Goal: Task Accomplishment & Management: Complete application form

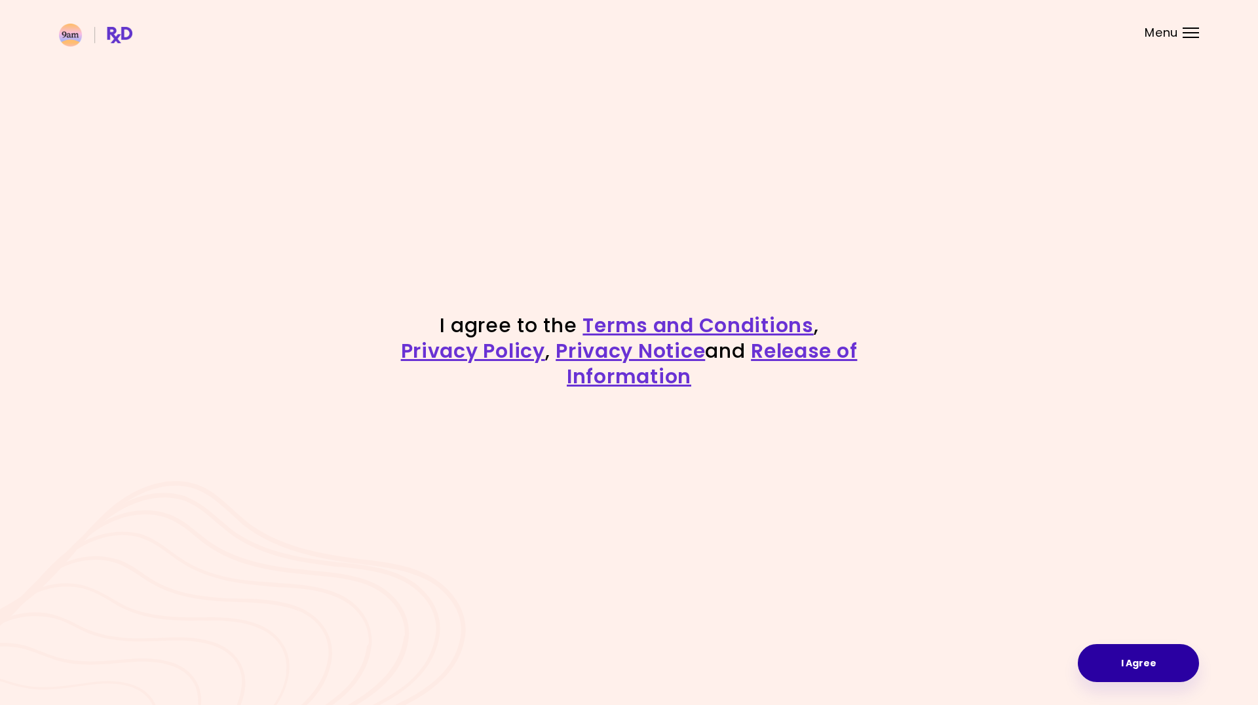
click at [1185, 666] on button "I Agree" at bounding box center [1138, 663] width 121 height 38
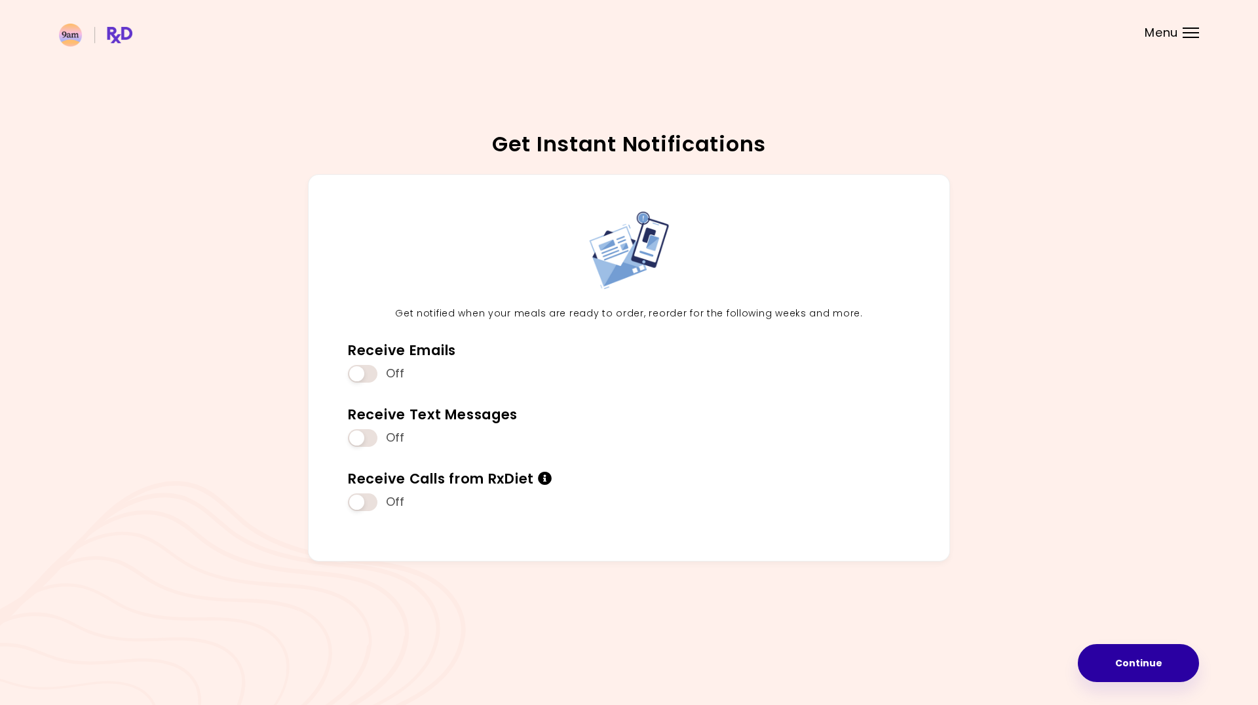
click at [1145, 645] on button "Continue" at bounding box center [1138, 663] width 121 height 38
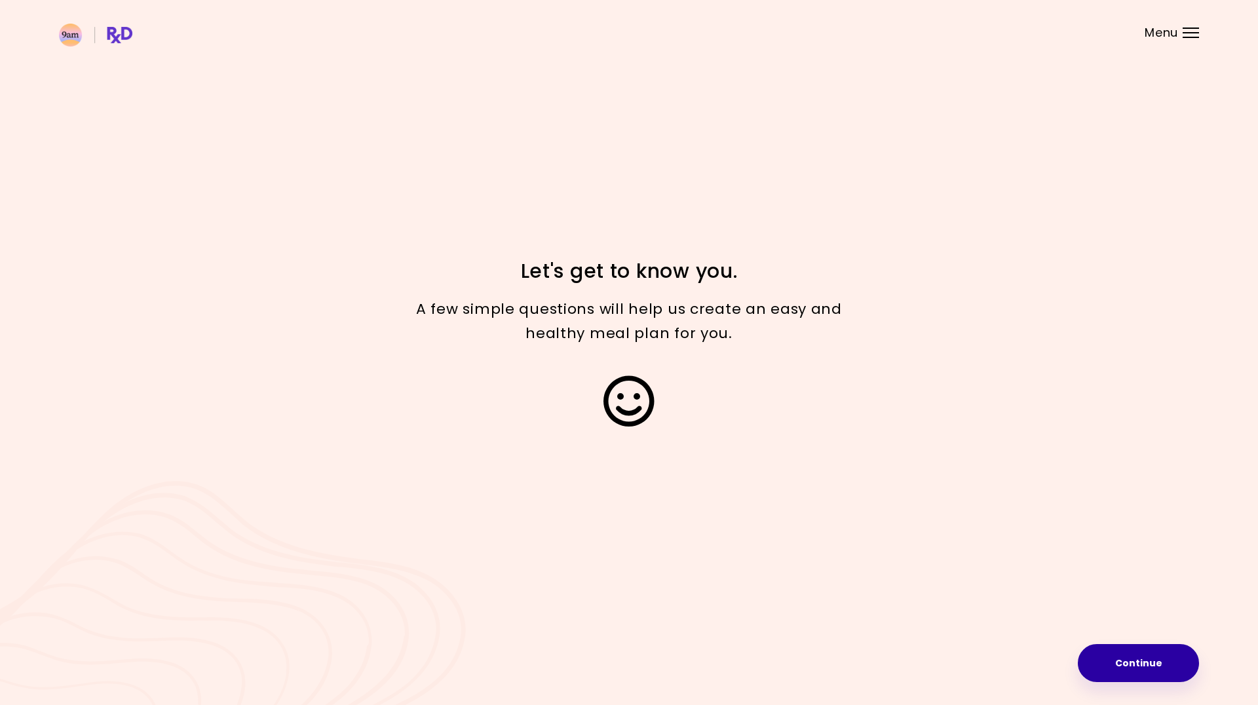
click at [1148, 658] on button "Continue" at bounding box center [1138, 663] width 121 height 38
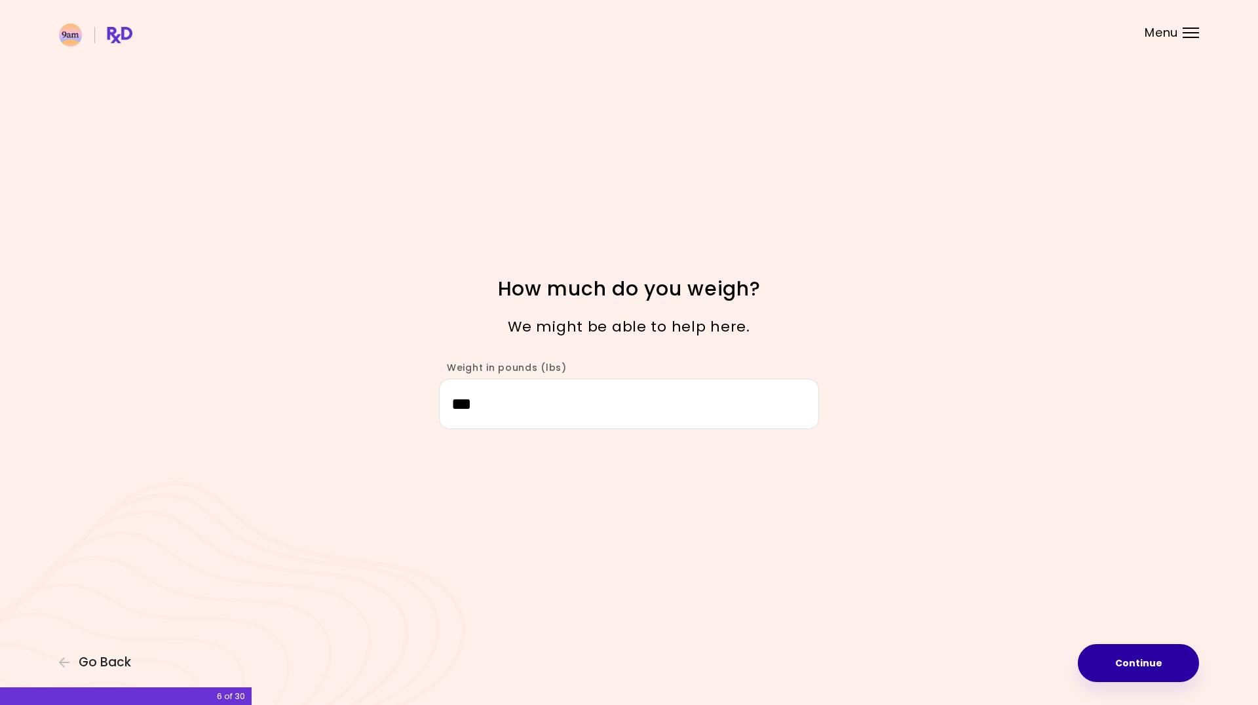
click at [1129, 670] on button "Continue" at bounding box center [1138, 663] width 121 height 38
select select "****"
click at [1120, 654] on button "Continue" at bounding box center [1138, 663] width 121 height 38
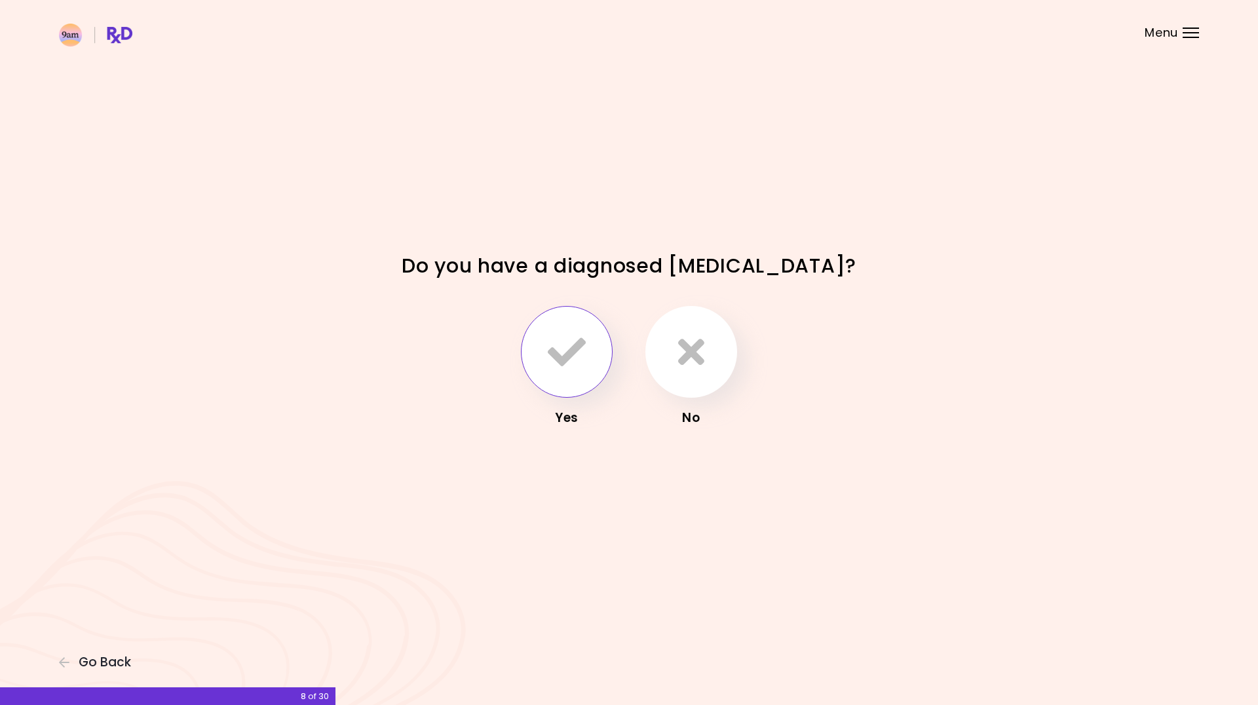
click at [540, 348] on button "button" at bounding box center [567, 352] width 92 height 92
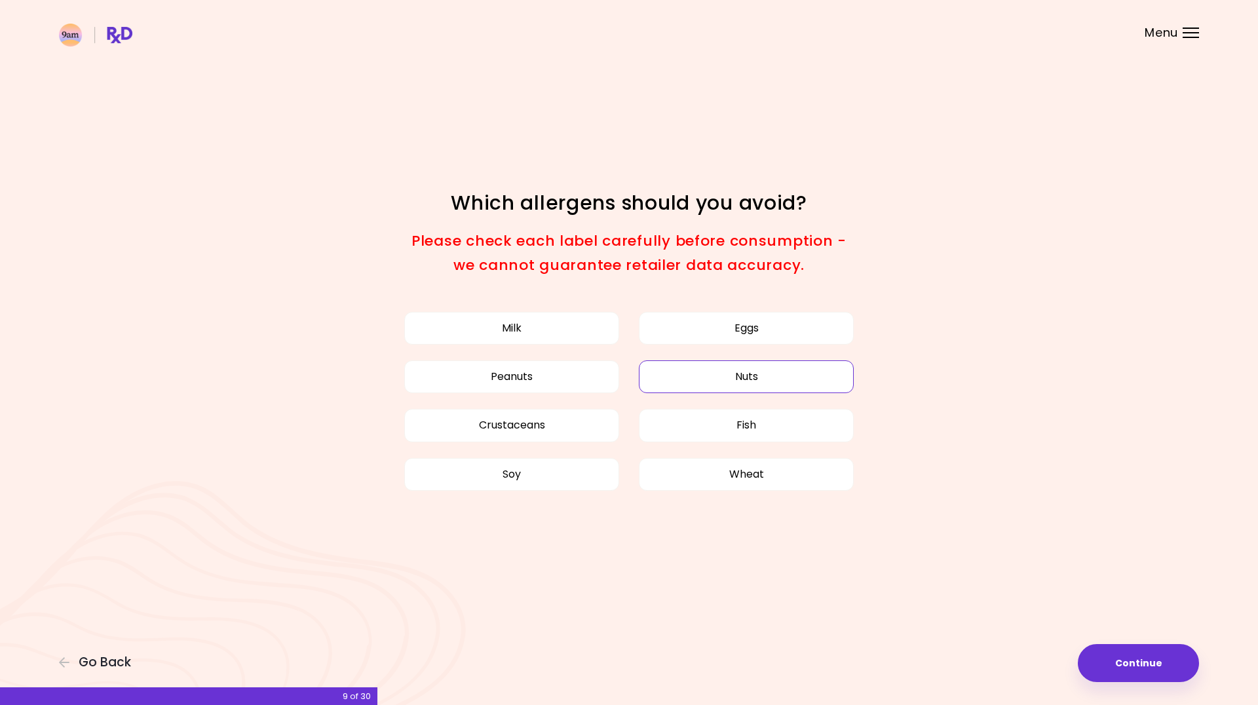
click at [745, 380] on button "Nuts" at bounding box center [746, 376] width 215 height 33
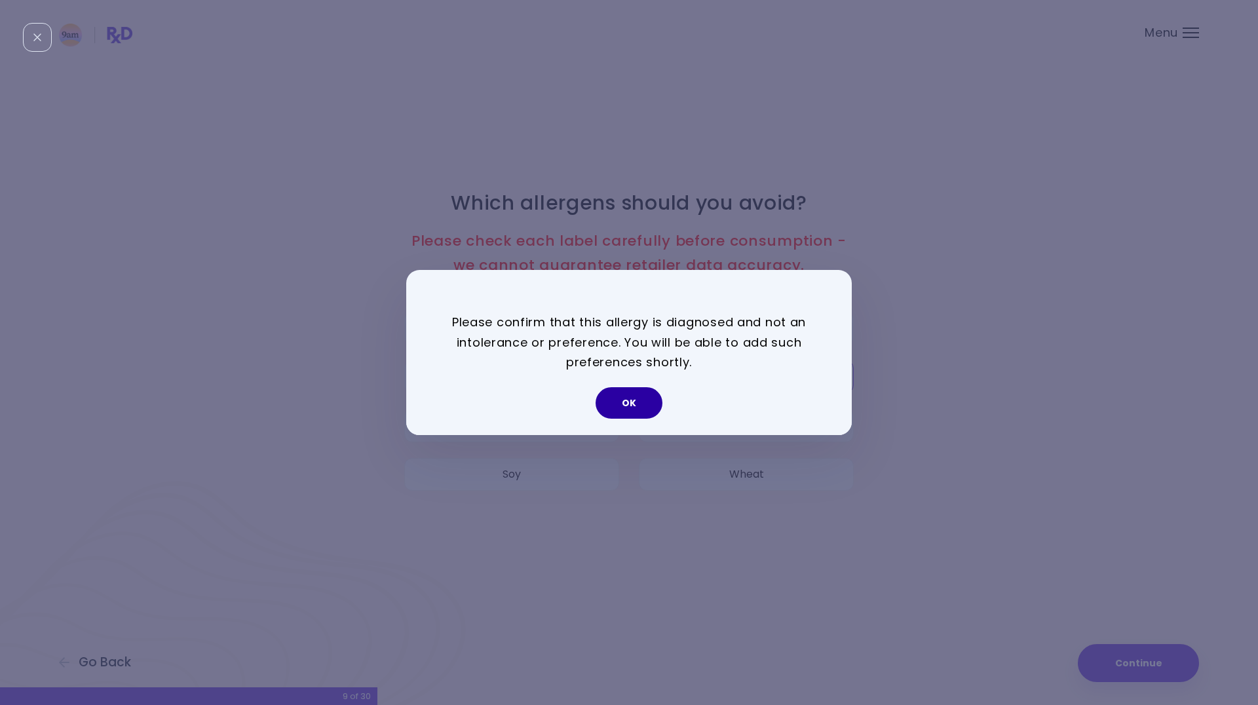
click at [633, 403] on button "OK" at bounding box center [628, 402] width 67 height 31
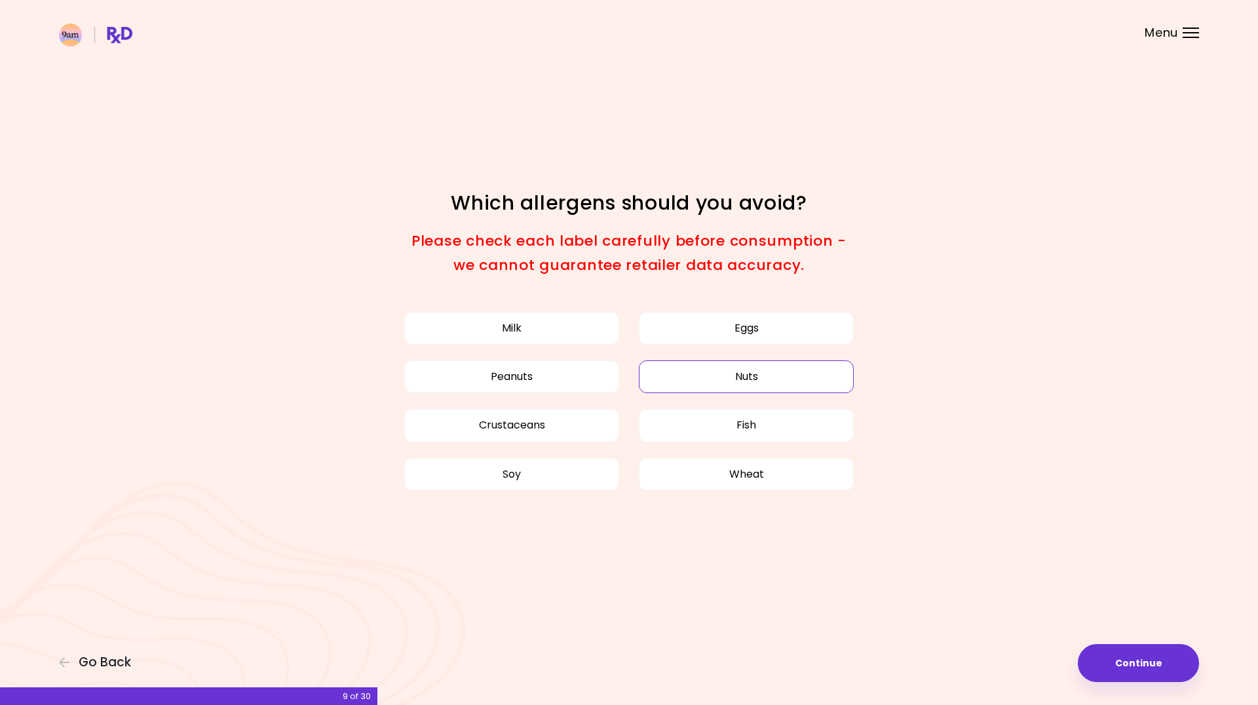
click at [538, 257] on span "Please check each label carefully before consumption - we cannot guarantee reta…" at bounding box center [628, 253] width 435 height 45
click at [719, 362] on button "Nuts" at bounding box center [746, 376] width 215 height 33
click at [77, 39] on img at bounding box center [95, 35] width 73 height 23
click at [1175, 28] on span "Menu" at bounding box center [1160, 33] width 33 height 12
click at [1155, 667] on button "Continue" at bounding box center [1138, 663] width 121 height 38
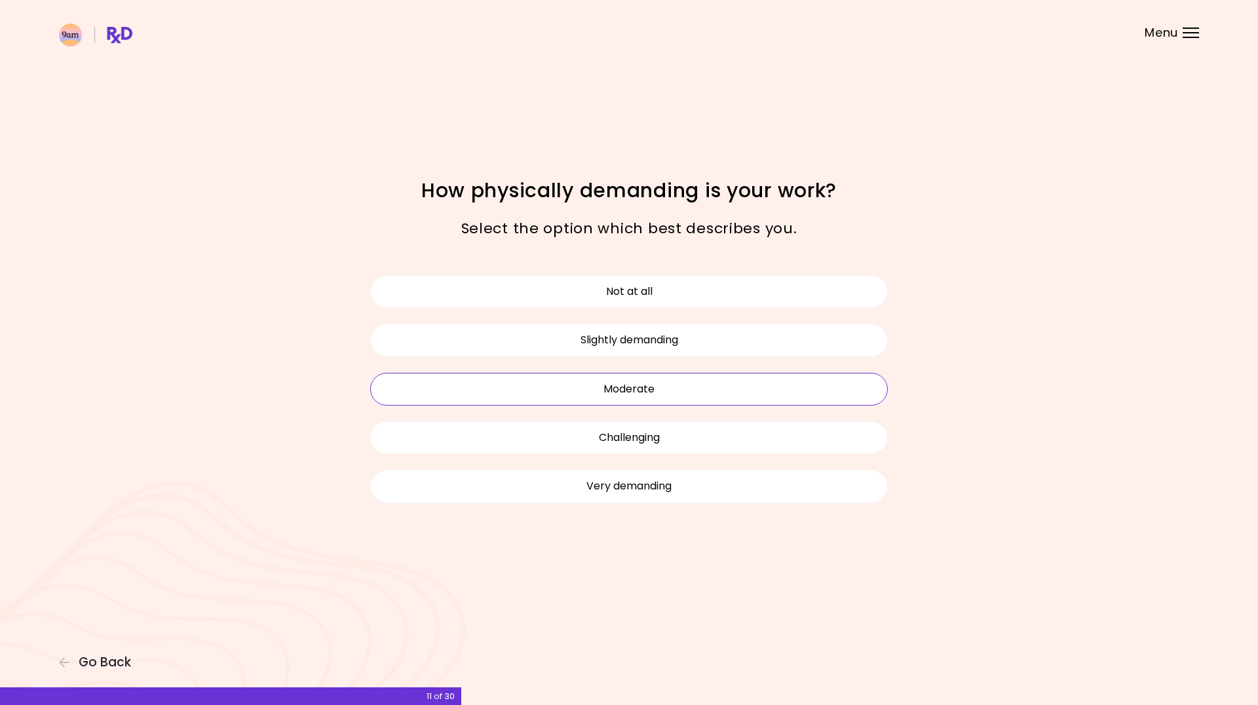
click at [725, 382] on button "Moderate" at bounding box center [629, 389] width 518 height 33
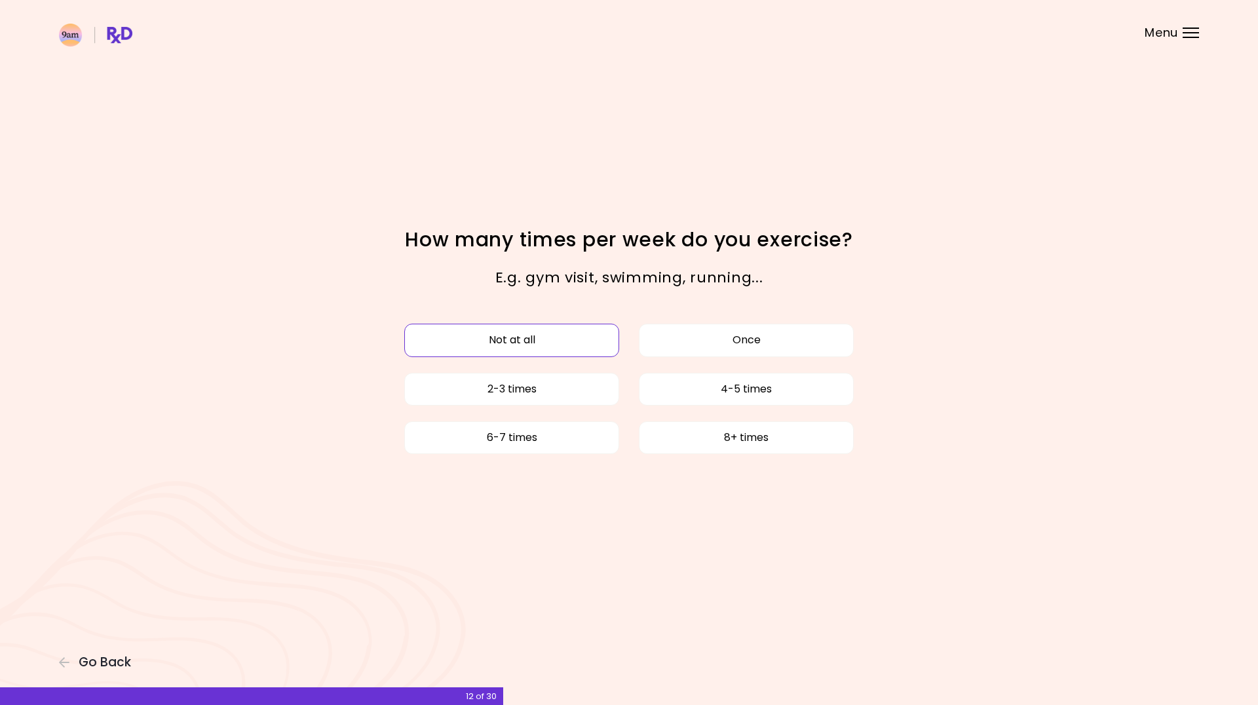
click at [533, 346] on button "Not at all" at bounding box center [511, 340] width 215 height 33
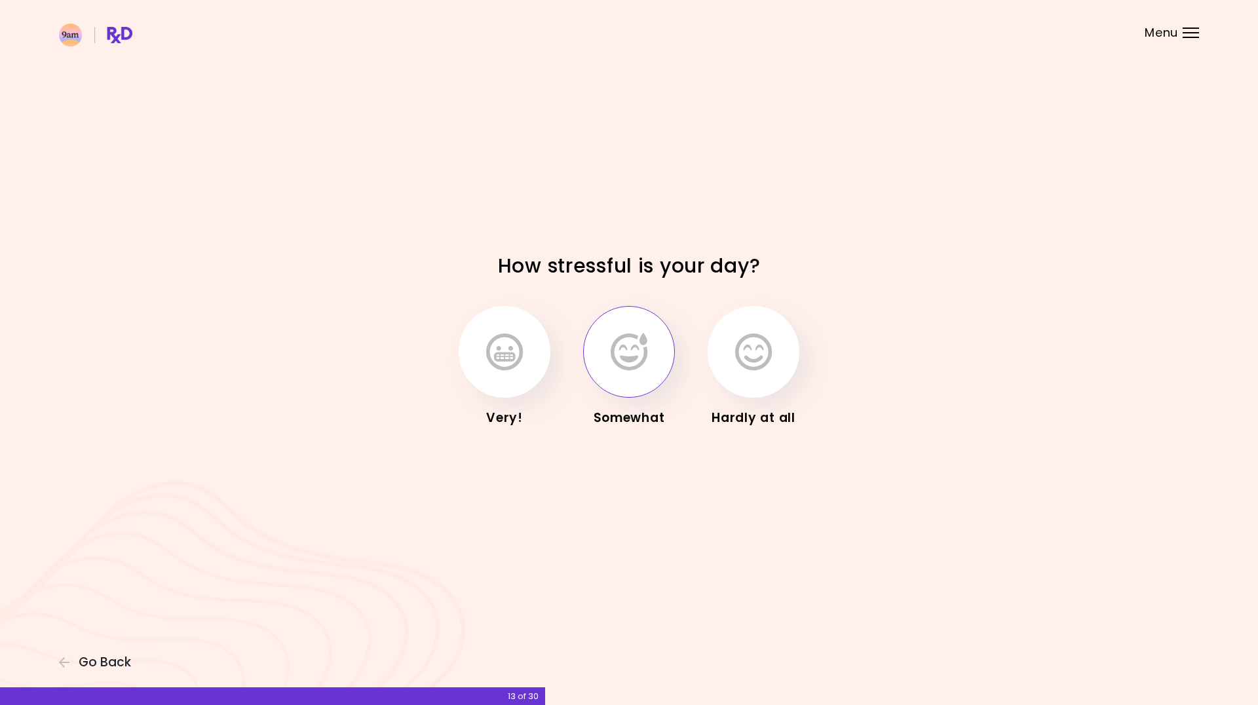
click at [621, 354] on icon "button" at bounding box center [629, 352] width 37 height 38
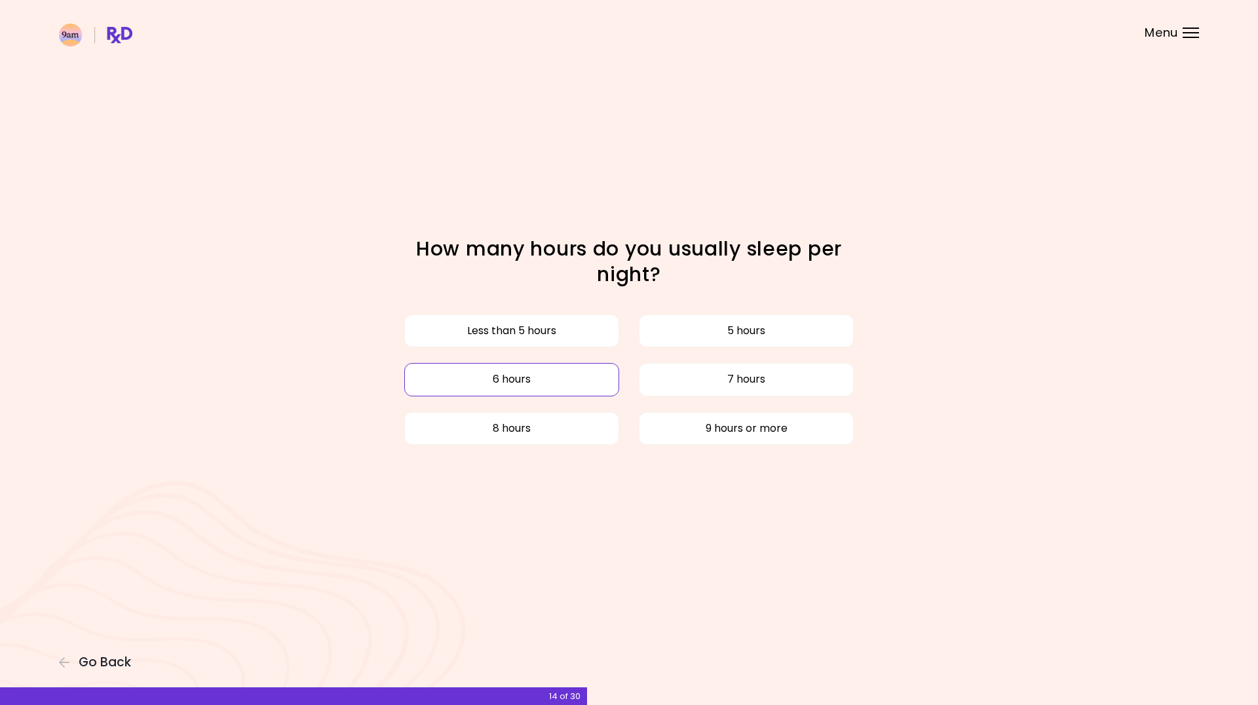
click at [592, 386] on button "6 hours" at bounding box center [511, 379] width 215 height 33
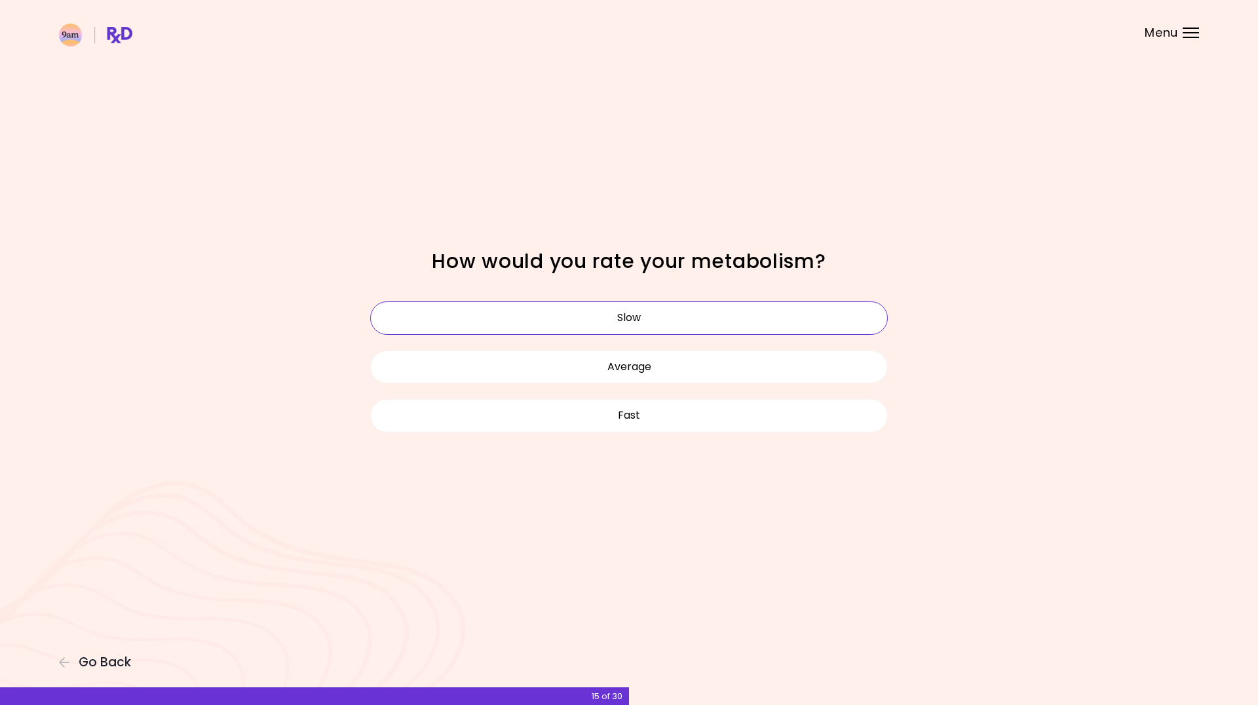
click at [631, 303] on button "Slow" at bounding box center [629, 317] width 518 height 33
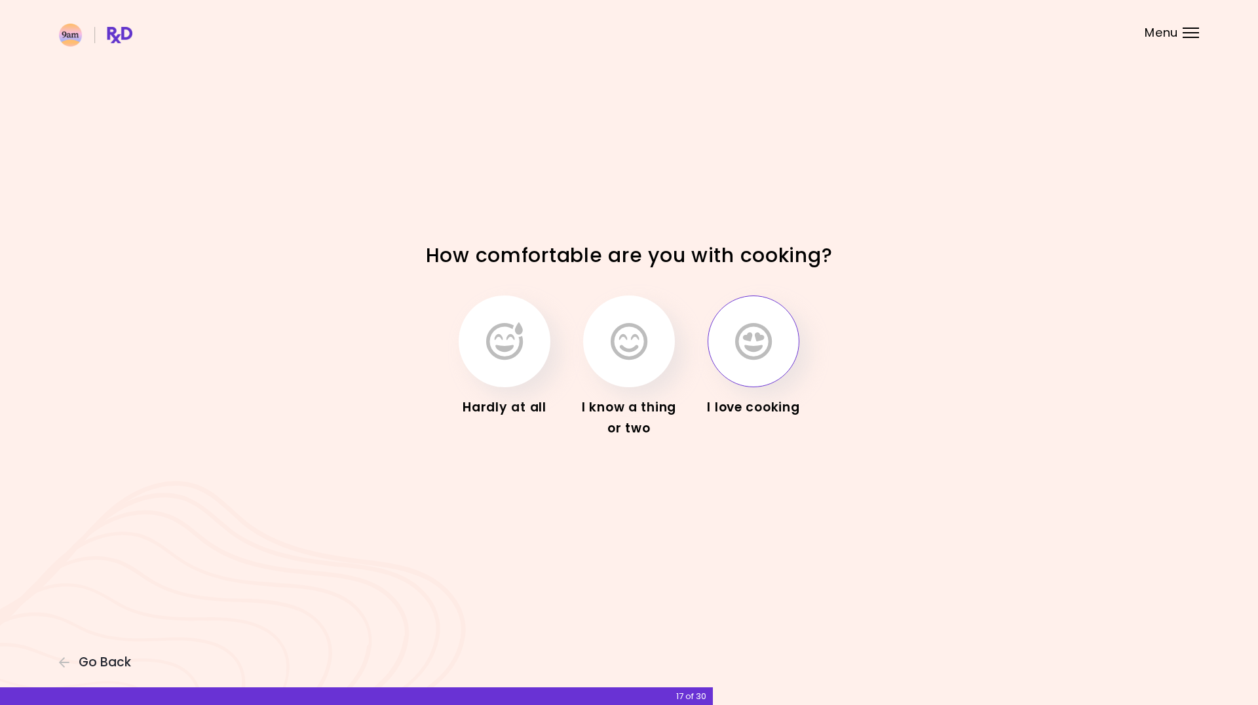
click at [736, 365] on button "button" at bounding box center [753, 341] width 92 height 92
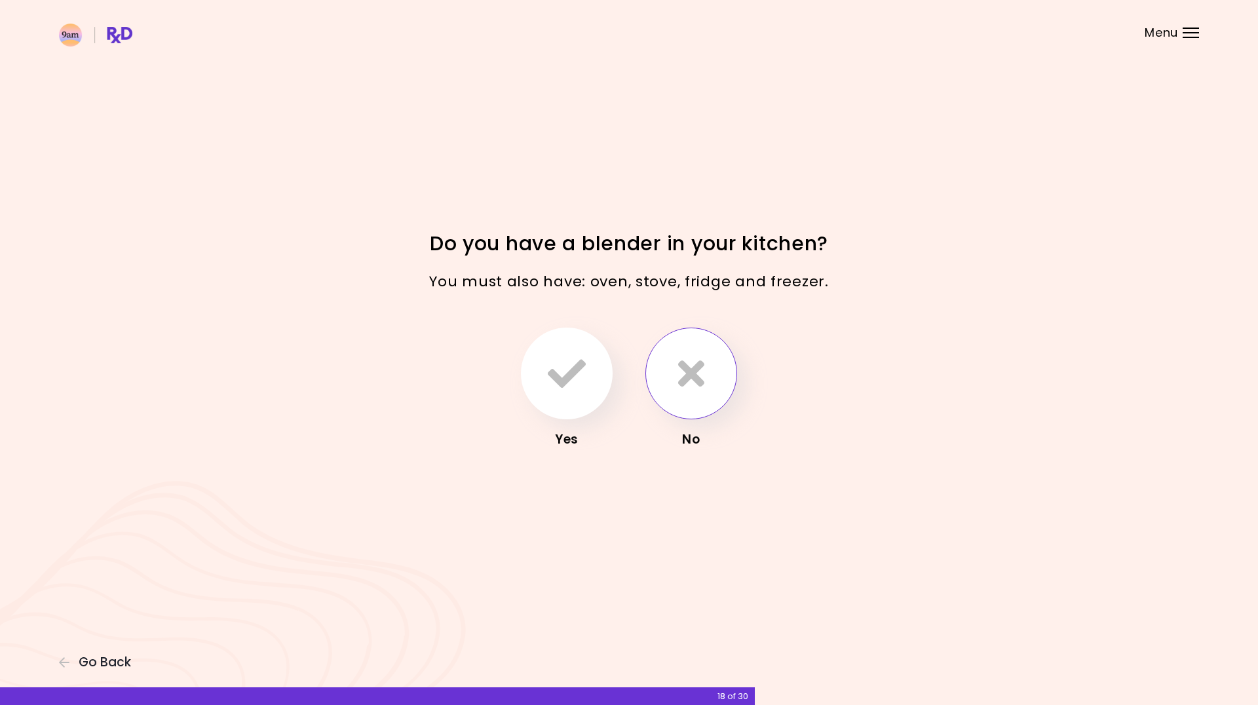
click at [679, 379] on icon "button" at bounding box center [691, 373] width 26 height 38
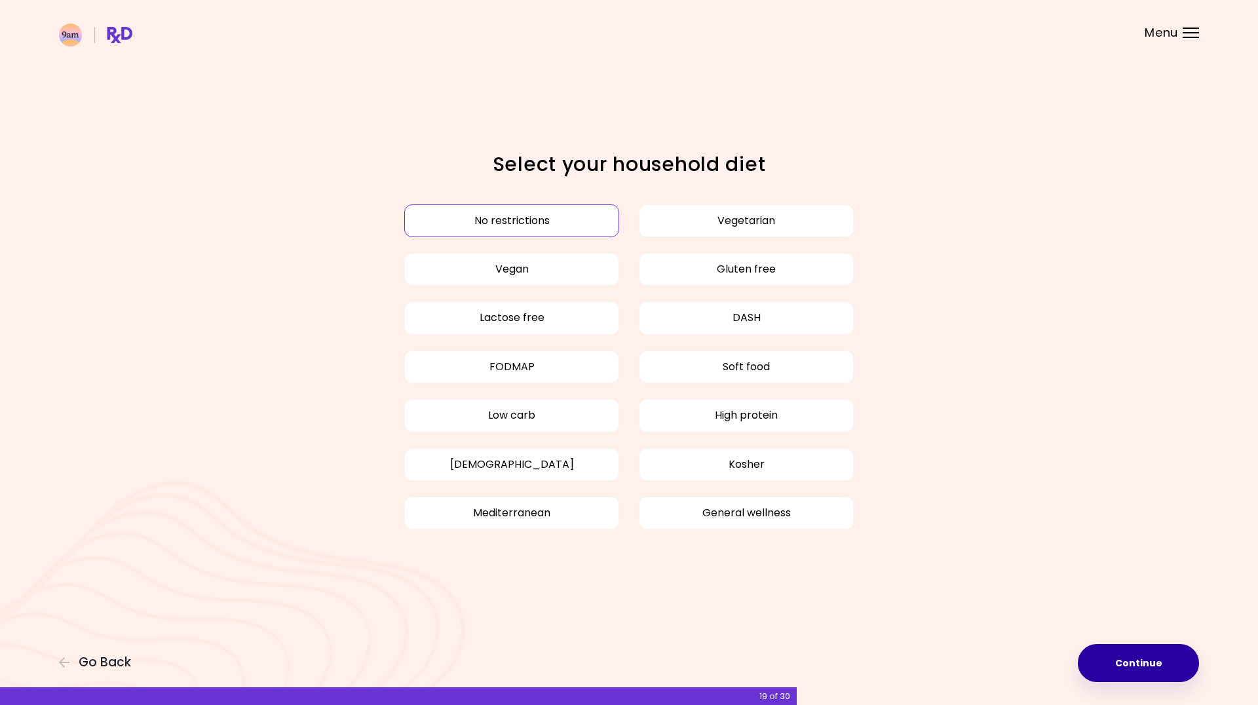
click at [1146, 656] on button "Continue" at bounding box center [1138, 663] width 121 height 38
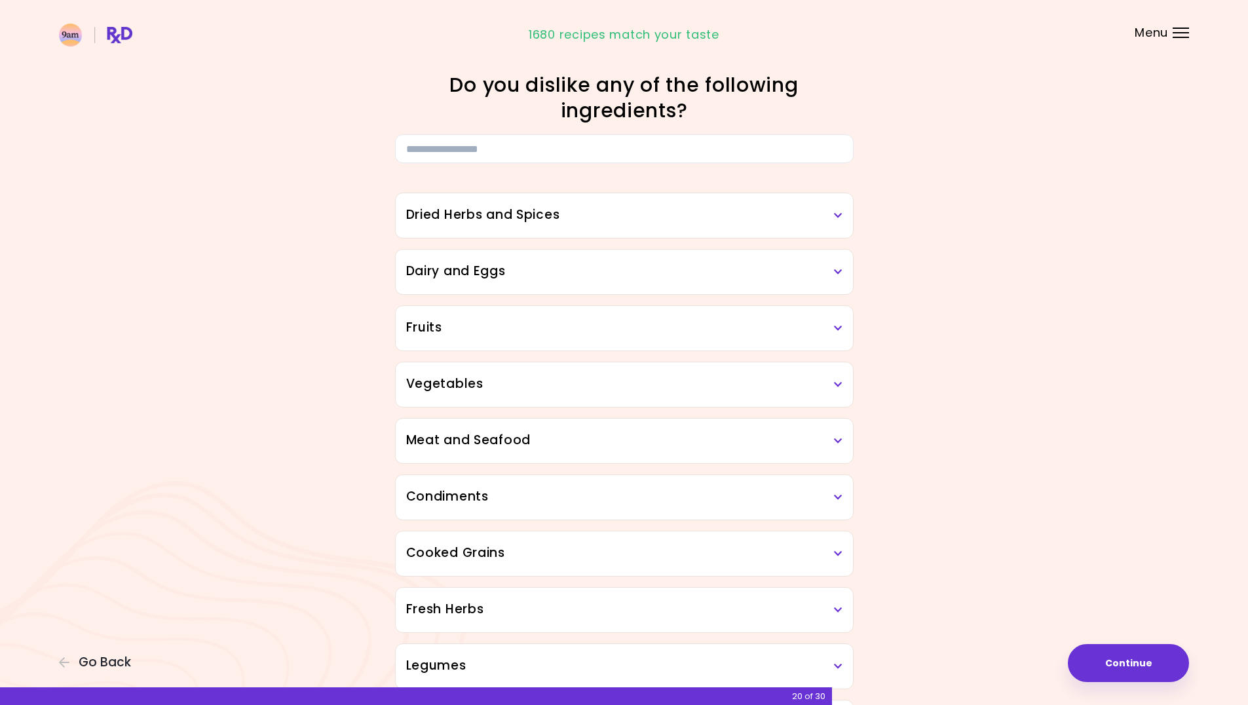
click at [778, 395] on div "Vegetables" at bounding box center [624, 384] width 457 height 45
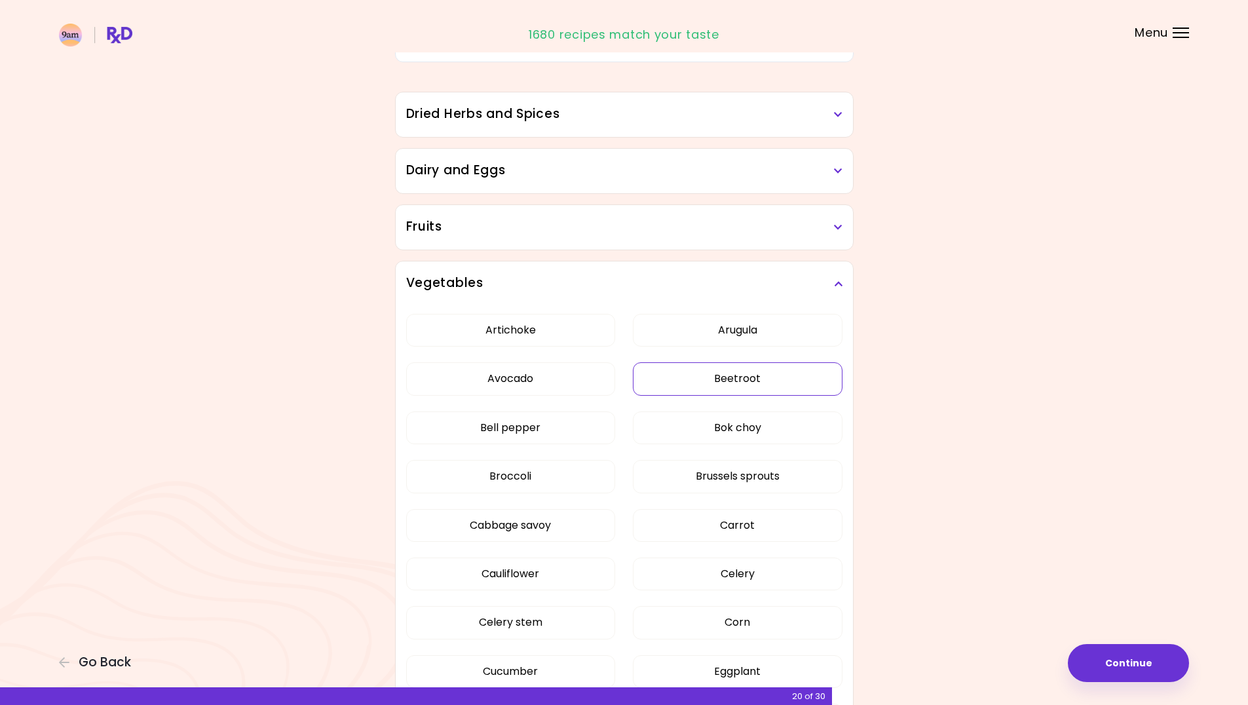
scroll to position [131, 0]
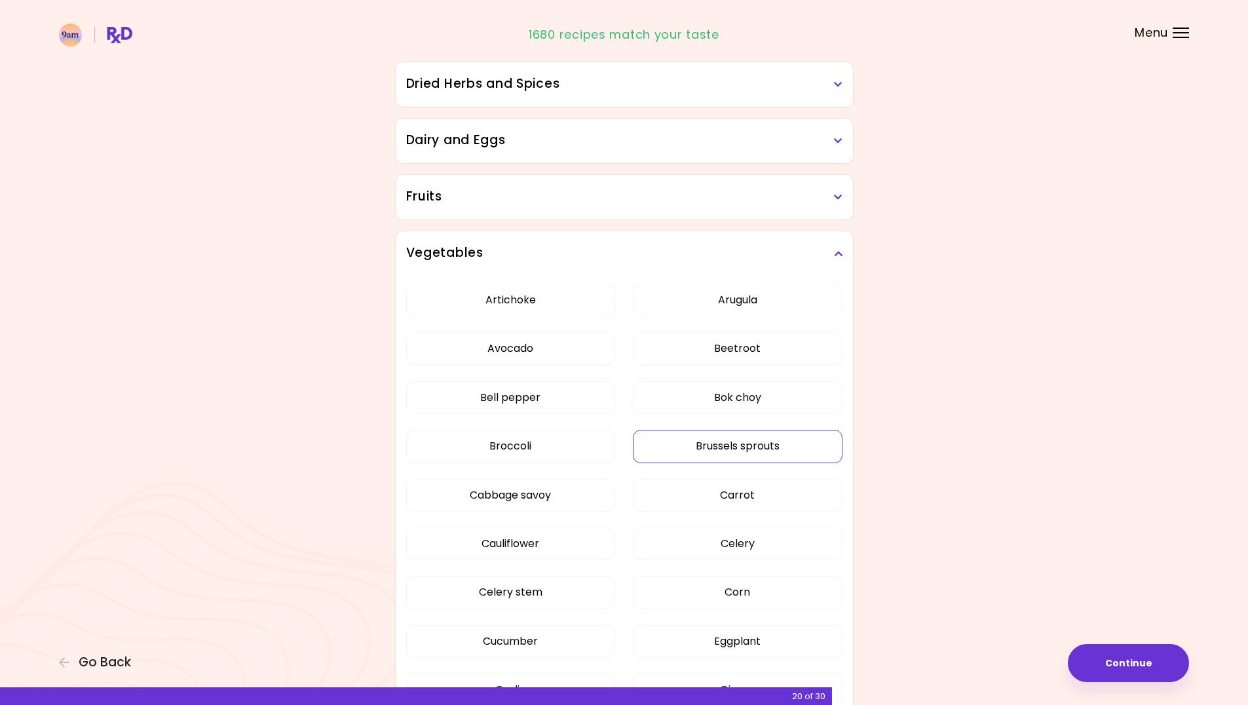
click at [770, 452] on button "Brussels sprouts" at bounding box center [738, 446] width 210 height 33
click at [1126, 662] on button "Continue" at bounding box center [1128, 663] width 121 height 38
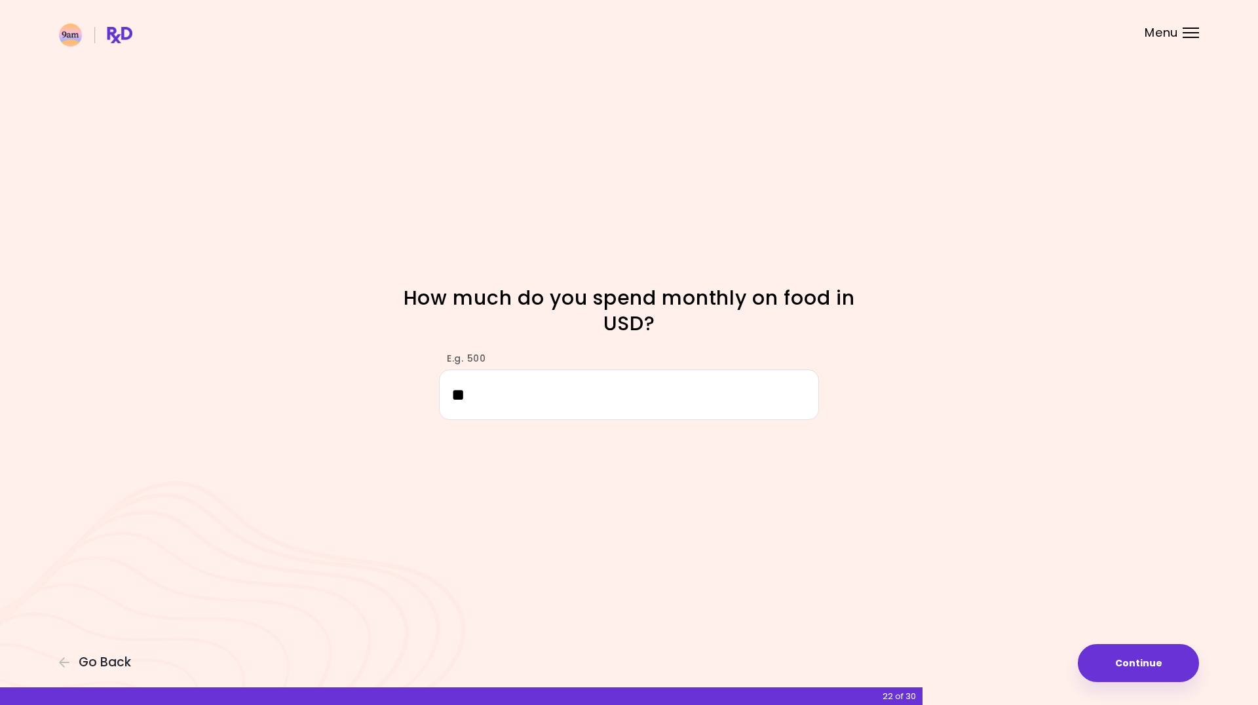
type input "***"
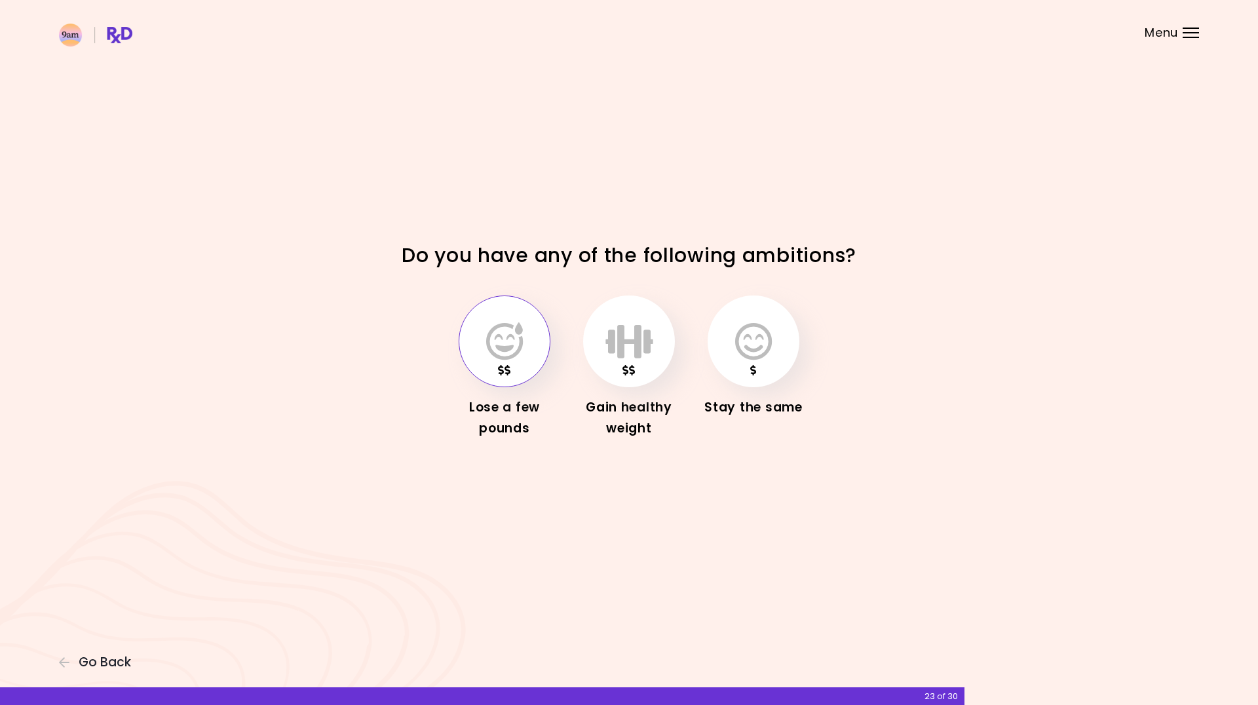
click at [523, 373] on button "button" at bounding box center [505, 341] width 92 height 92
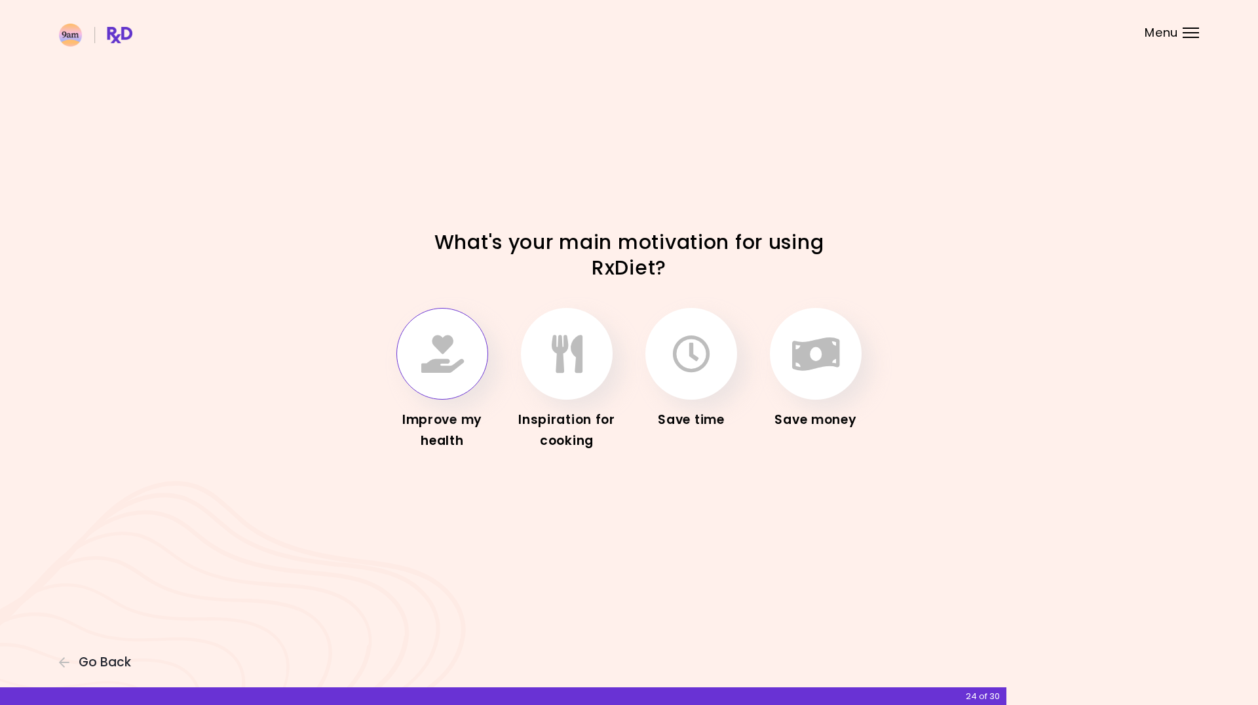
click at [438, 375] on button "button" at bounding box center [442, 354] width 92 height 92
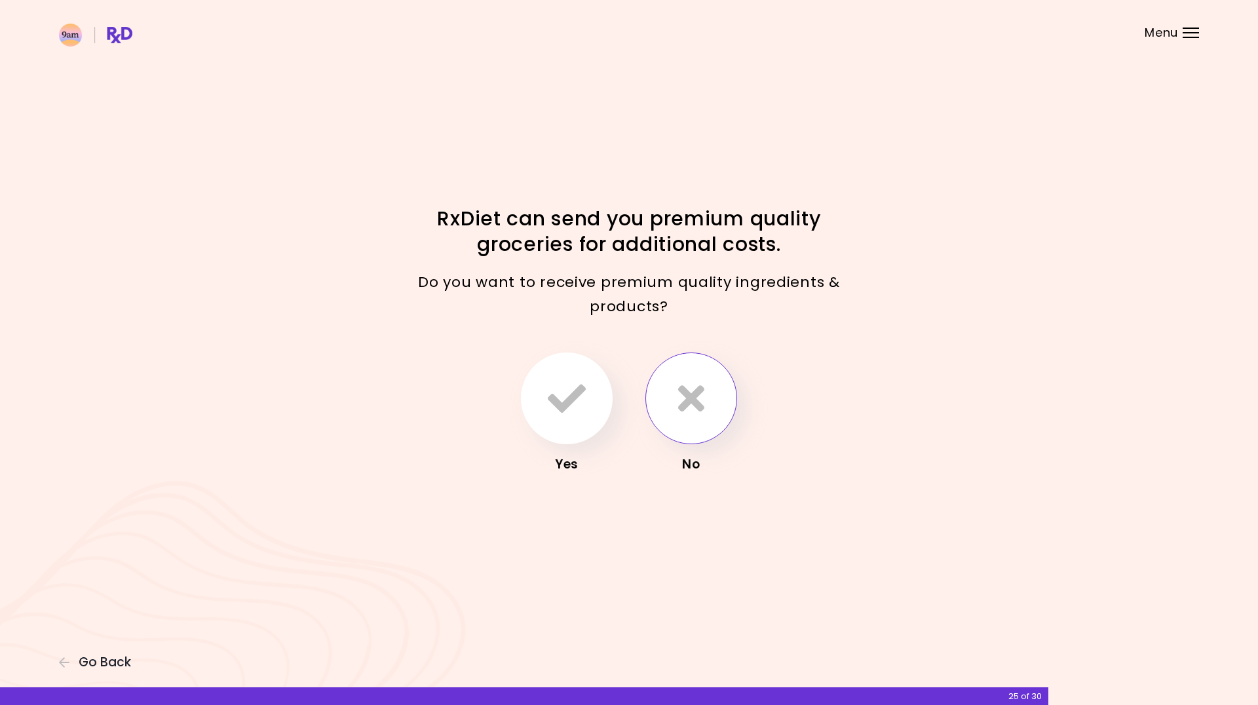
click at [707, 420] on button "button" at bounding box center [691, 398] width 92 height 92
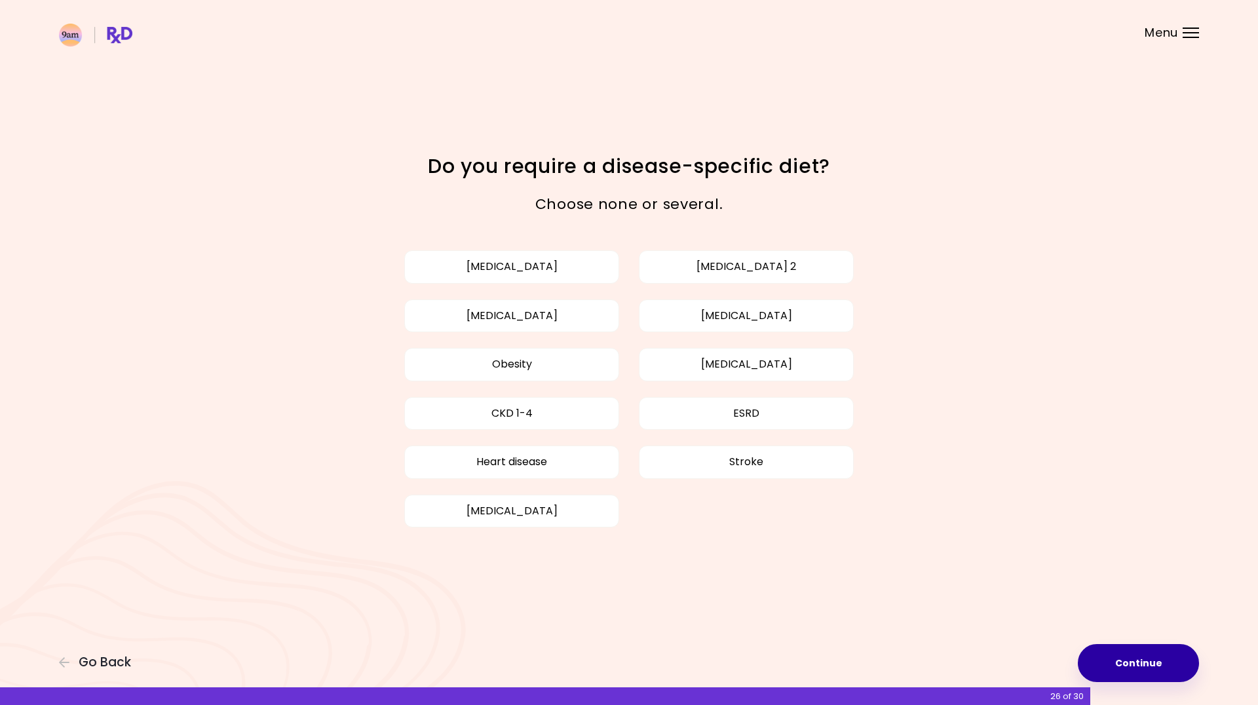
click at [1097, 671] on button "Continue" at bounding box center [1138, 663] width 121 height 38
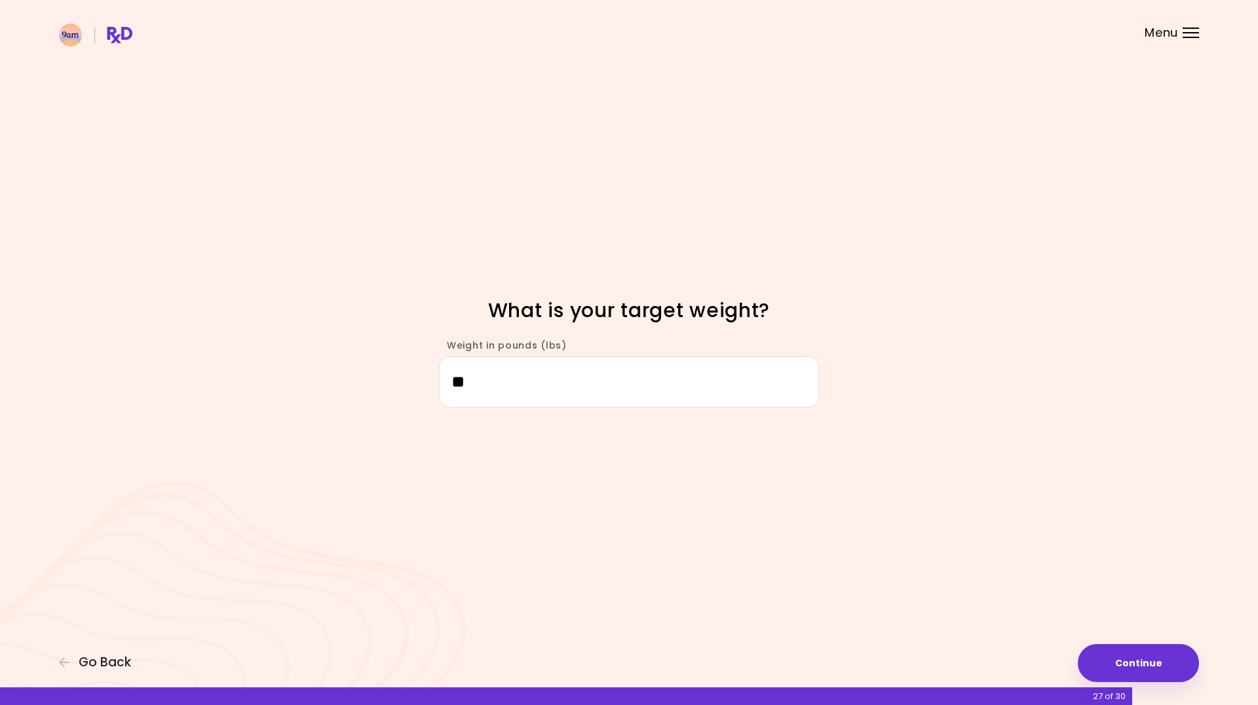
type input "***"
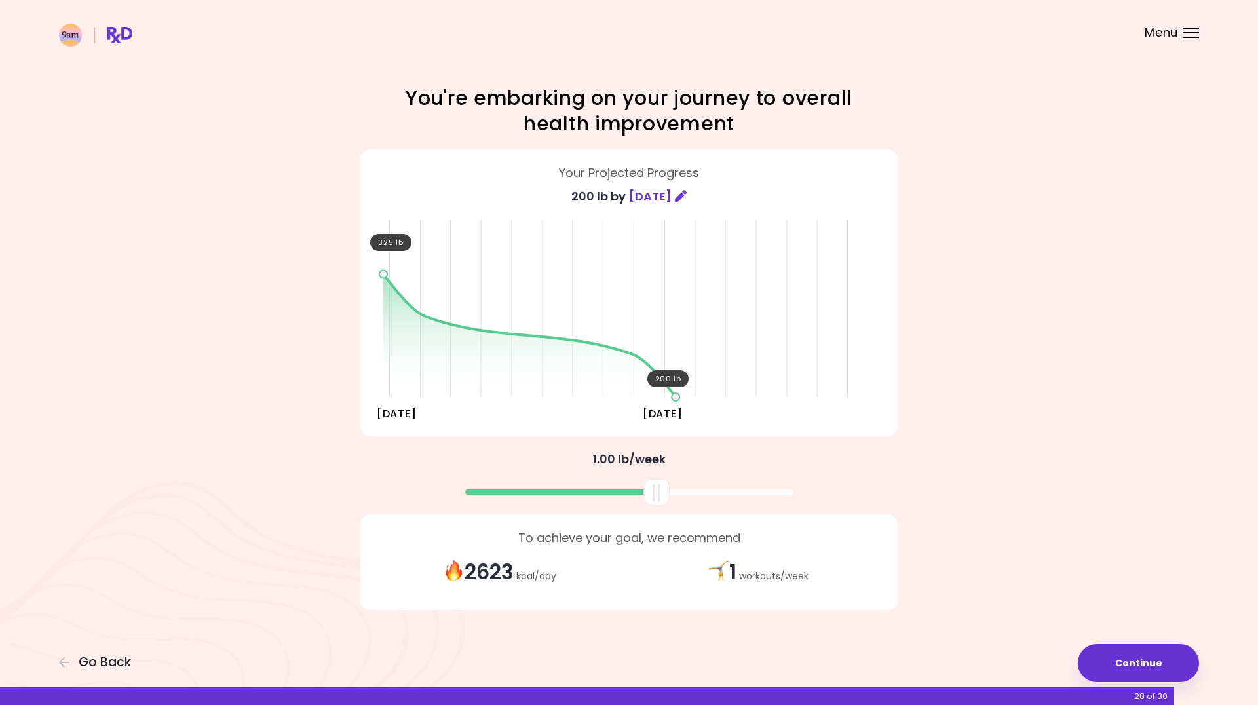
drag, startPoint x: 629, startPoint y: 497, endPoint x: 657, endPoint y: 506, distance: 29.6
click at [657, 506] on div "You're embarking on your journey to overall health improvement Your Projected P…" at bounding box center [628, 352] width 629 height 534
click at [1173, 656] on button "Continue" at bounding box center [1138, 663] width 121 height 38
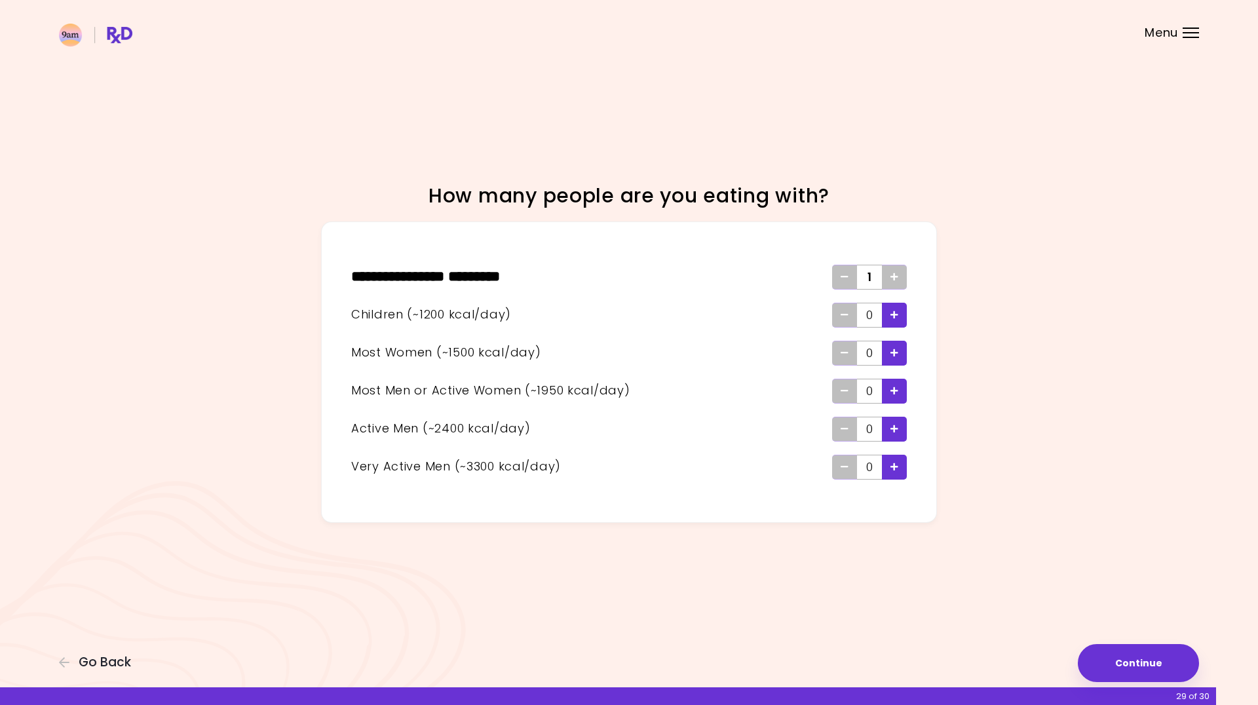
click at [899, 349] on div "Add - Woman" at bounding box center [894, 353] width 25 height 25
click at [1120, 650] on button "Continue" at bounding box center [1138, 663] width 121 height 38
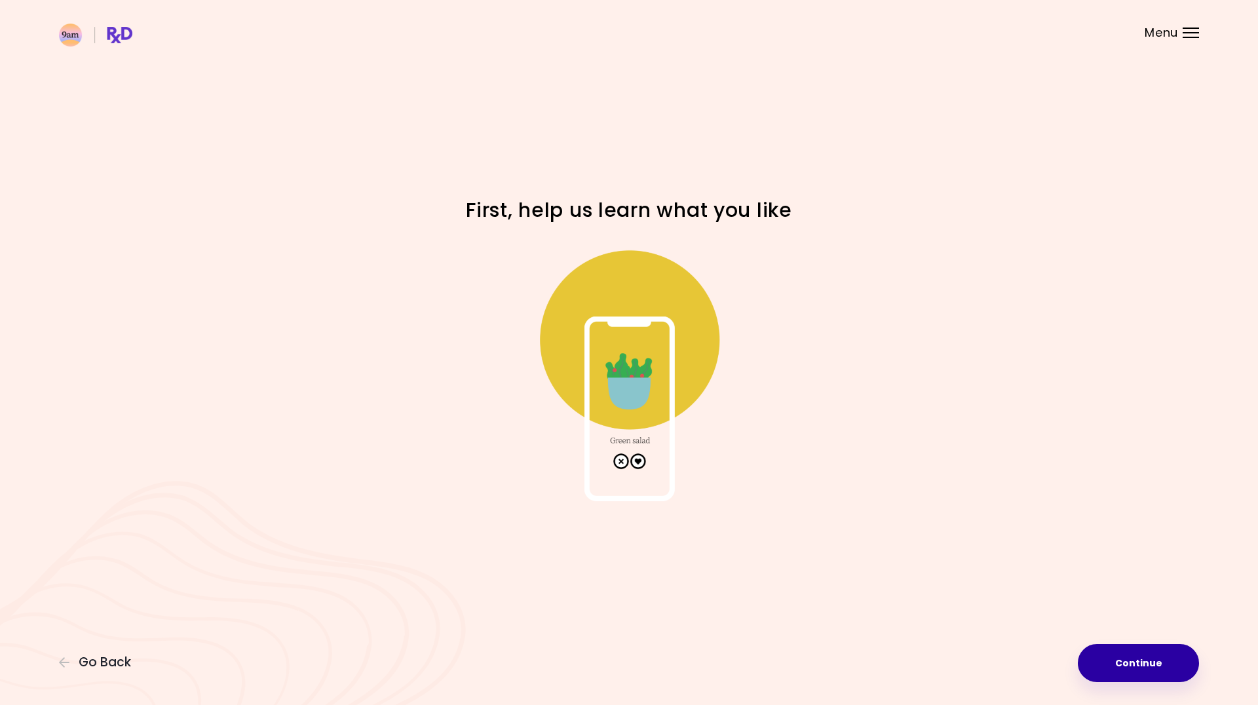
click at [1120, 650] on button "Continue" at bounding box center [1138, 663] width 121 height 38
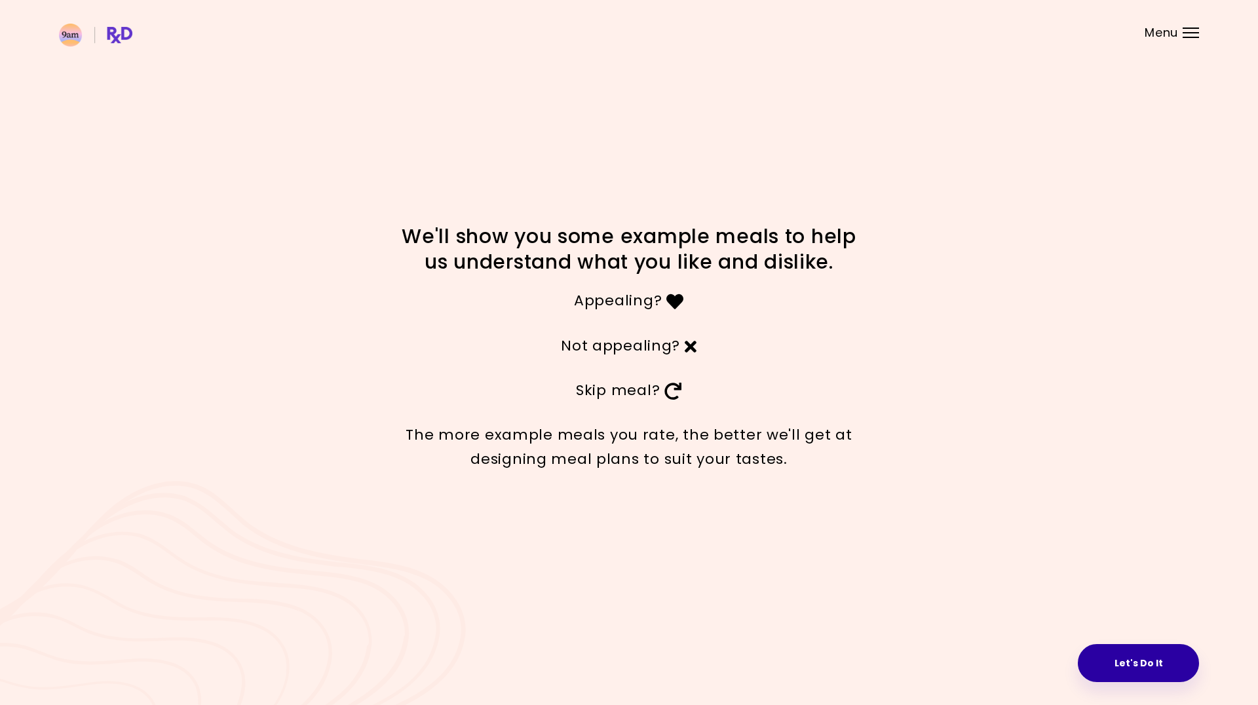
drag, startPoint x: 1120, startPoint y: 650, endPoint x: 1110, endPoint y: 659, distance: 13.4
click at [1110, 659] on button "Let's Do It" at bounding box center [1138, 663] width 121 height 38
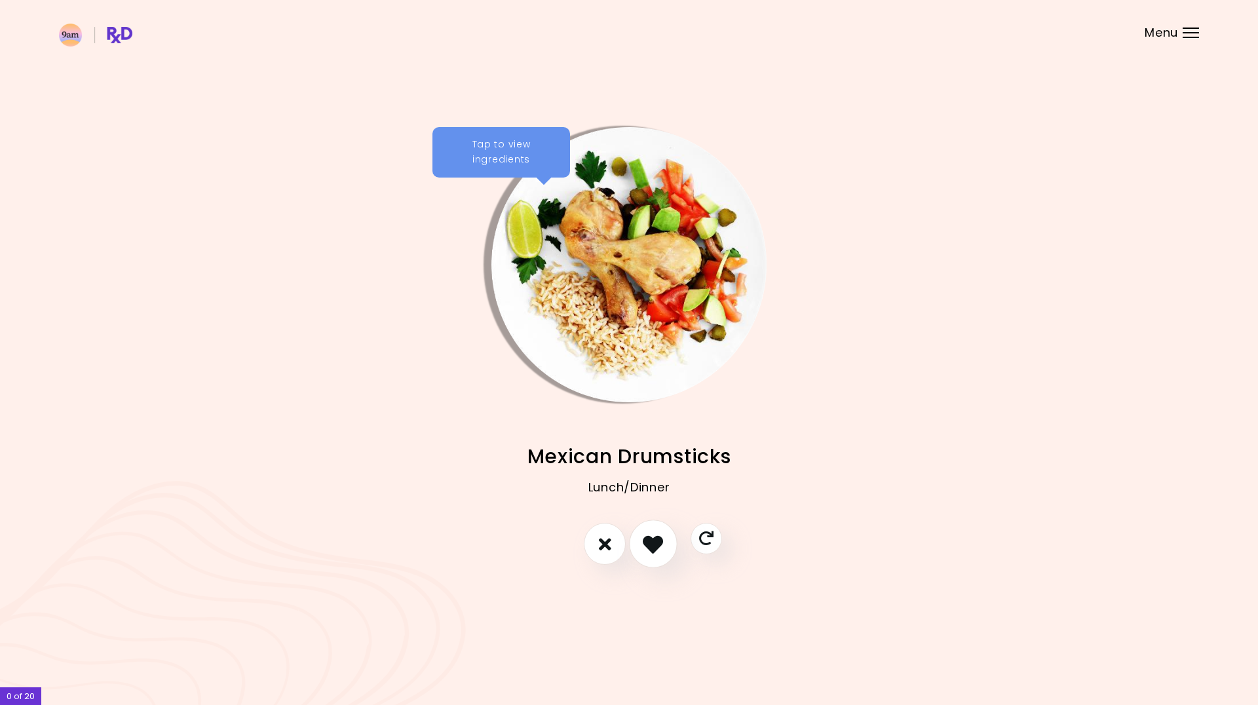
click at [660, 547] on icon "I like this recipe" at bounding box center [653, 544] width 20 height 20
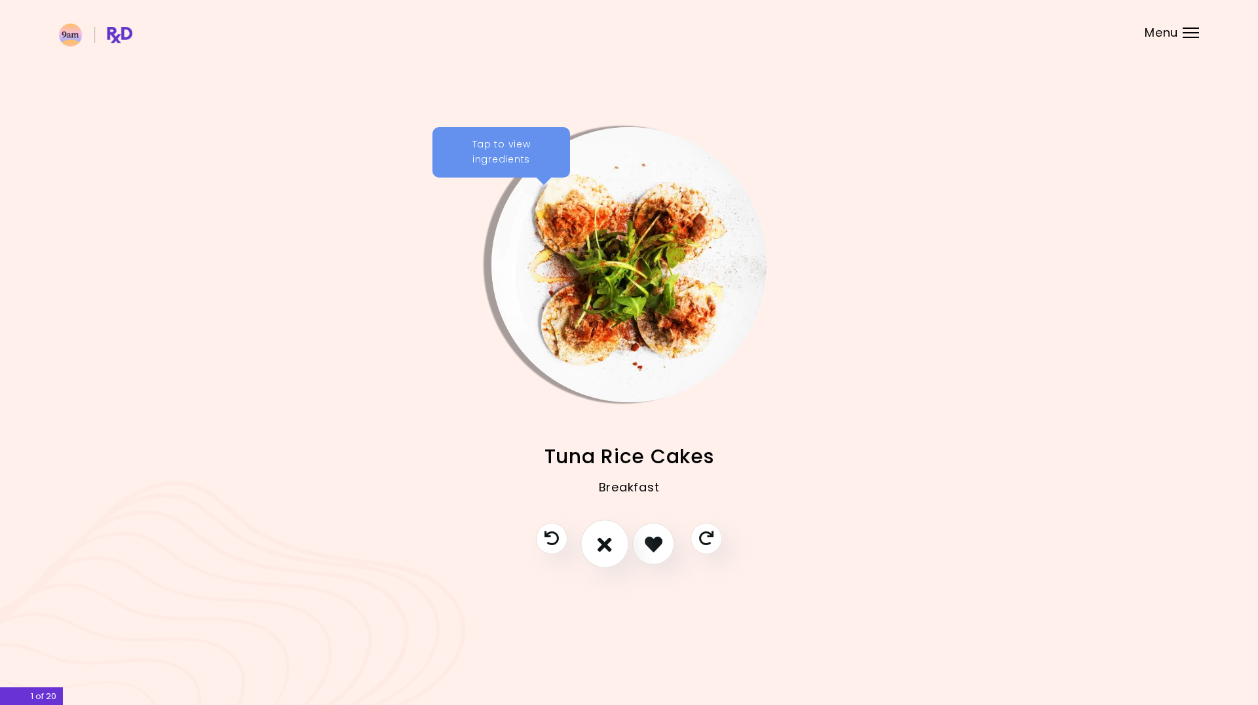
click at [609, 542] on icon "I don't like this recipe" at bounding box center [604, 544] width 14 height 20
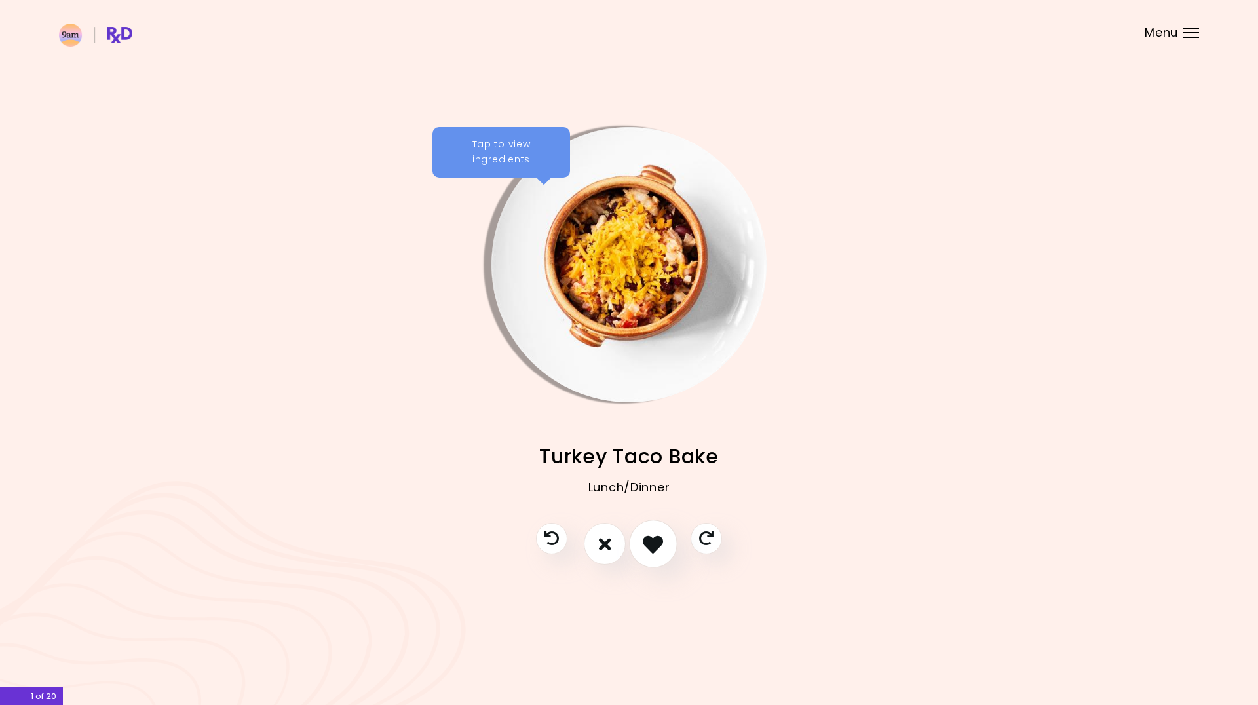
click at [647, 542] on icon "I like this recipe" at bounding box center [653, 544] width 20 height 20
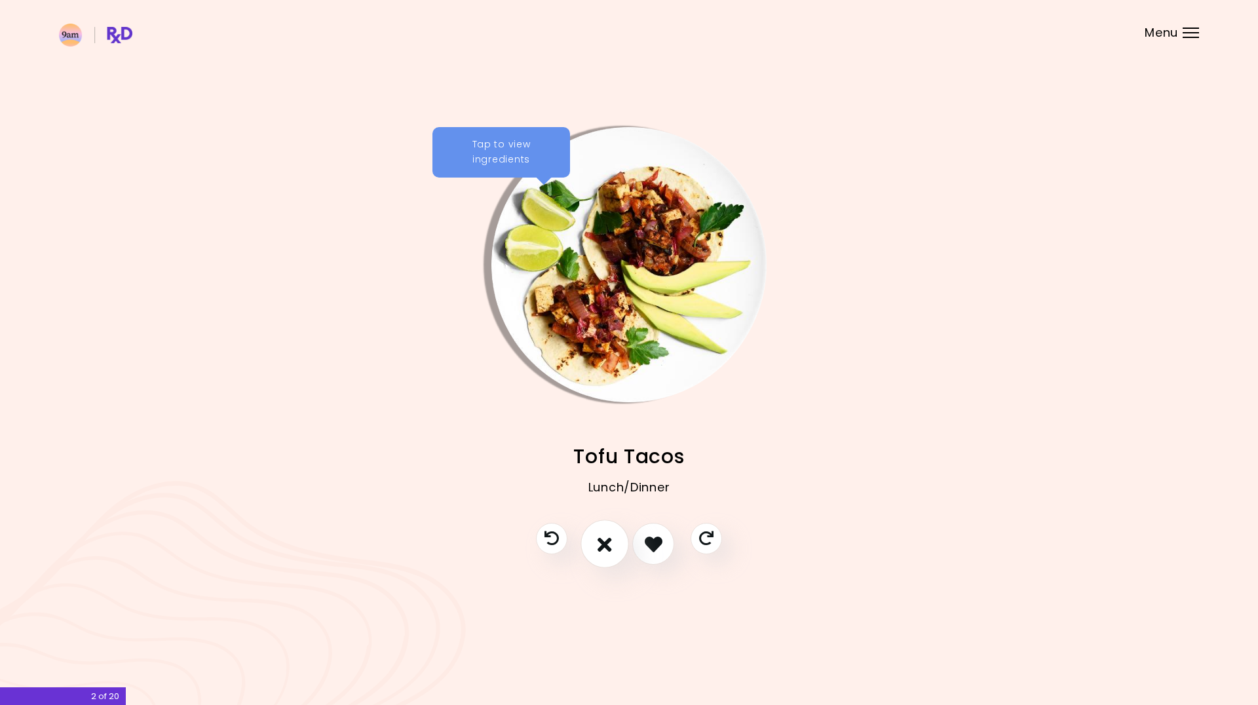
click at [610, 544] on icon "I don't like this recipe" at bounding box center [604, 544] width 14 height 20
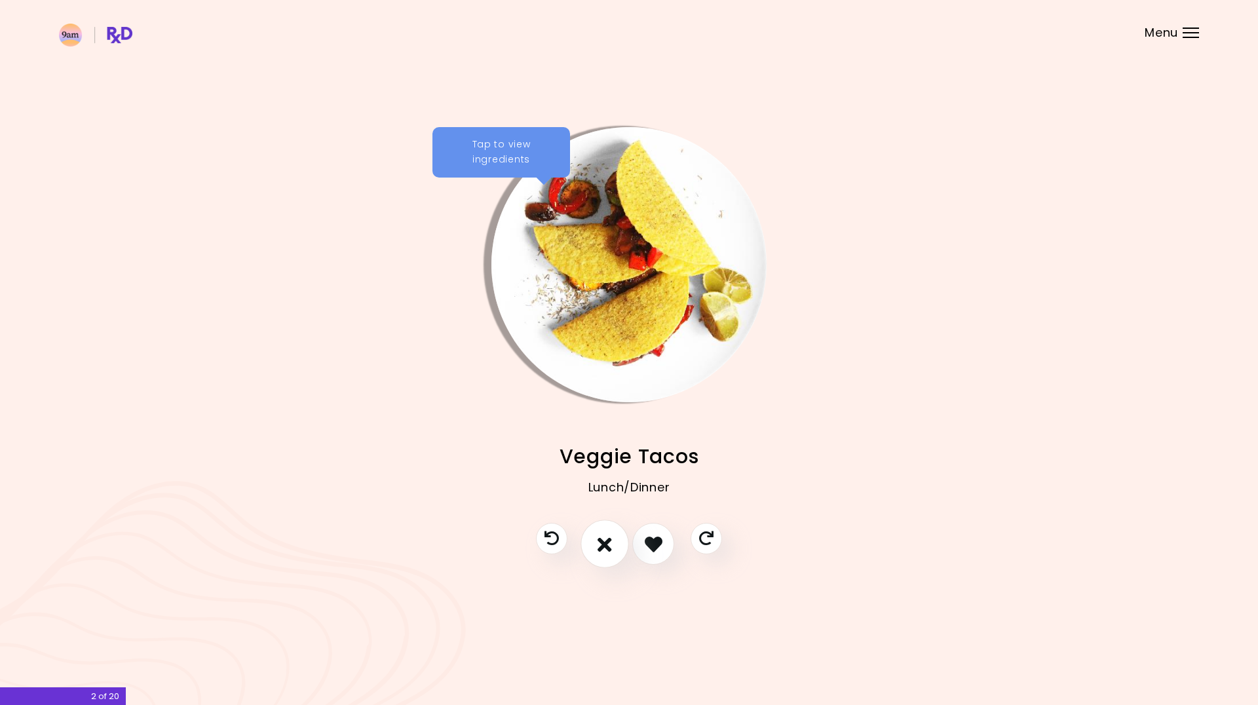
click at [611, 544] on icon "I don't like this recipe" at bounding box center [604, 544] width 14 height 20
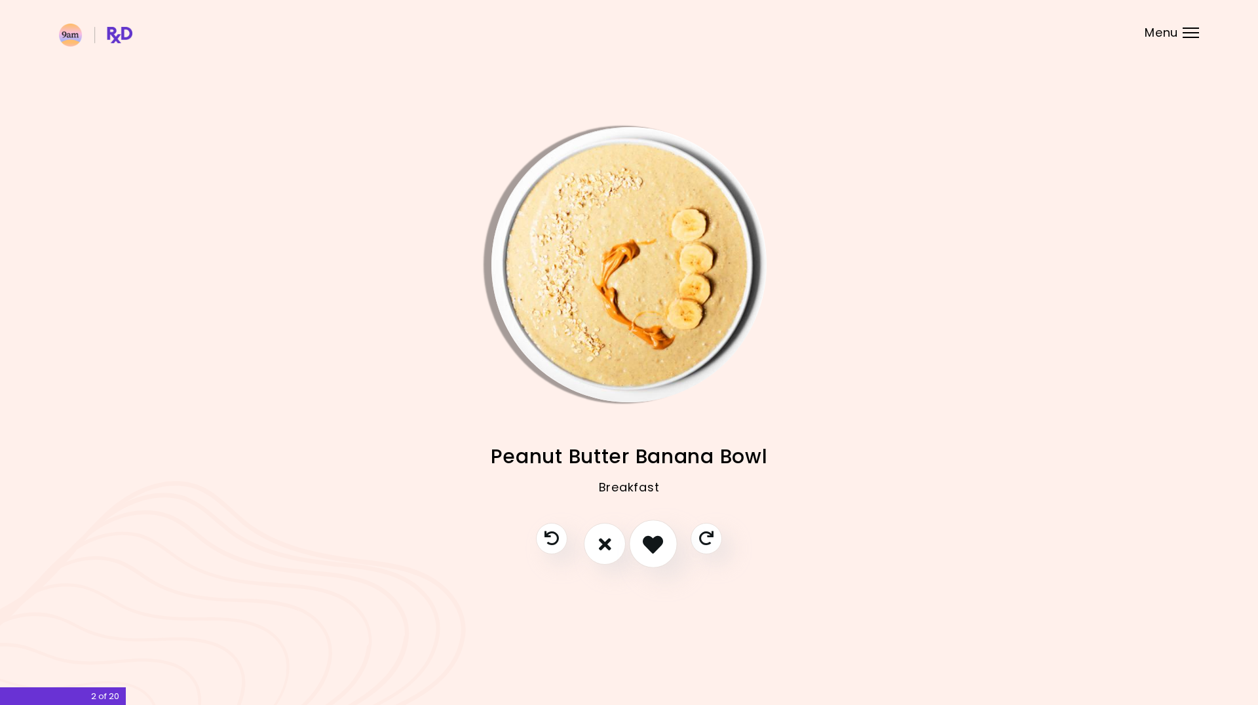
click at [655, 546] on icon "I like this recipe" at bounding box center [653, 544] width 20 height 20
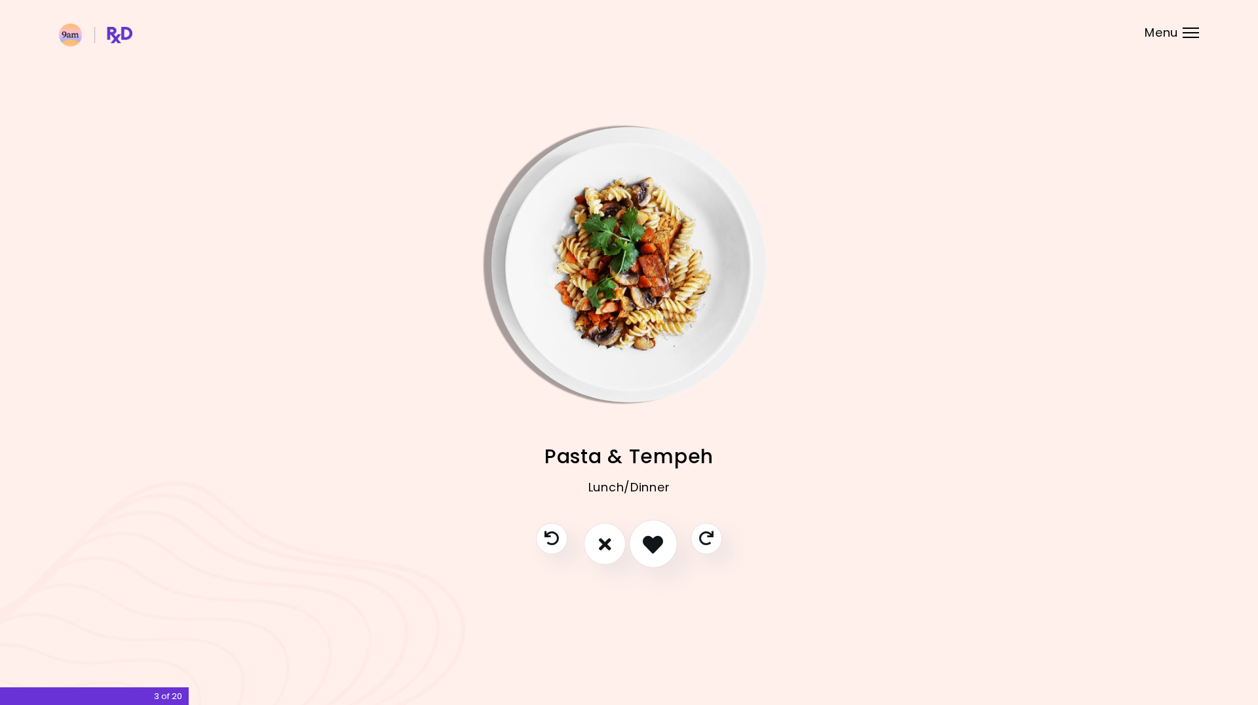
click at [655, 546] on icon "I like this recipe" at bounding box center [653, 544] width 20 height 20
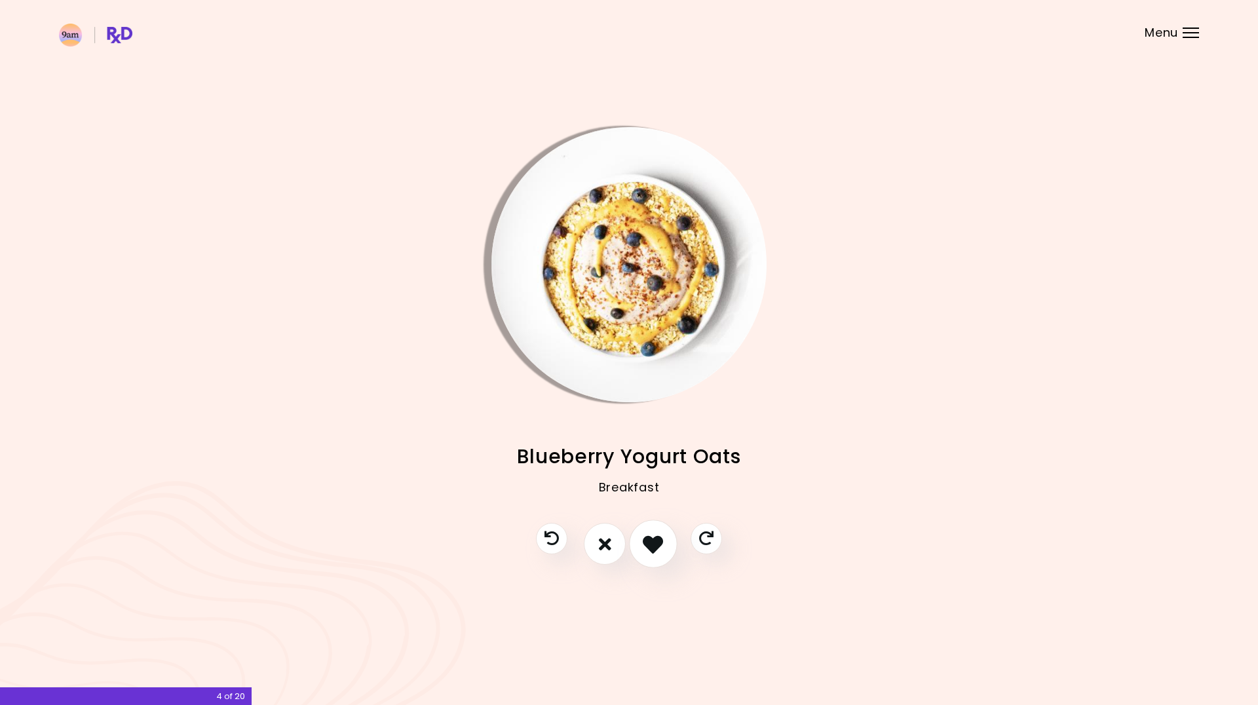
click at [655, 546] on icon "I like this recipe" at bounding box center [653, 544] width 20 height 20
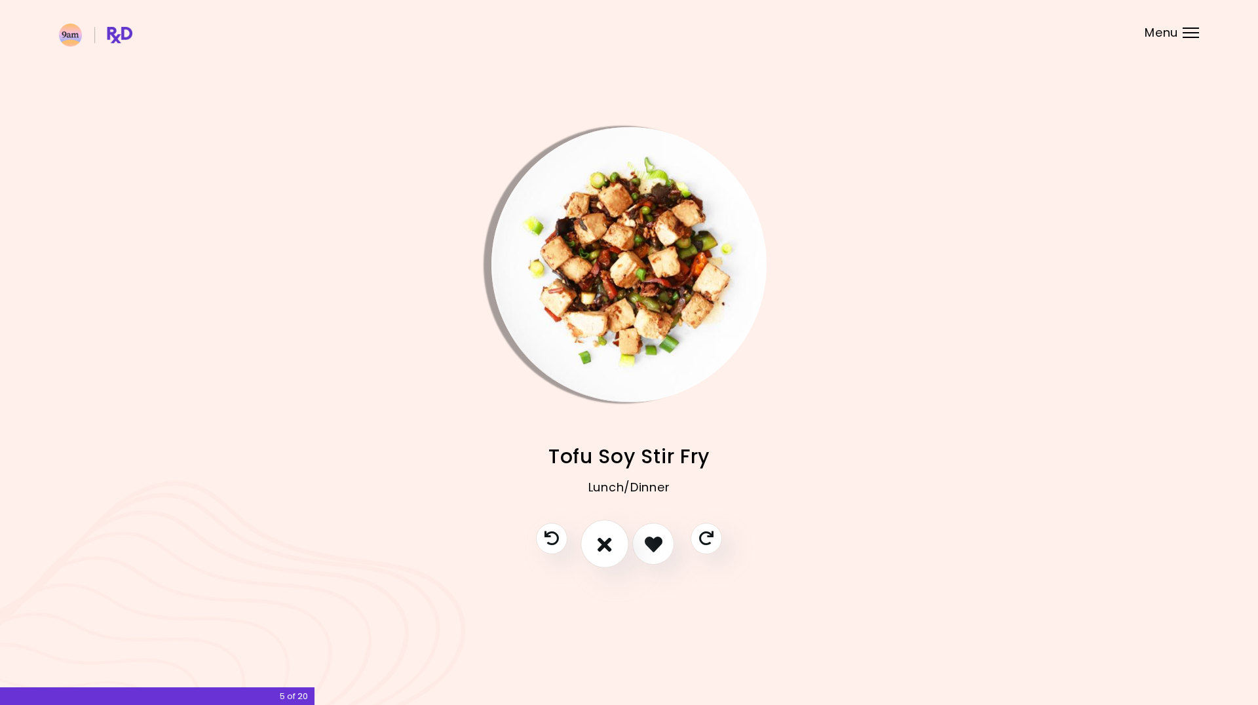
click at [622, 542] on button "I don't like this recipe" at bounding box center [604, 544] width 48 height 48
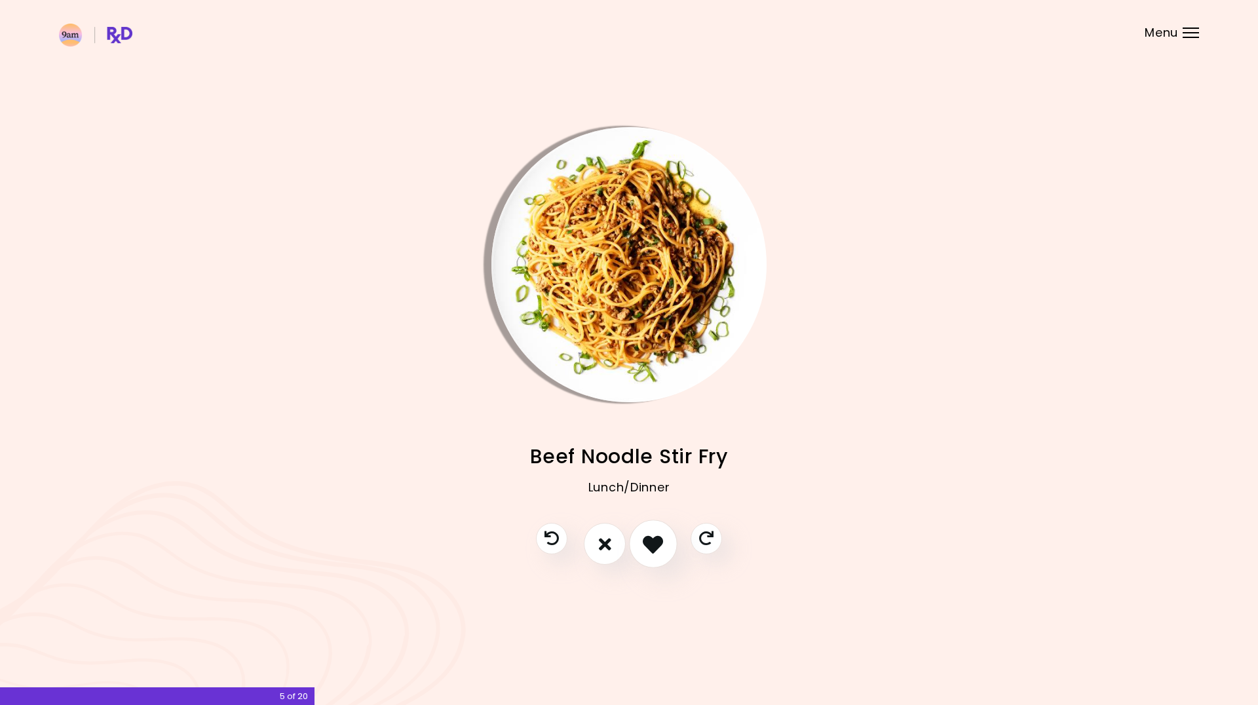
click at [659, 546] on icon "I like this recipe" at bounding box center [653, 544] width 20 height 20
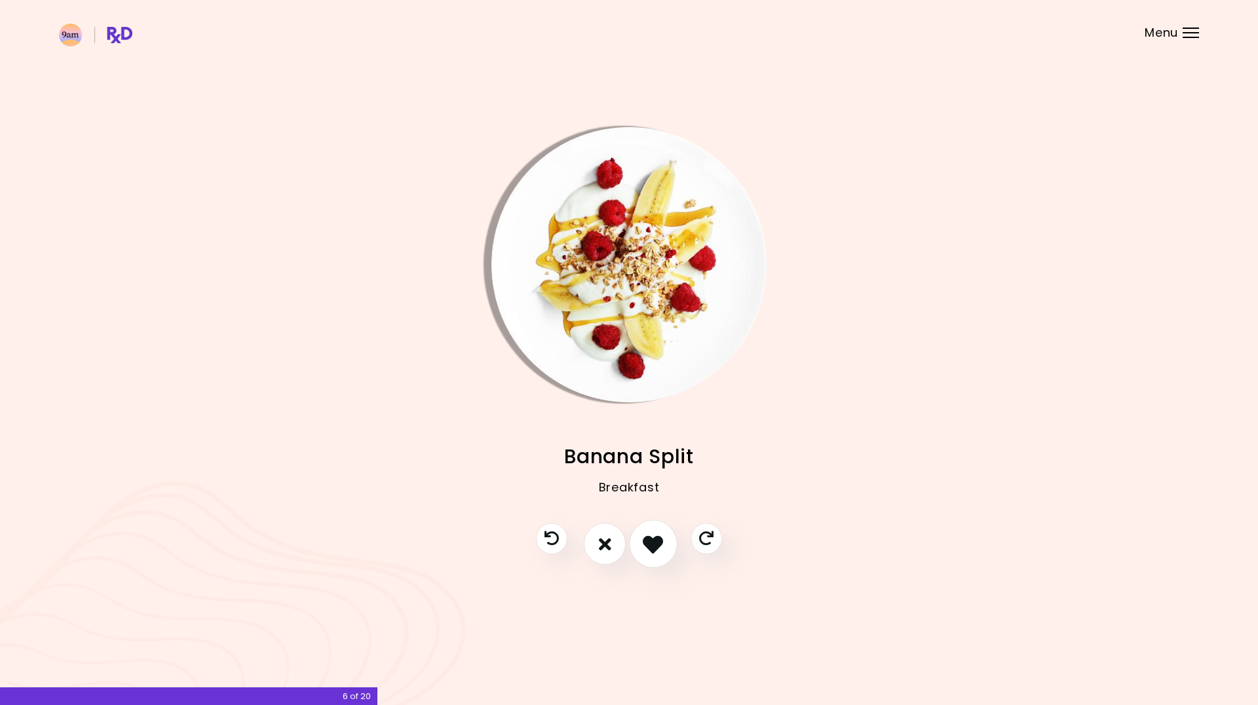
click at [659, 546] on icon "I like this recipe" at bounding box center [653, 544] width 20 height 20
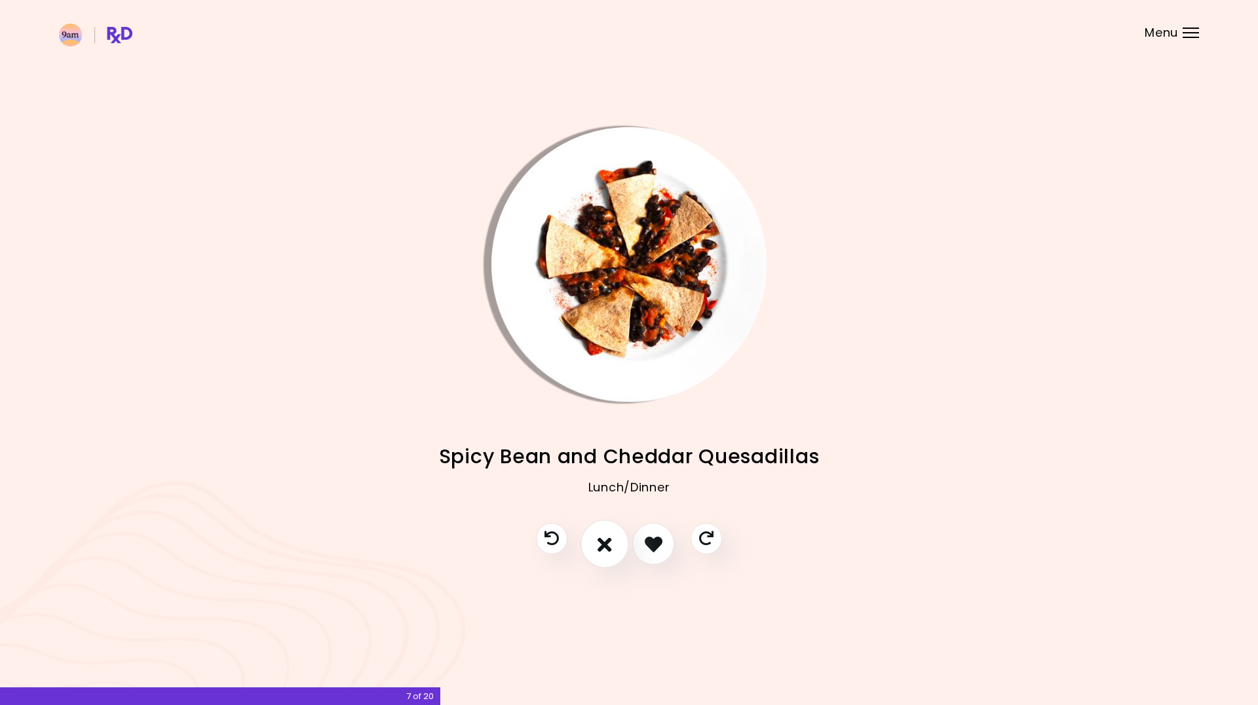
click at [601, 553] on icon "I don't like this recipe" at bounding box center [604, 544] width 14 height 20
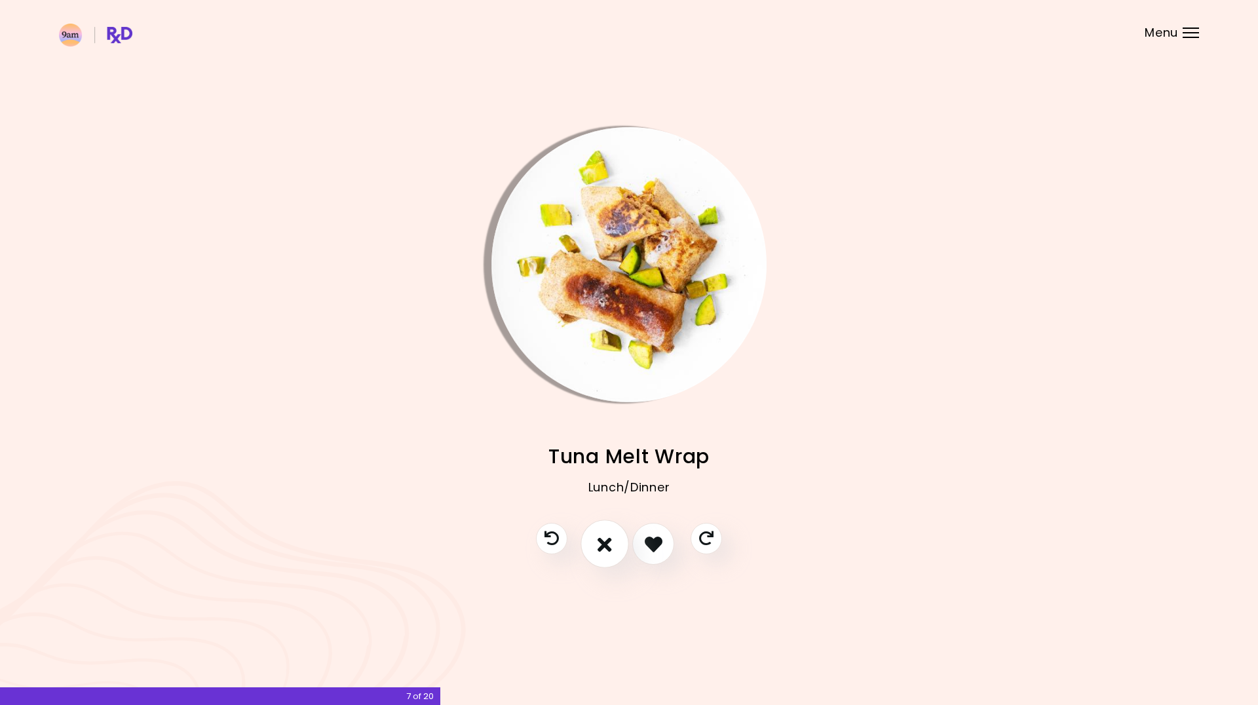
click at [601, 553] on icon "I don't like this recipe" at bounding box center [604, 544] width 14 height 20
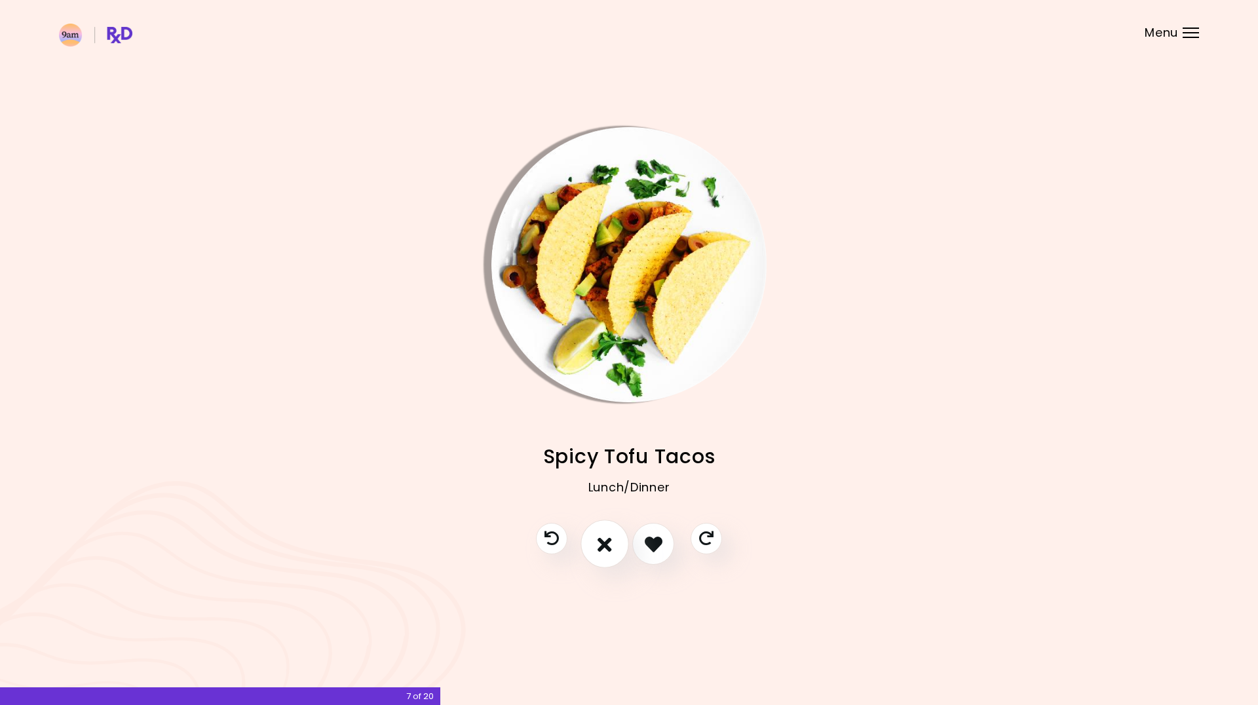
click at [601, 553] on icon "I don't like this recipe" at bounding box center [604, 544] width 14 height 20
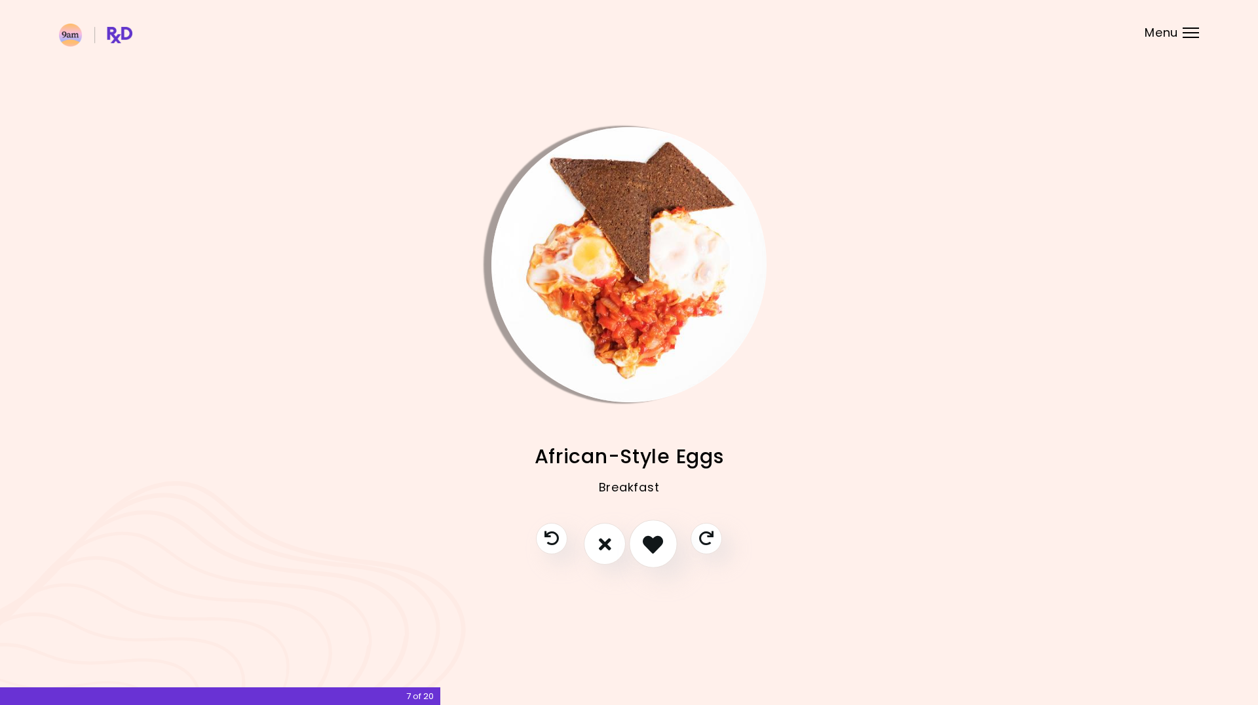
click at [654, 557] on button "I like this recipe" at bounding box center [653, 544] width 48 height 48
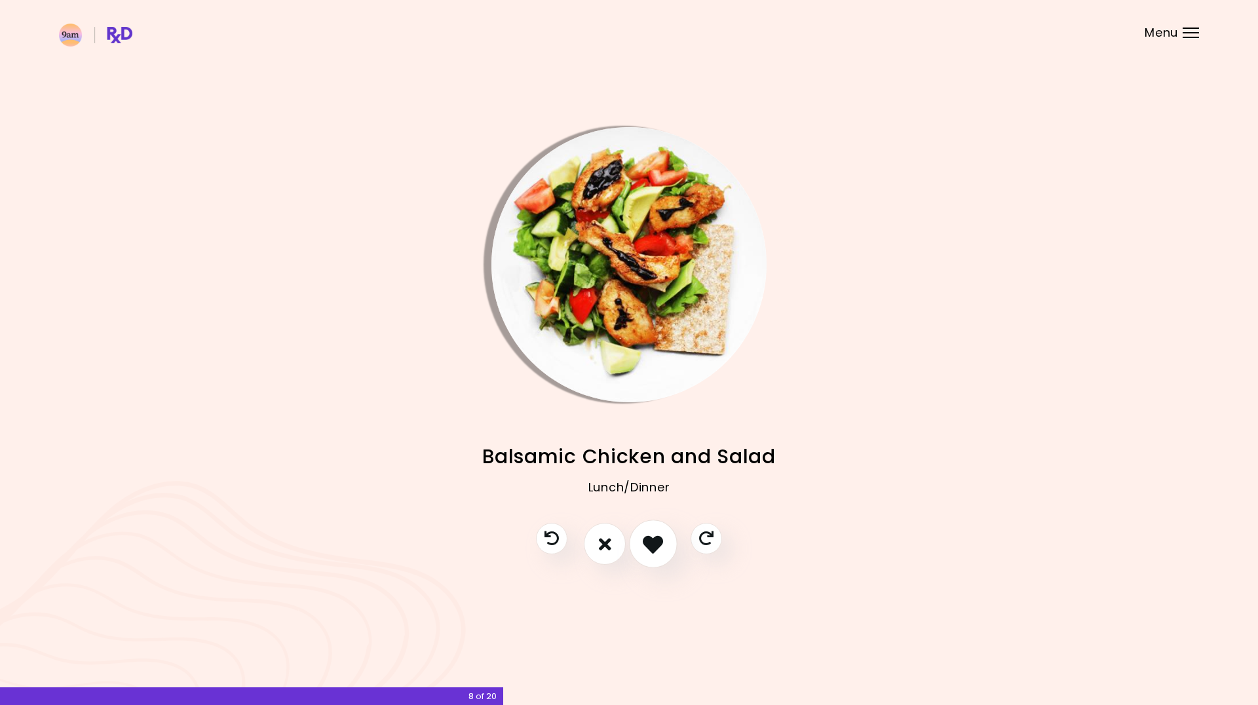
click at [654, 557] on button "I like this recipe" at bounding box center [653, 544] width 48 height 48
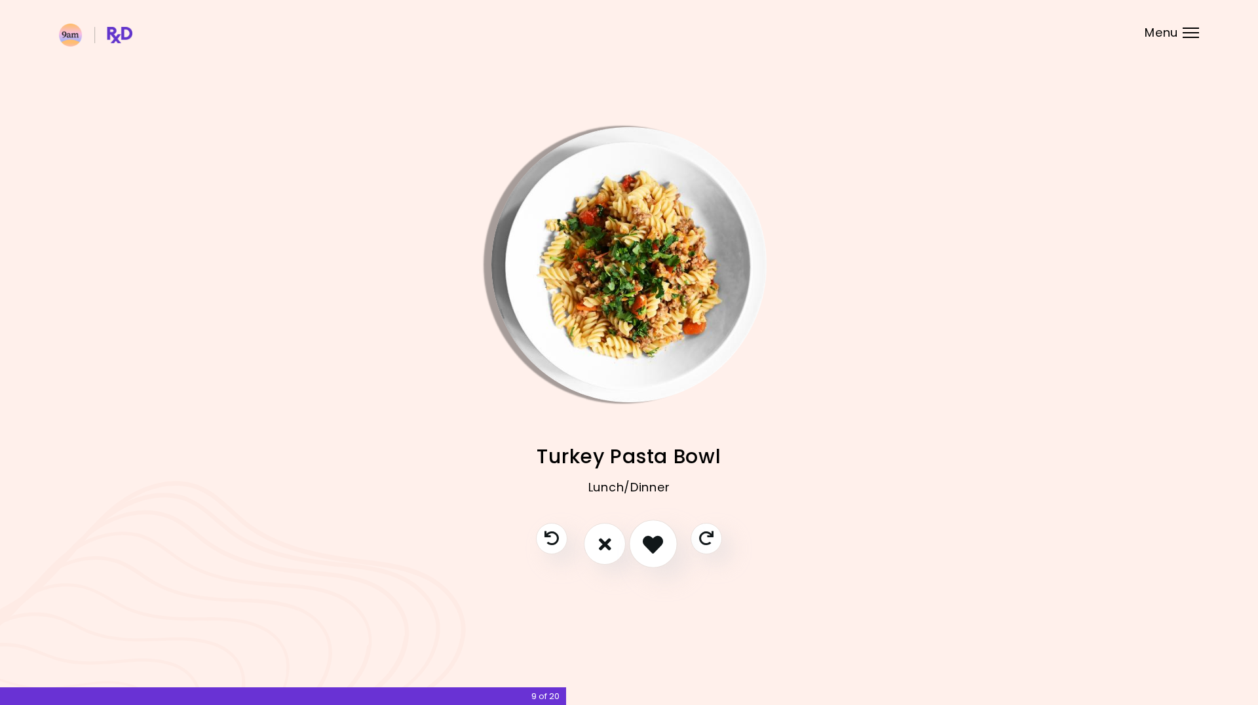
click at [654, 557] on button "I like this recipe" at bounding box center [653, 544] width 48 height 48
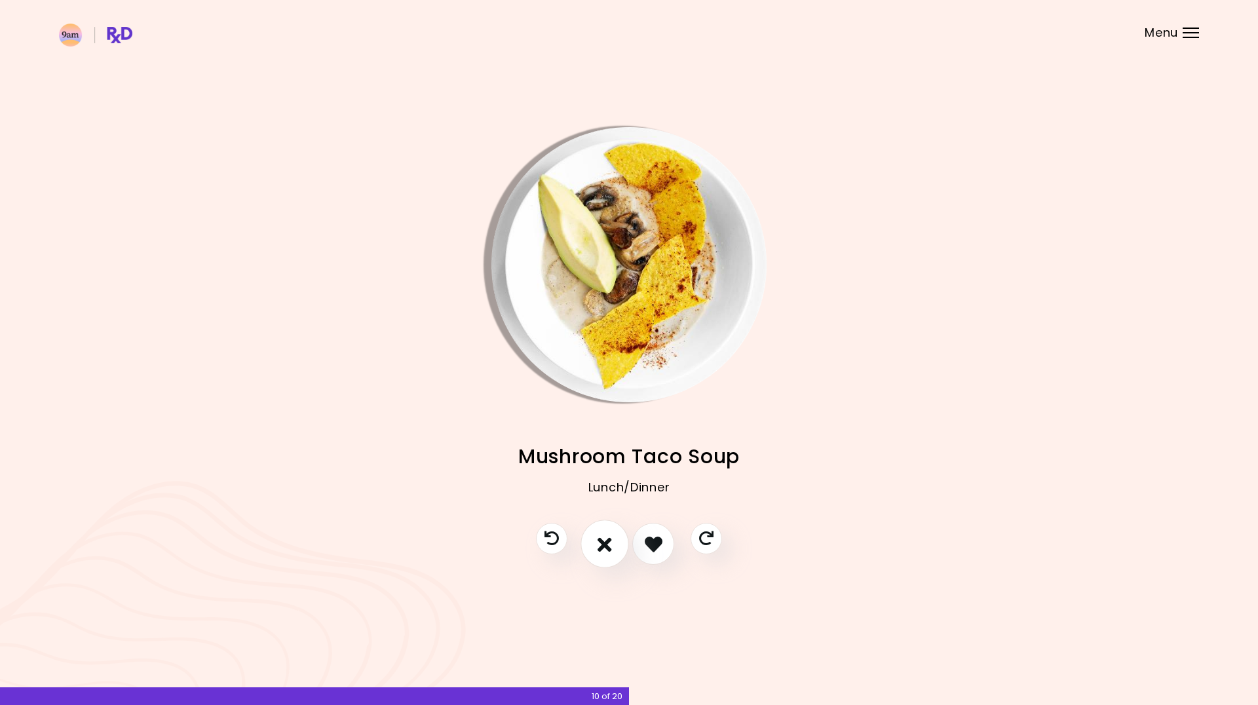
click at [611, 548] on icon "I don't like this recipe" at bounding box center [604, 544] width 14 height 20
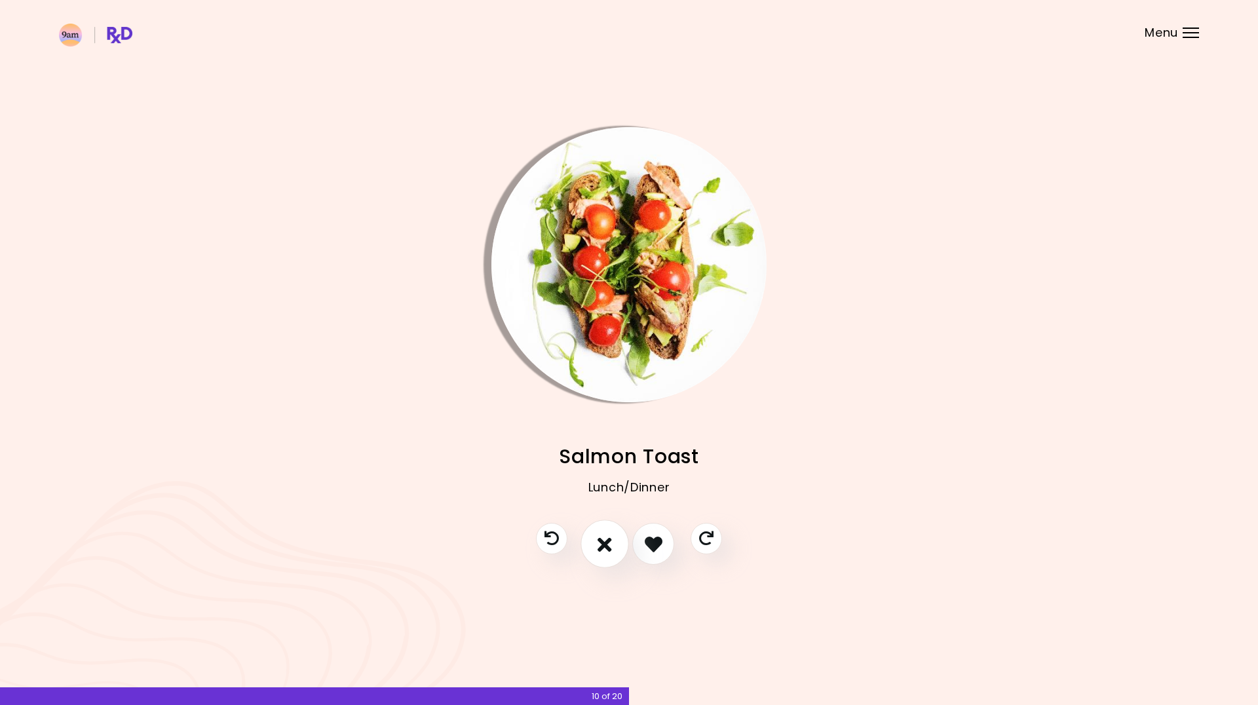
click at [611, 548] on icon "I don't like this recipe" at bounding box center [604, 544] width 14 height 20
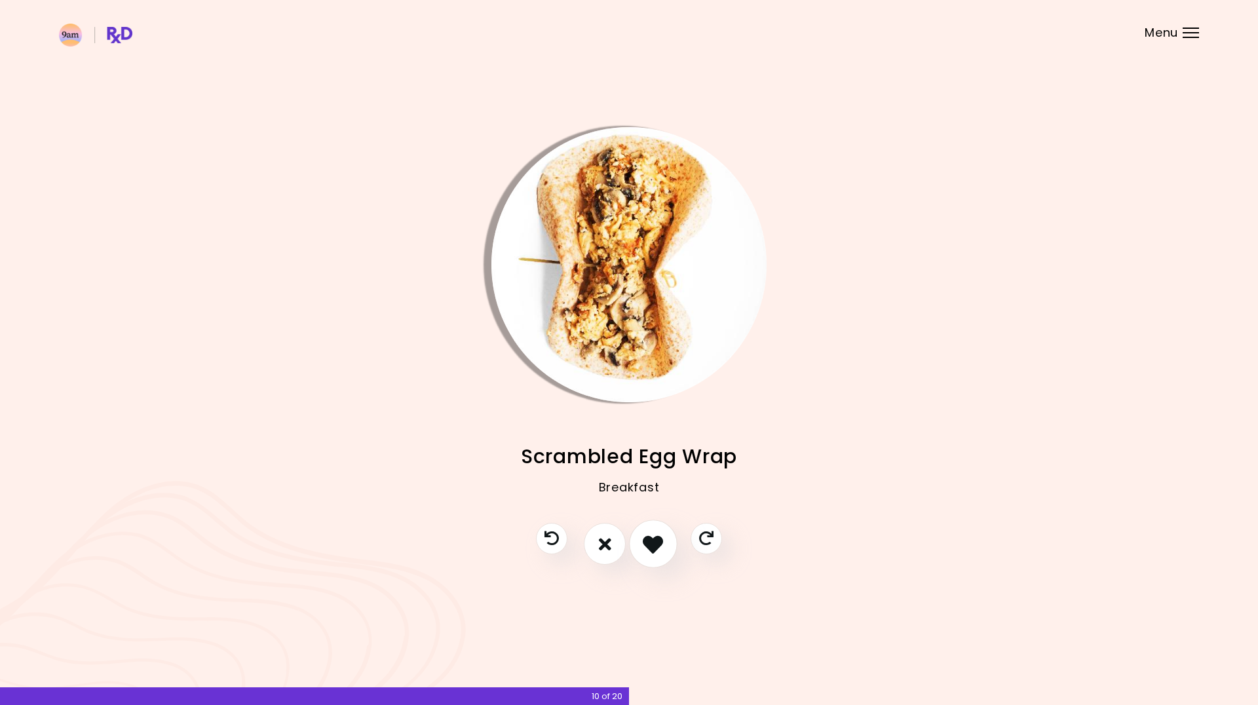
click at [658, 542] on icon "I like this recipe" at bounding box center [653, 544] width 20 height 20
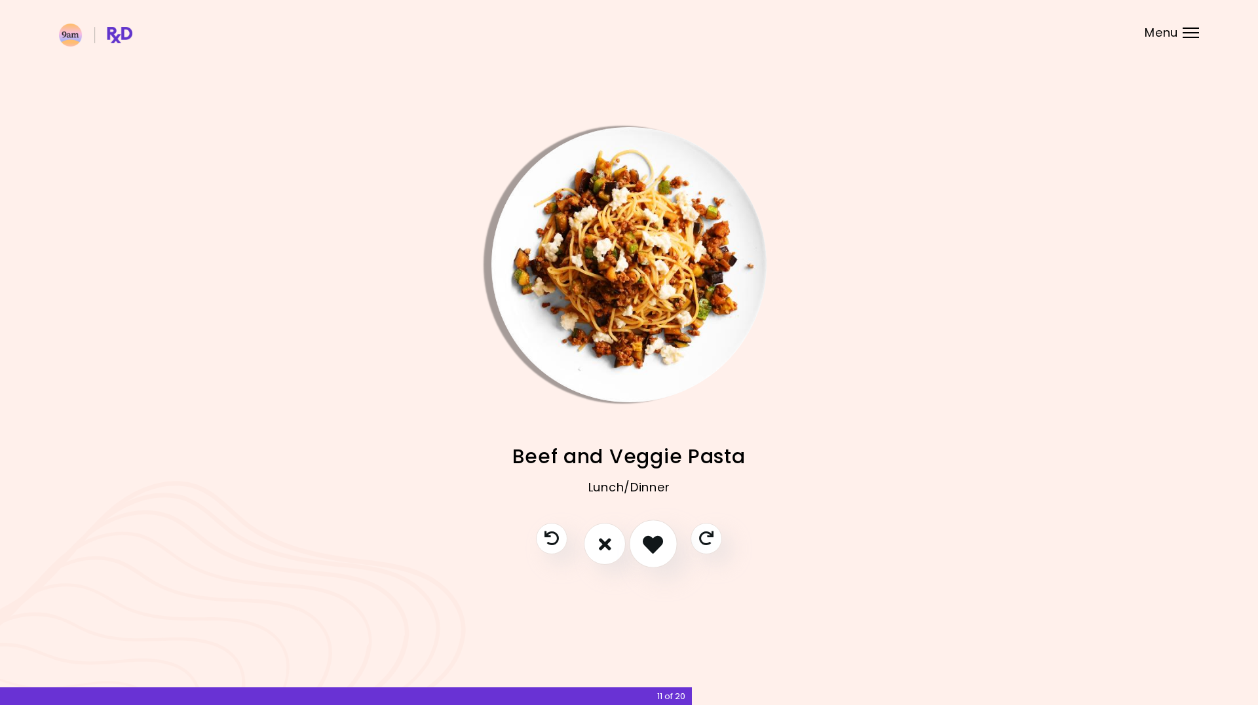
click at [647, 540] on icon "I like this recipe" at bounding box center [653, 544] width 20 height 20
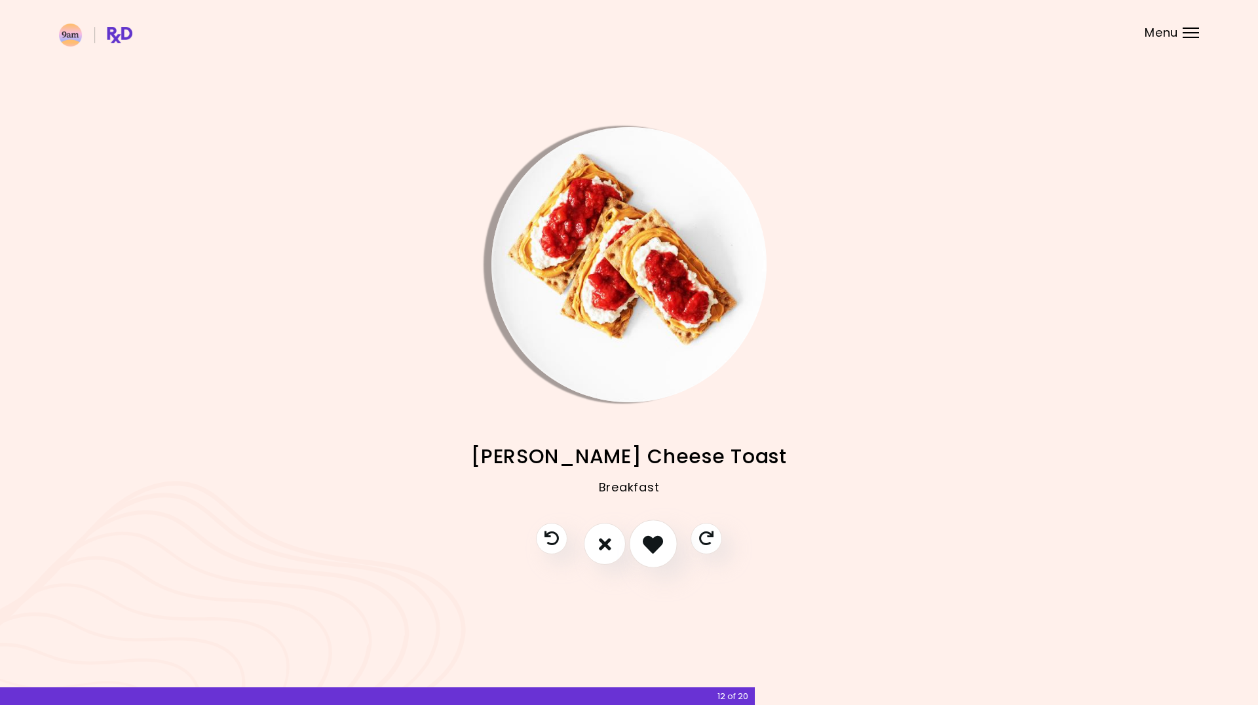
click at [647, 540] on icon "I like this recipe" at bounding box center [653, 544] width 20 height 20
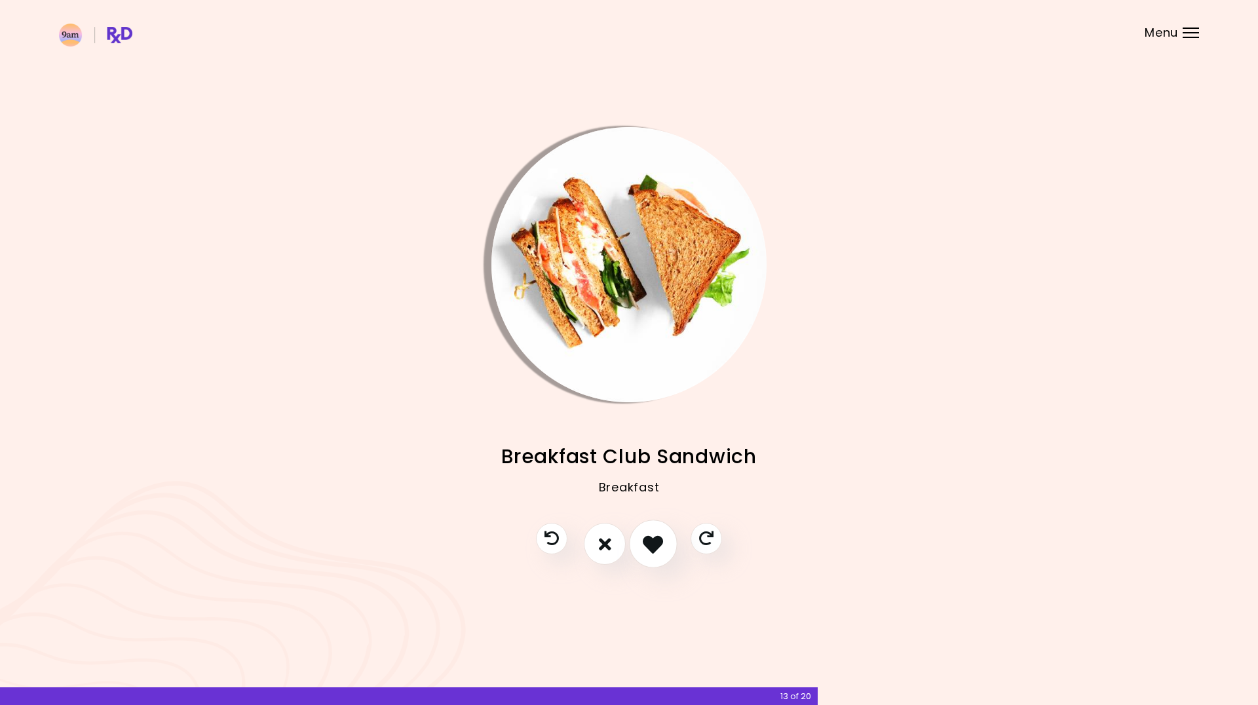
click at [647, 540] on icon "I like this recipe" at bounding box center [653, 544] width 20 height 20
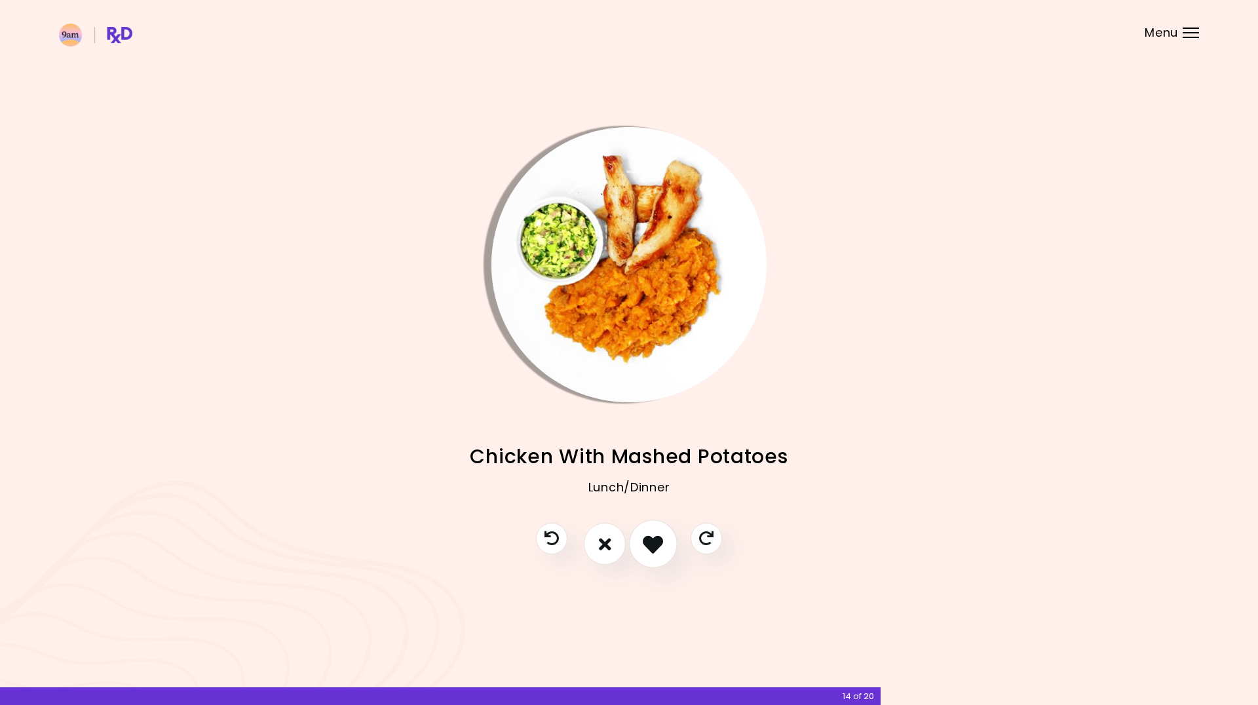
click at [647, 540] on icon "I like this recipe" at bounding box center [653, 544] width 20 height 20
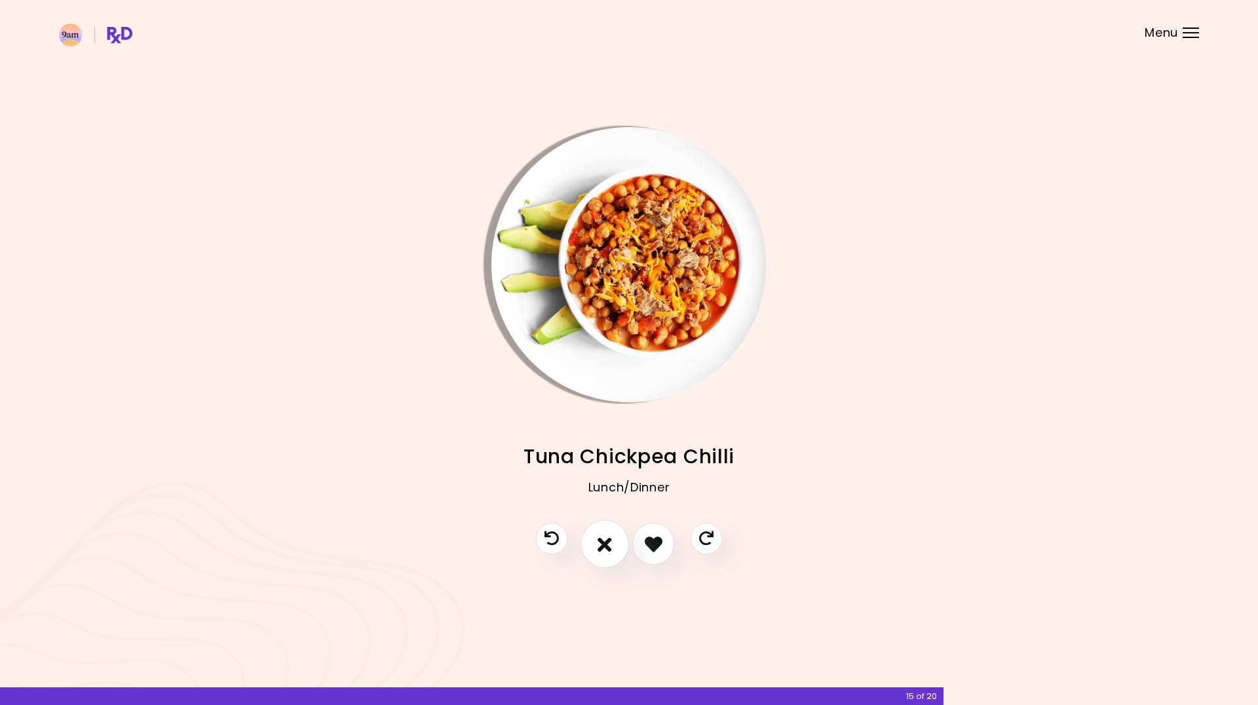
click at [609, 544] on icon "I don't like this recipe" at bounding box center [604, 544] width 14 height 20
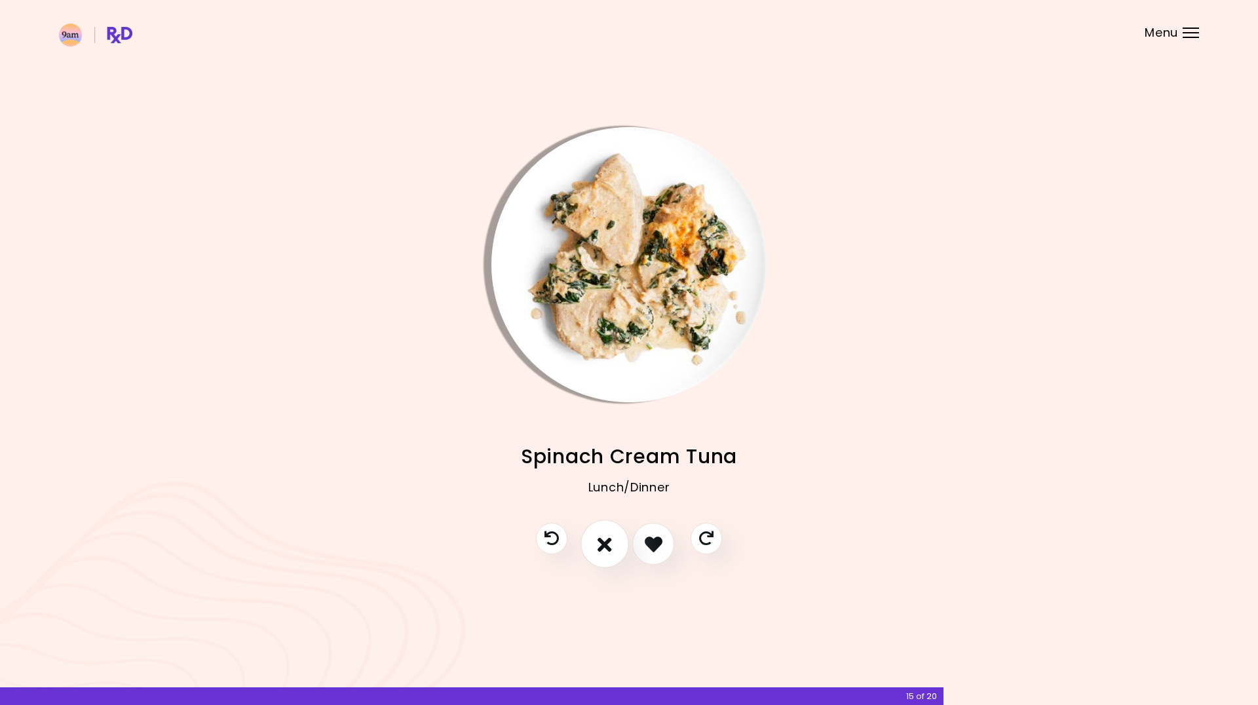
click at [612, 546] on button "I don't like this recipe" at bounding box center [604, 544] width 48 height 48
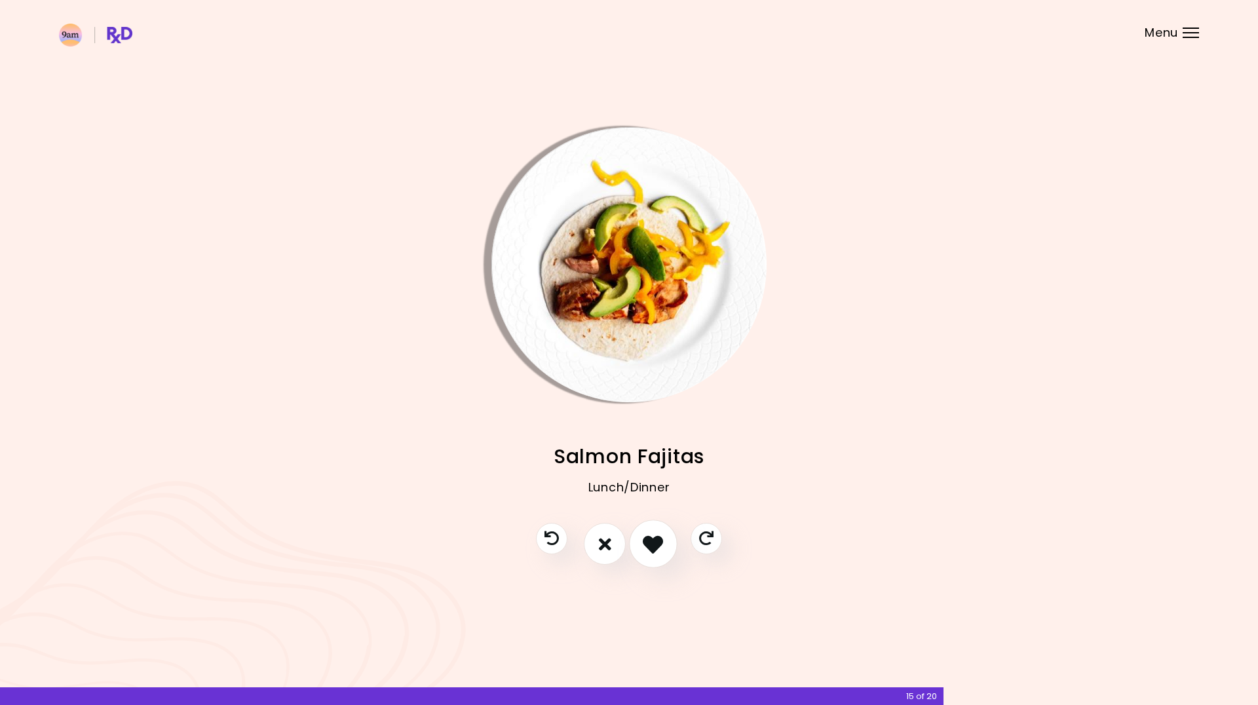
click at [656, 545] on icon "I like this recipe" at bounding box center [653, 544] width 20 height 20
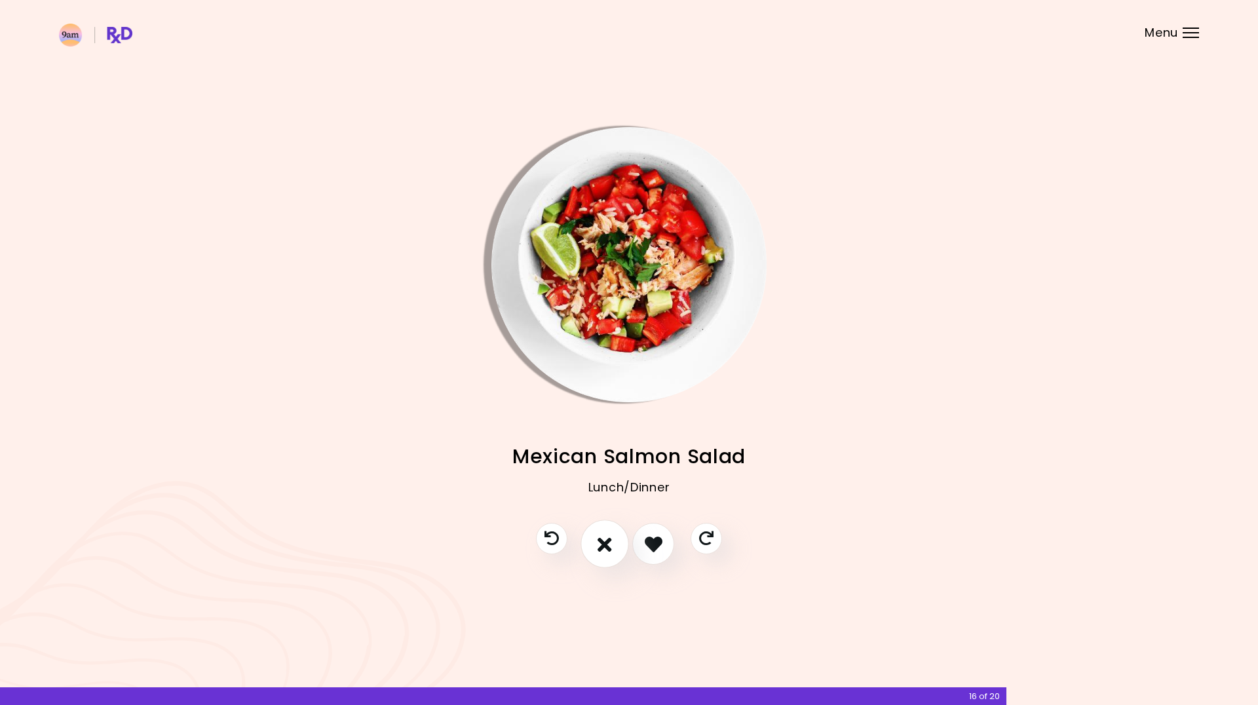
click at [616, 544] on button "I don't like this recipe" at bounding box center [604, 544] width 48 height 48
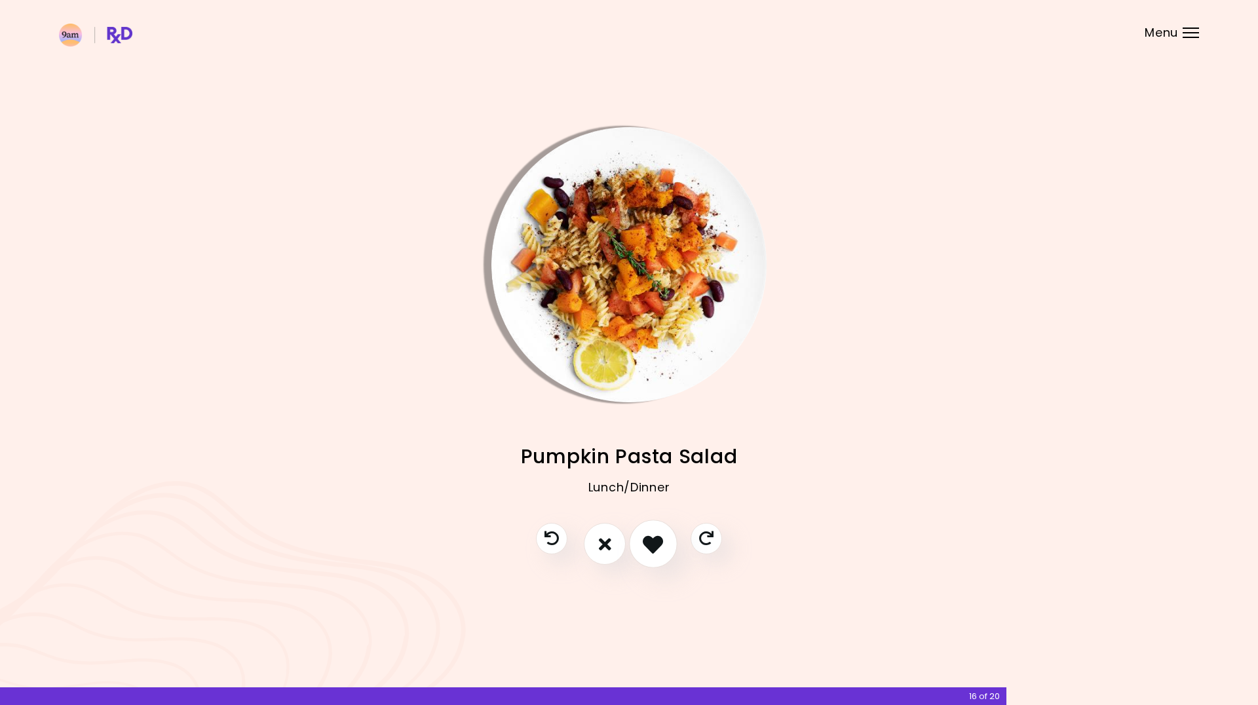
click at [652, 535] on icon "I like this recipe" at bounding box center [653, 544] width 20 height 20
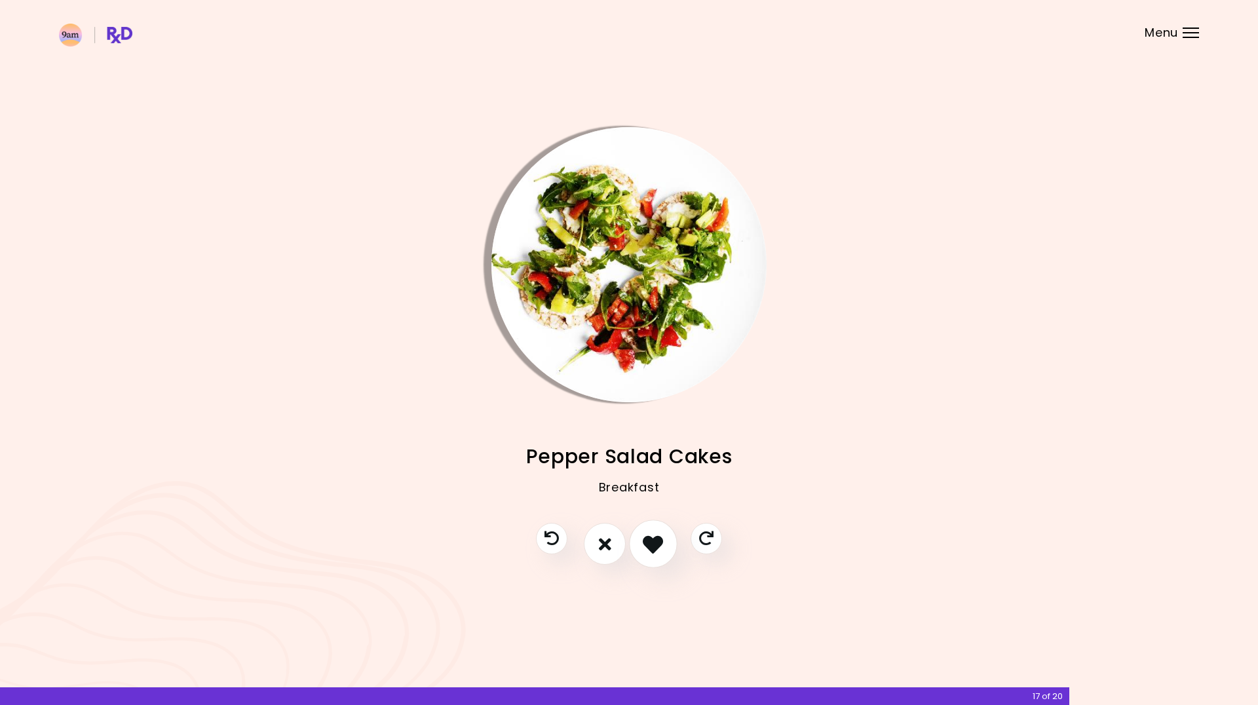
click at [652, 535] on icon "I like this recipe" at bounding box center [653, 544] width 20 height 20
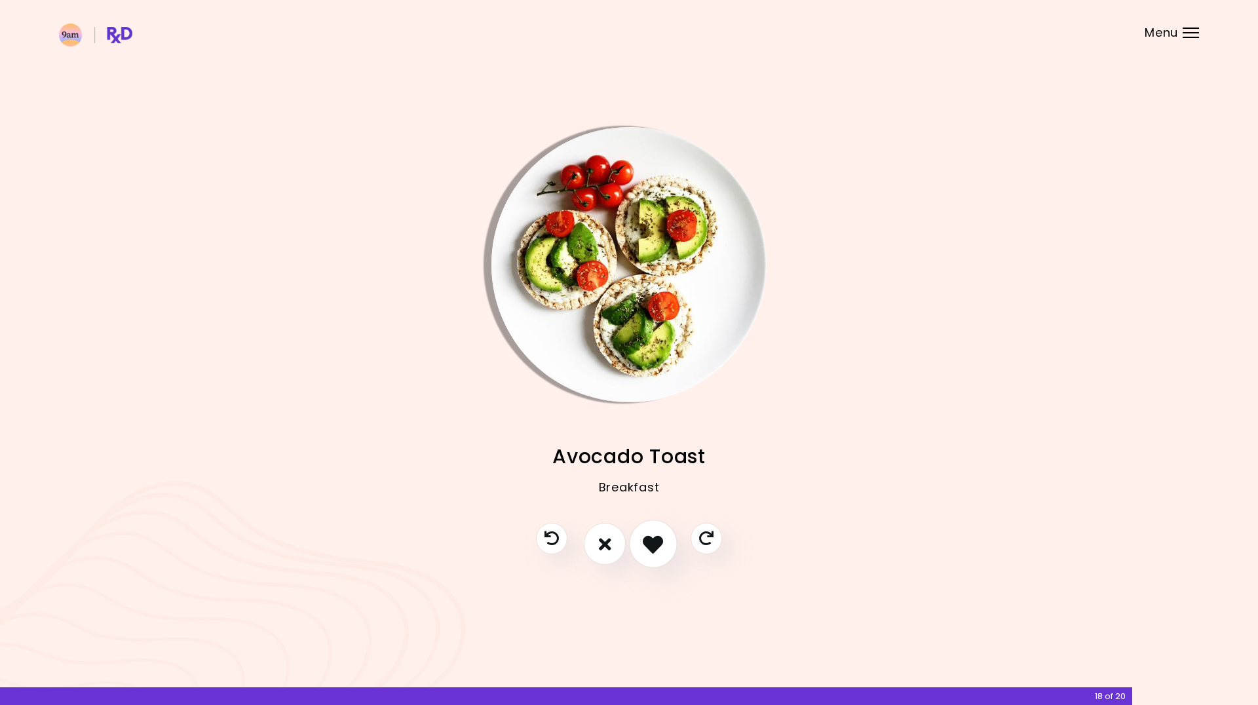
click at [652, 535] on icon "I like this recipe" at bounding box center [653, 544] width 20 height 20
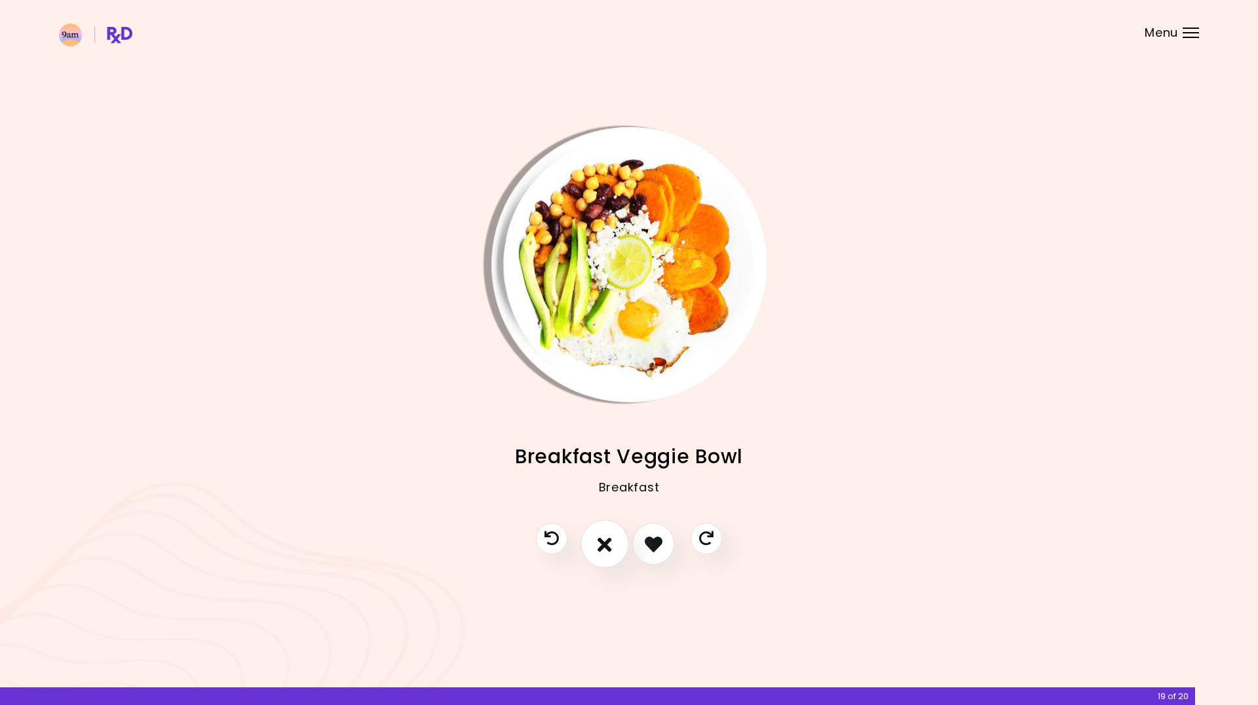
click at [611, 550] on button "I don't like this recipe" at bounding box center [604, 544] width 48 height 48
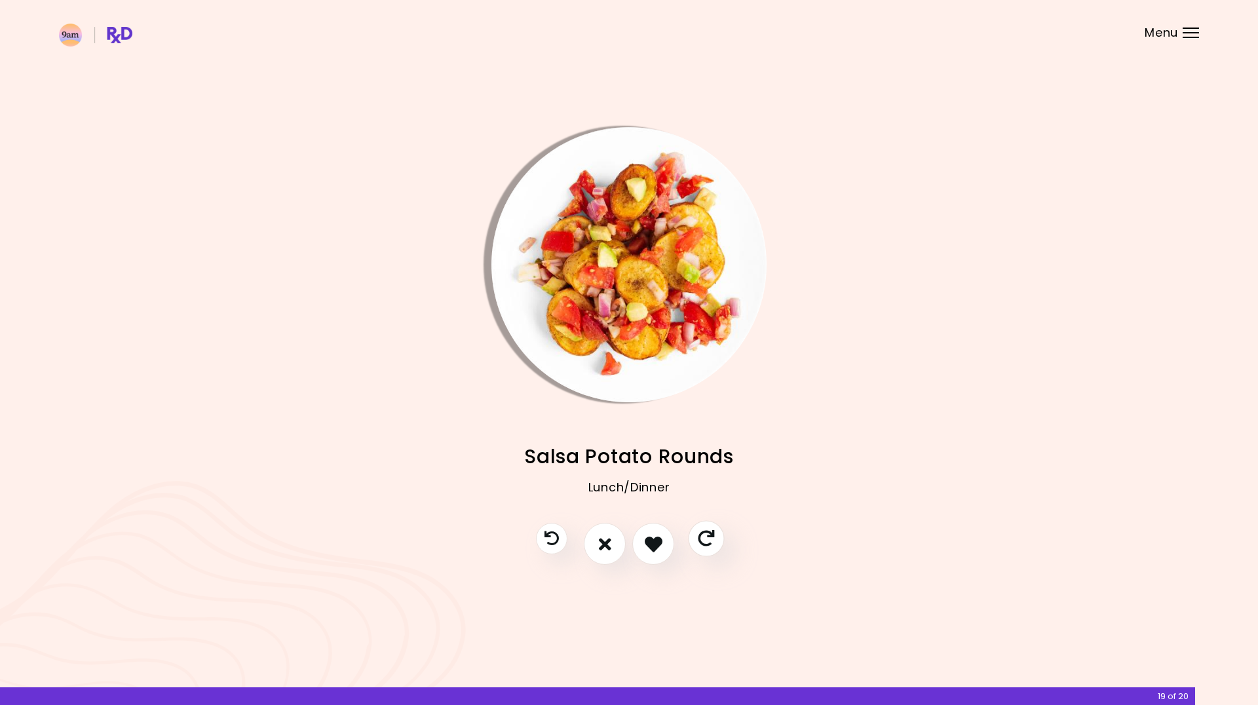
click at [715, 540] on button "Skip" at bounding box center [706, 539] width 36 height 36
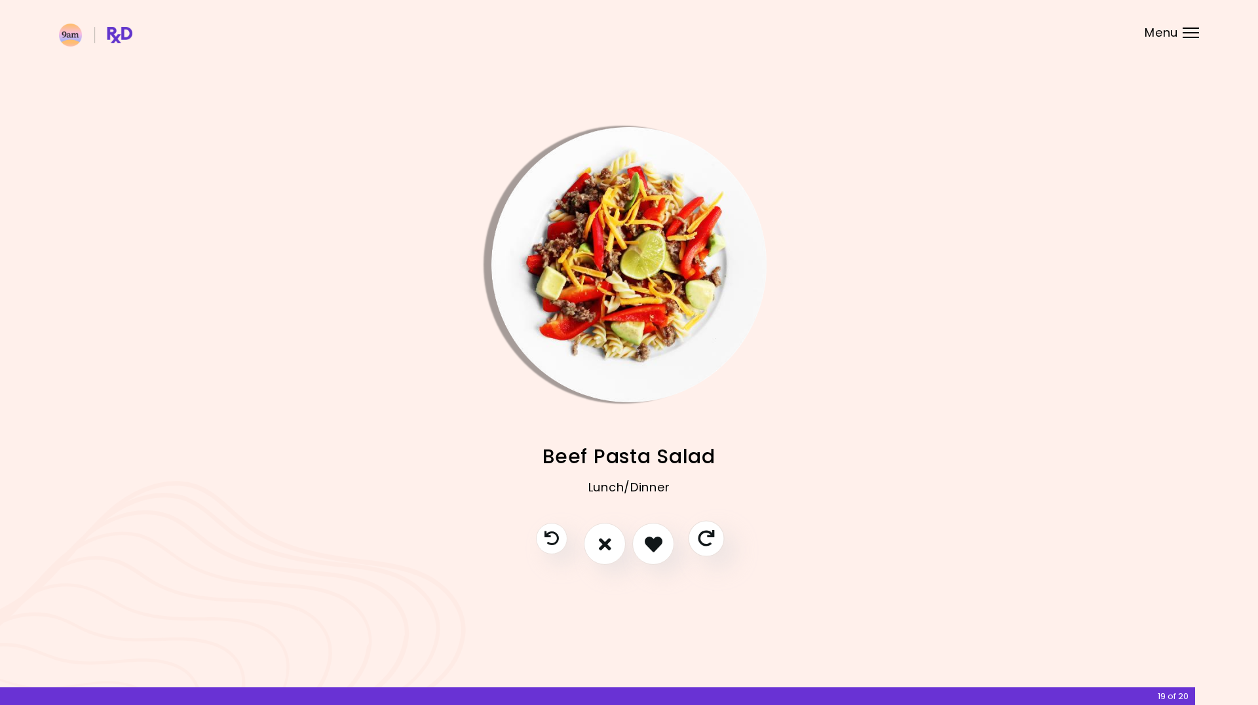
click at [715, 540] on button "Skip" at bounding box center [706, 539] width 36 height 36
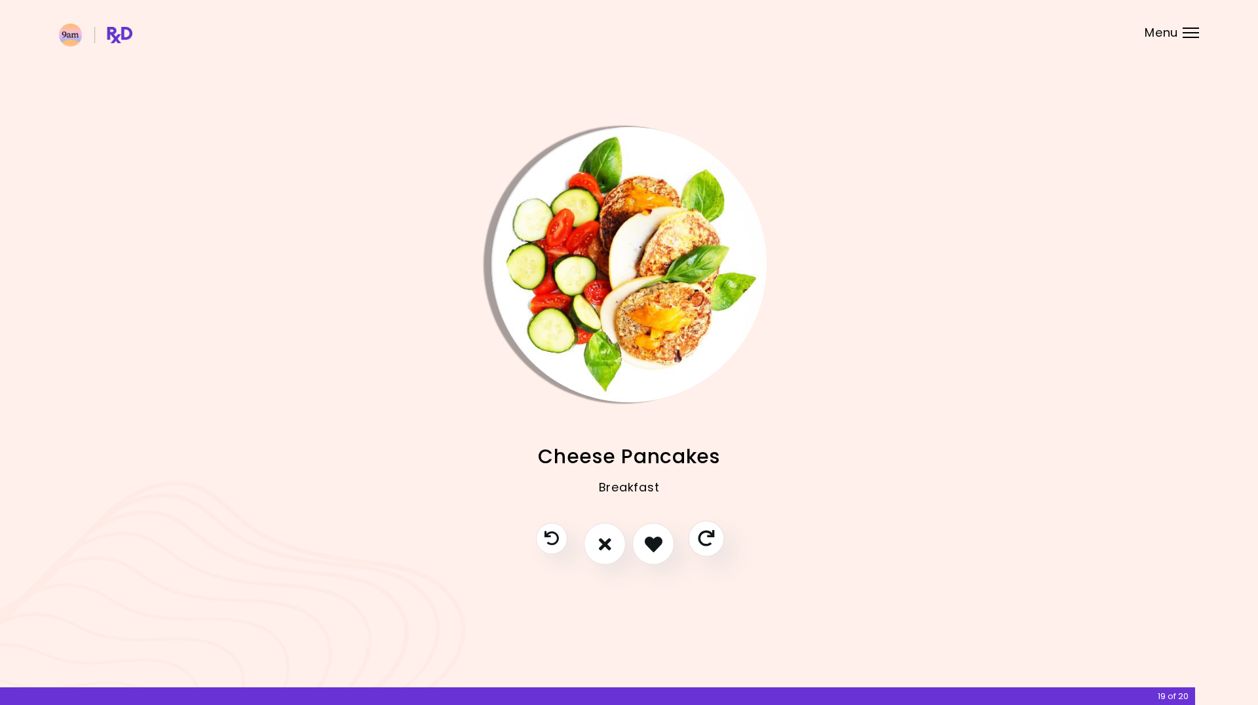
click at [715, 540] on button "Skip" at bounding box center [706, 539] width 36 height 36
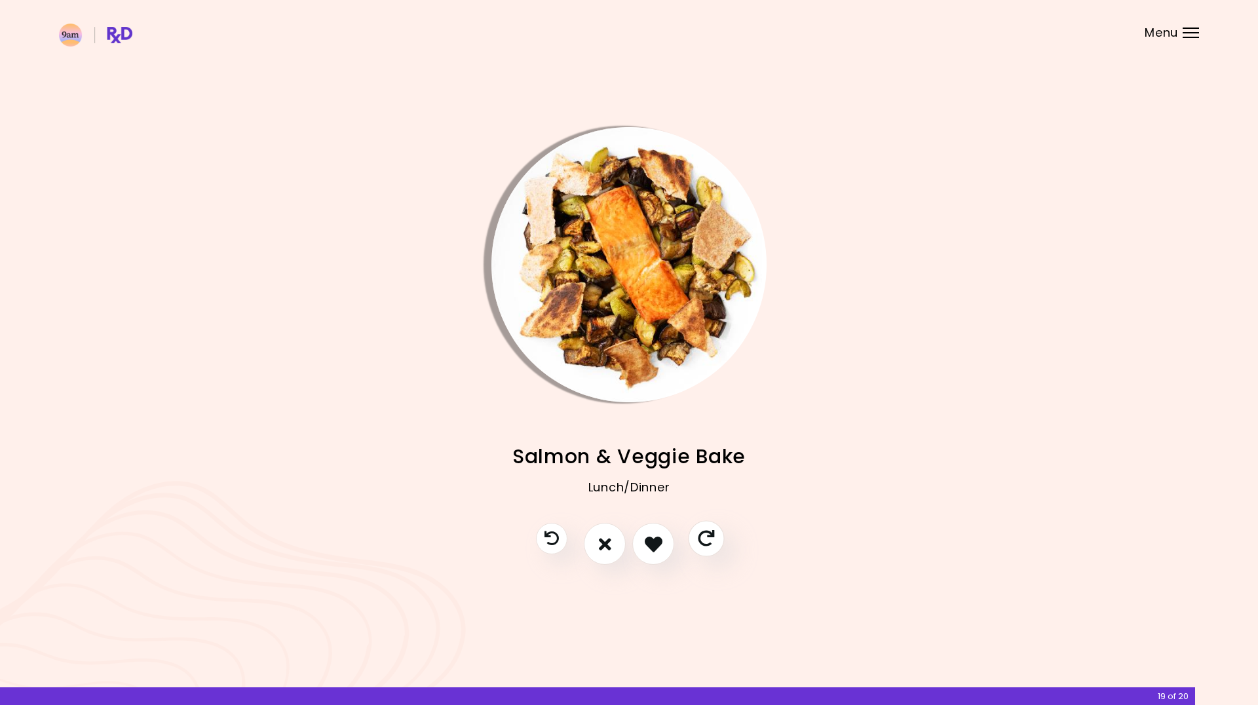
click at [715, 540] on button "Skip" at bounding box center [706, 539] width 36 height 36
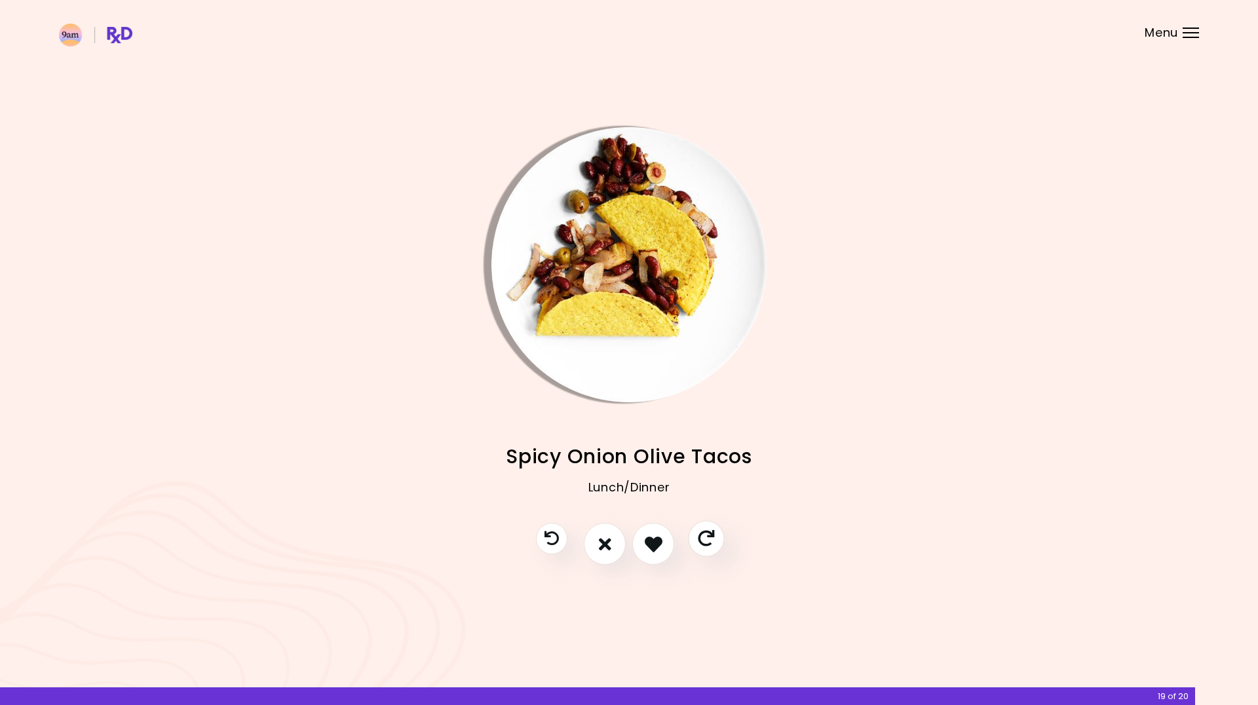
click at [724, 535] on button "Skip" at bounding box center [706, 539] width 36 height 36
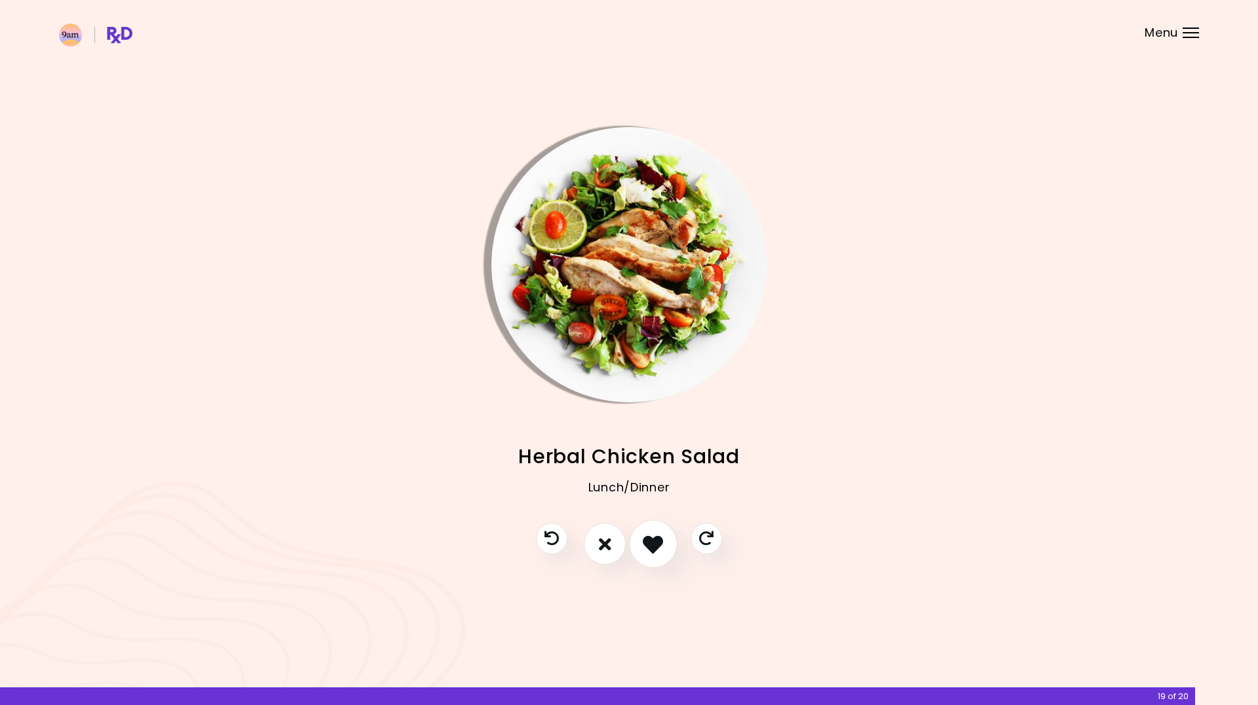
click at [662, 545] on button "I like this recipe" at bounding box center [653, 544] width 48 height 48
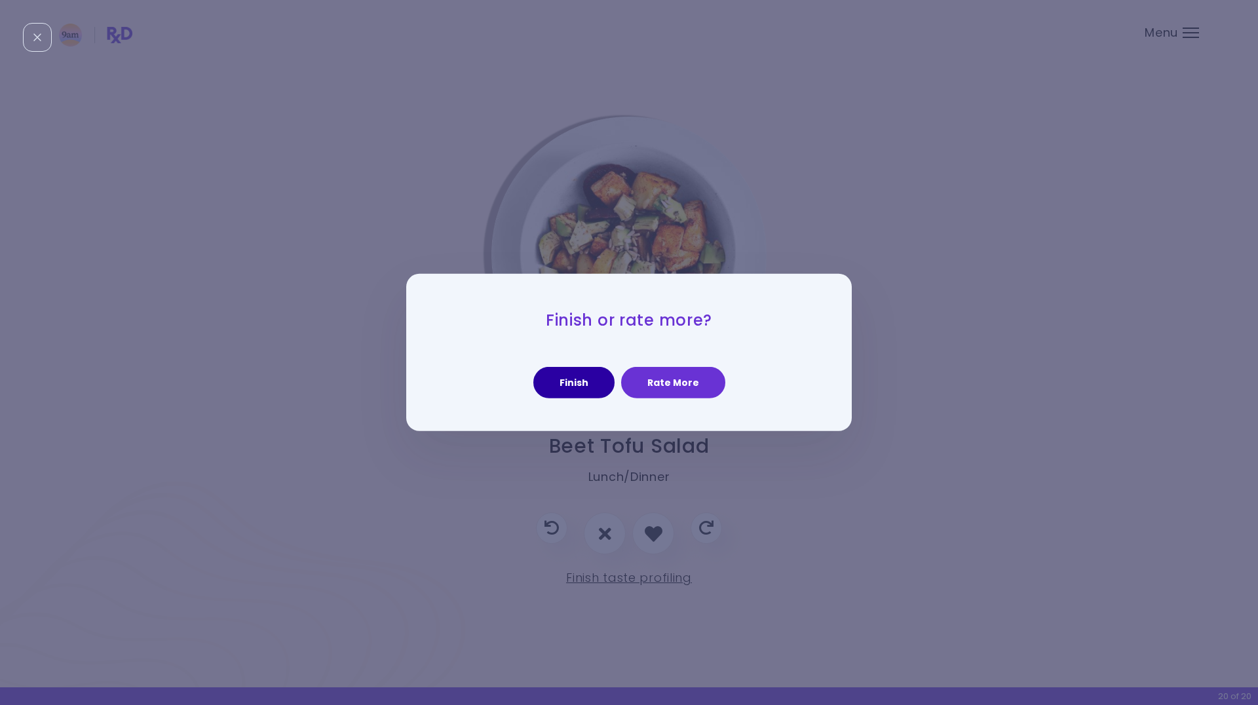
click at [589, 388] on button "Finish" at bounding box center [573, 382] width 81 height 31
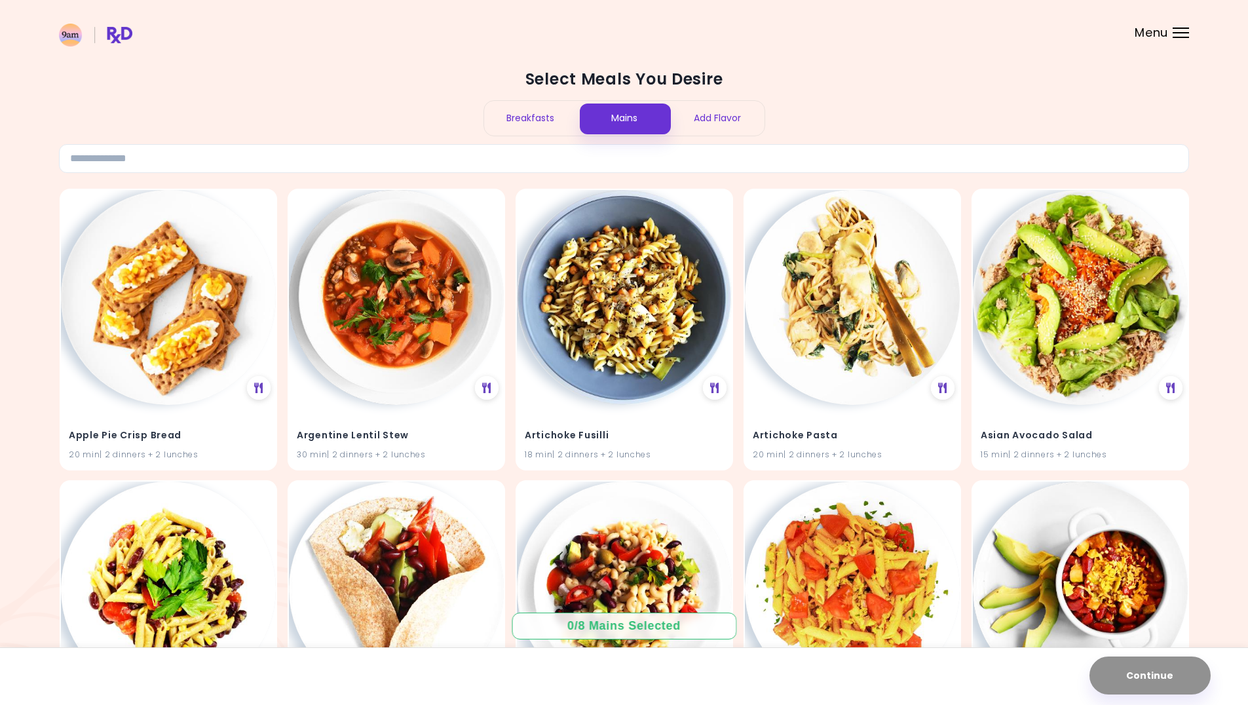
click at [552, 117] on div "Breakfasts" at bounding box center [531, 118] width 94 height 35
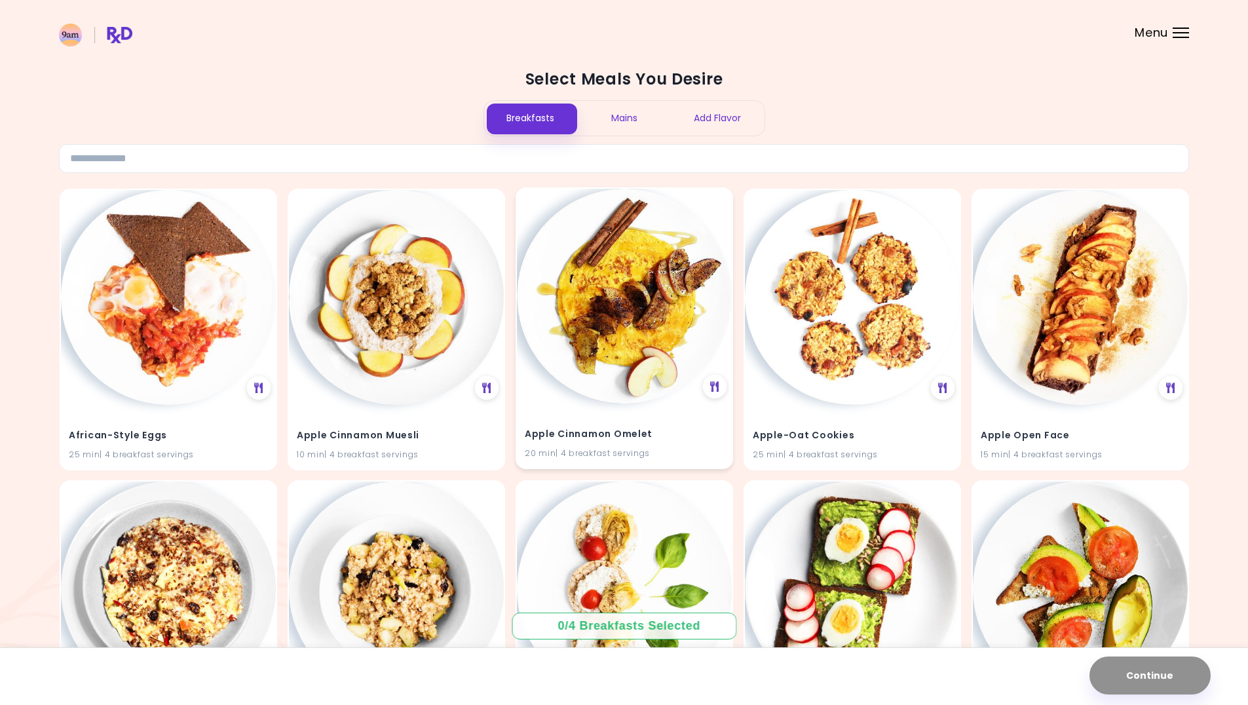
click at [648, 432] on h4 "Apple Cinnamon Omelet" at bounding box center [624, 433] width 199 height 21
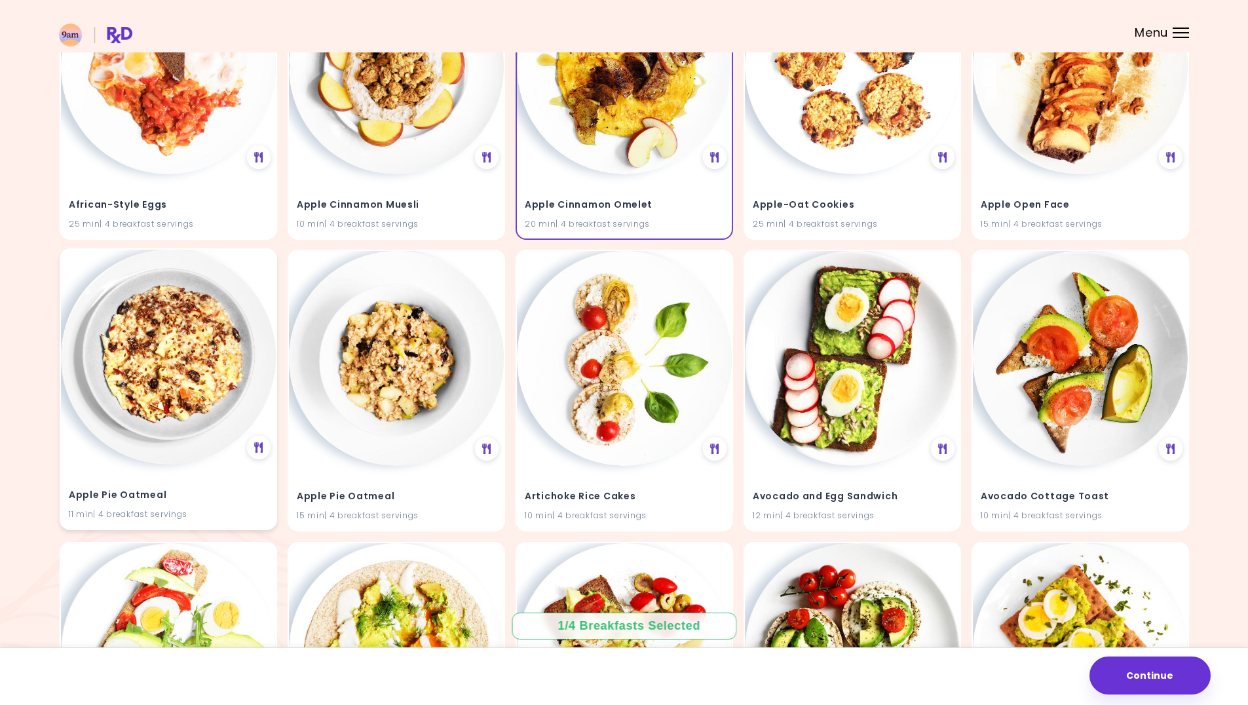
scroll to position [262, 0]
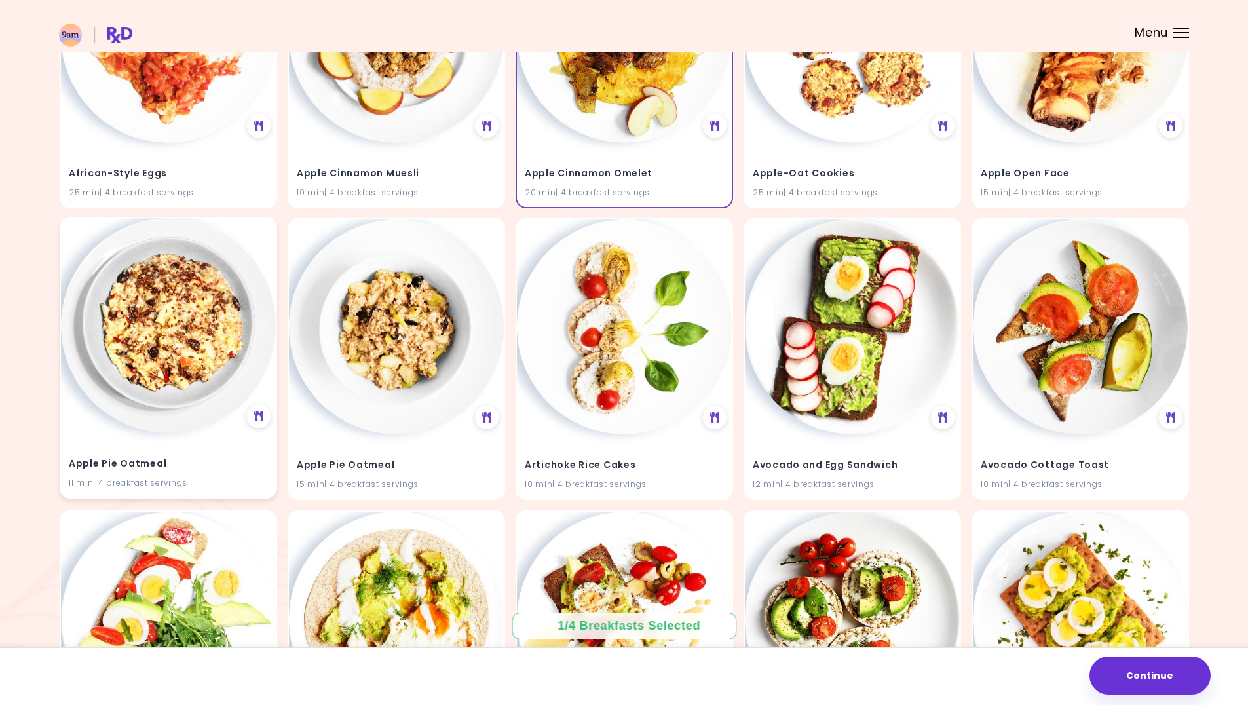
click at [208, 320] on img at bounding box center [168, 325] width 215 height 215
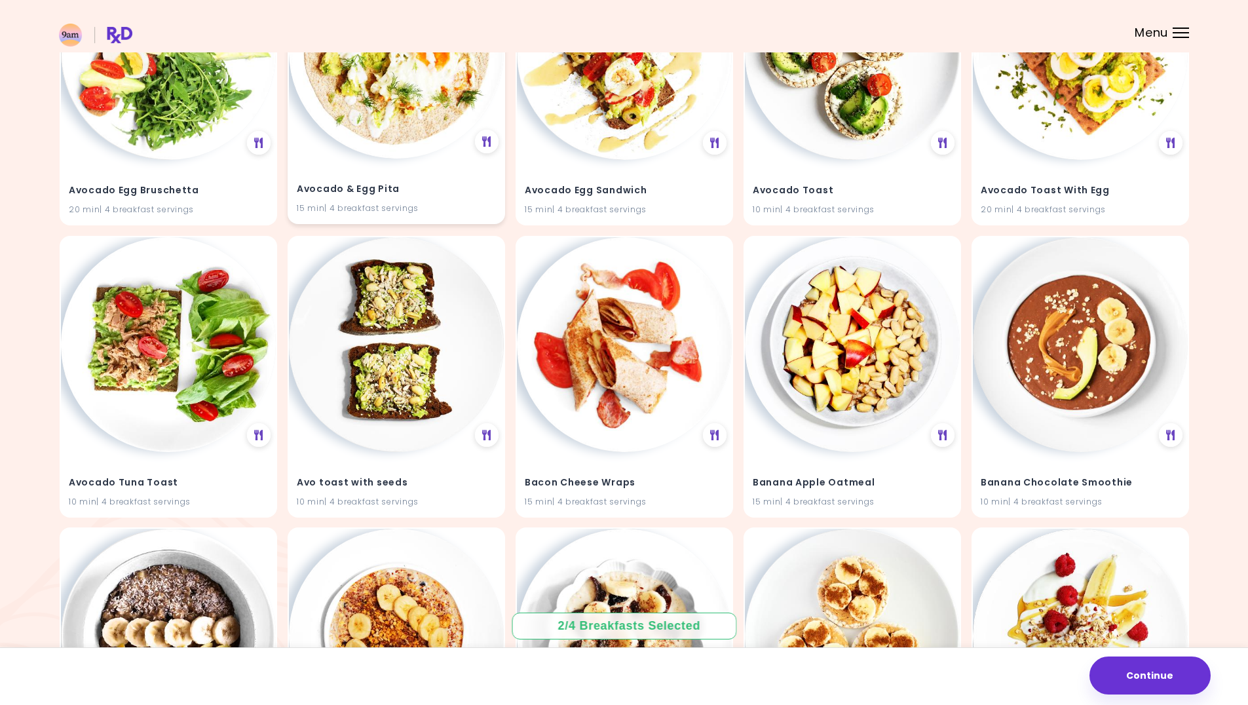
scroll to position [852, 0]
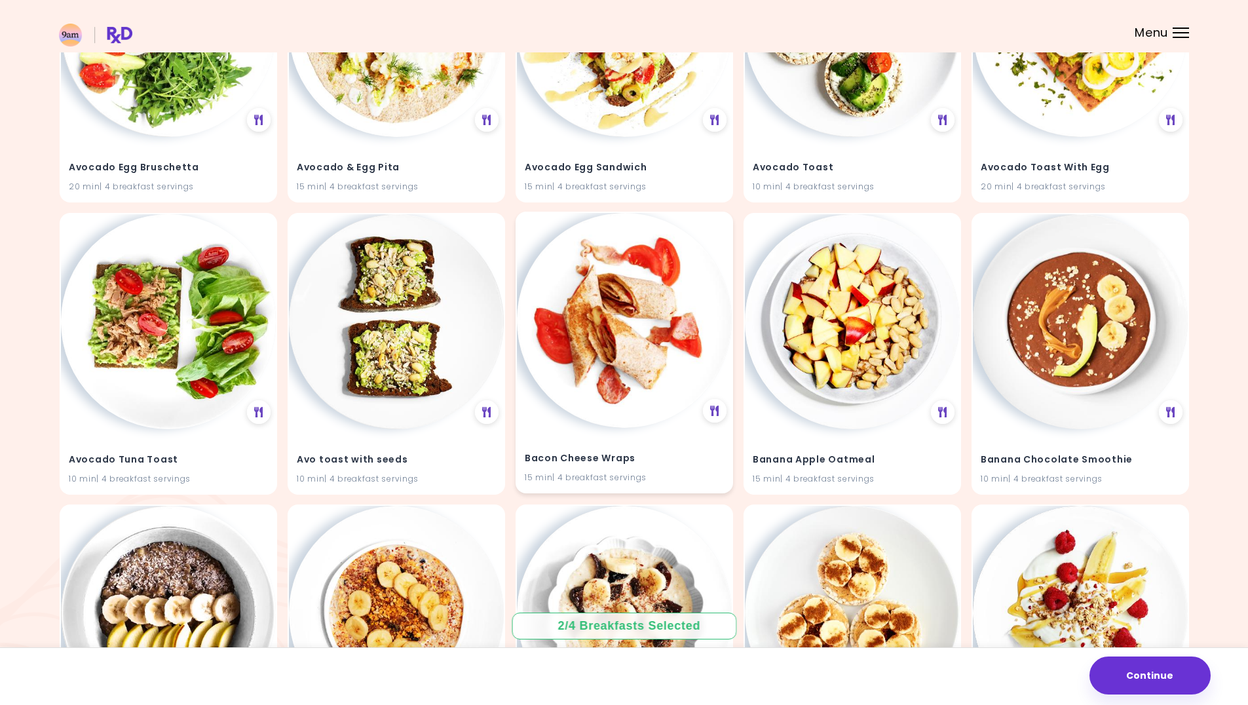
click at [608, 344] on img at bounding box center [624, 320] width 215 height 215
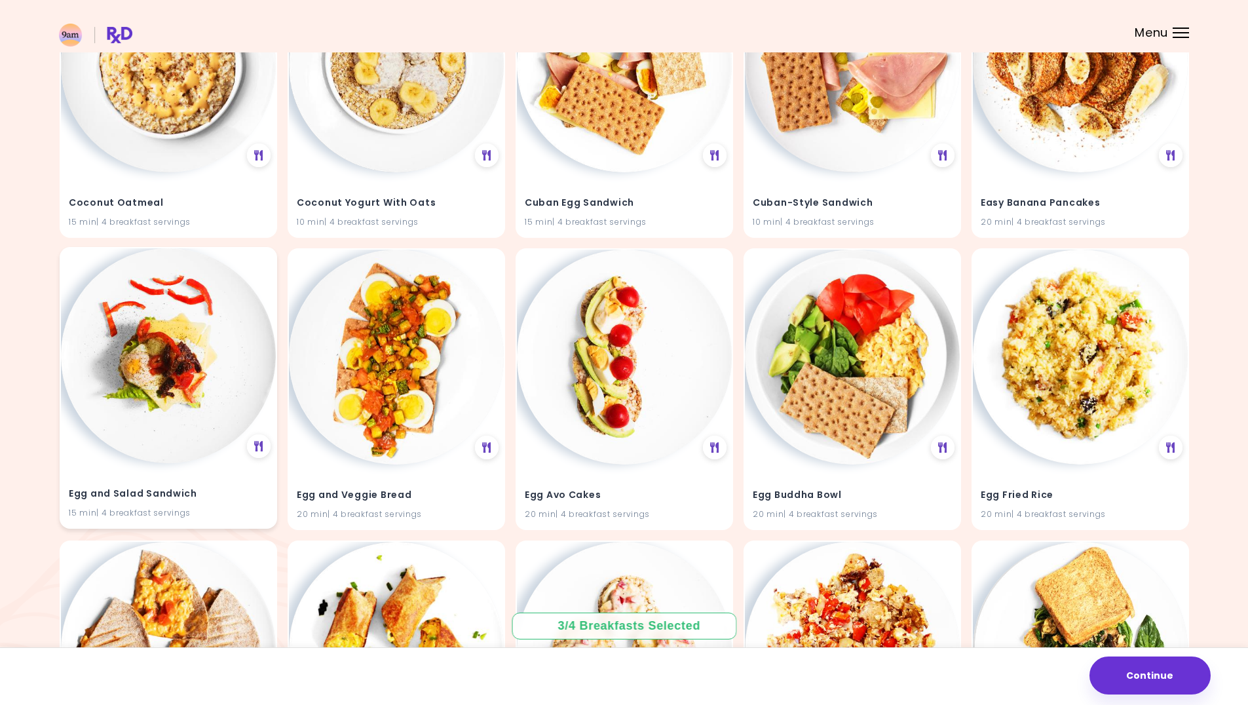
scroll to position [3558, 0]
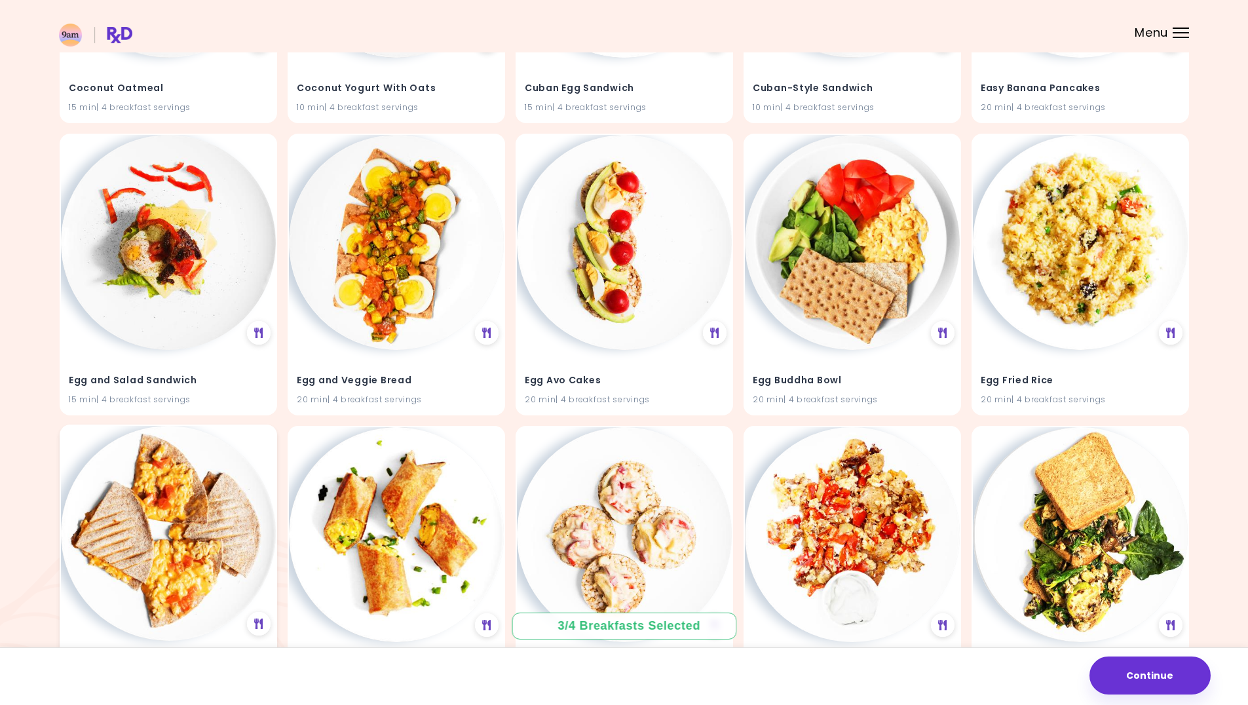
click at [199, 522] on img at bounding box center [168, 533] width 215 height 215
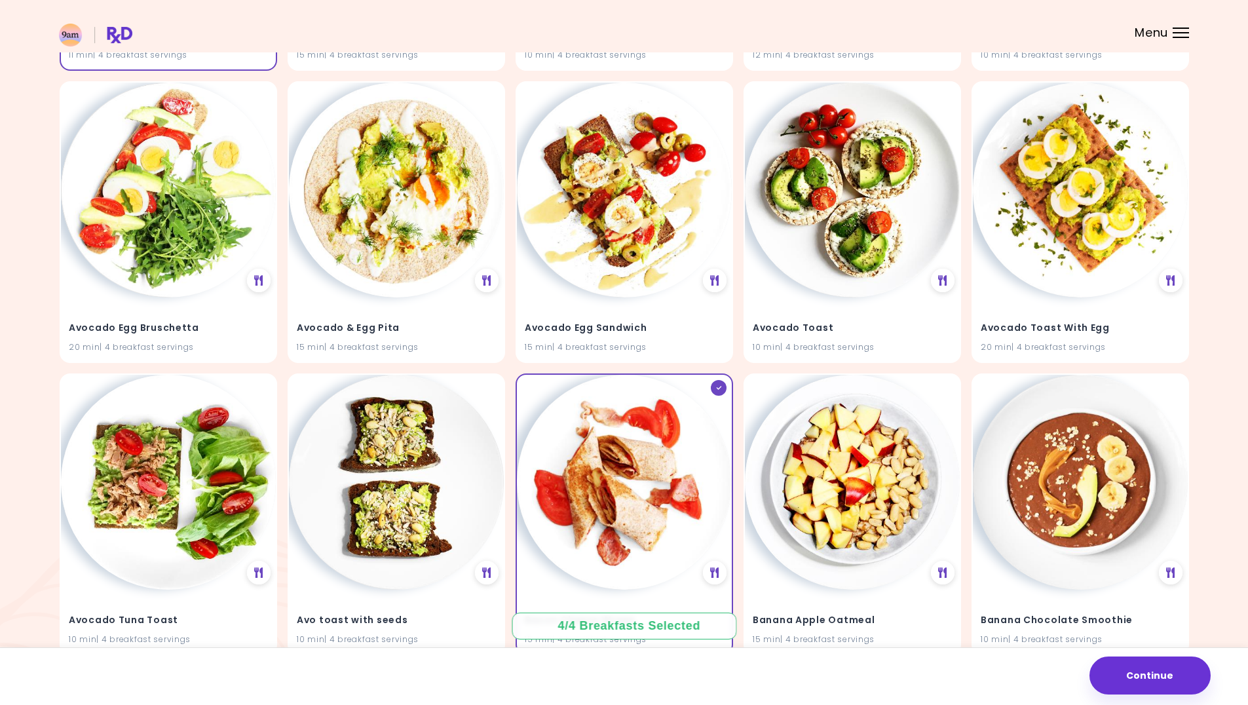
scroll to position [0, 0]
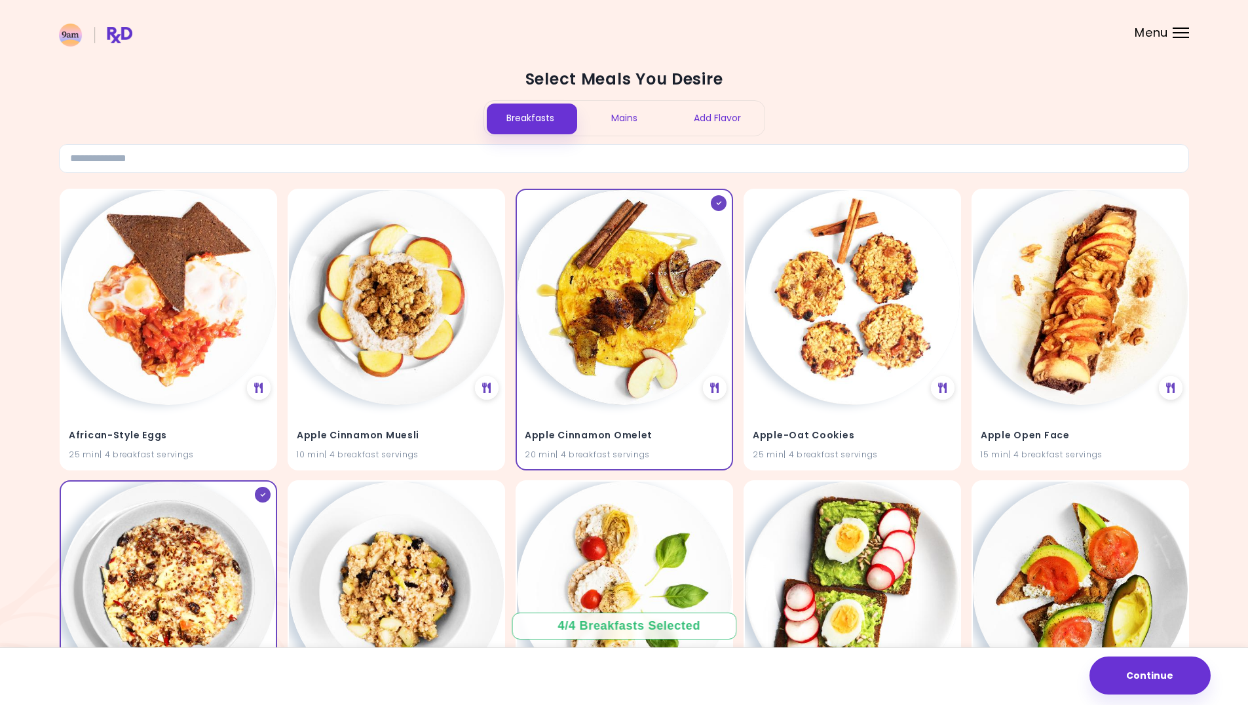
click at [588, 111] on div "Mains" at bounding box center [624, 118] width 94 height 35
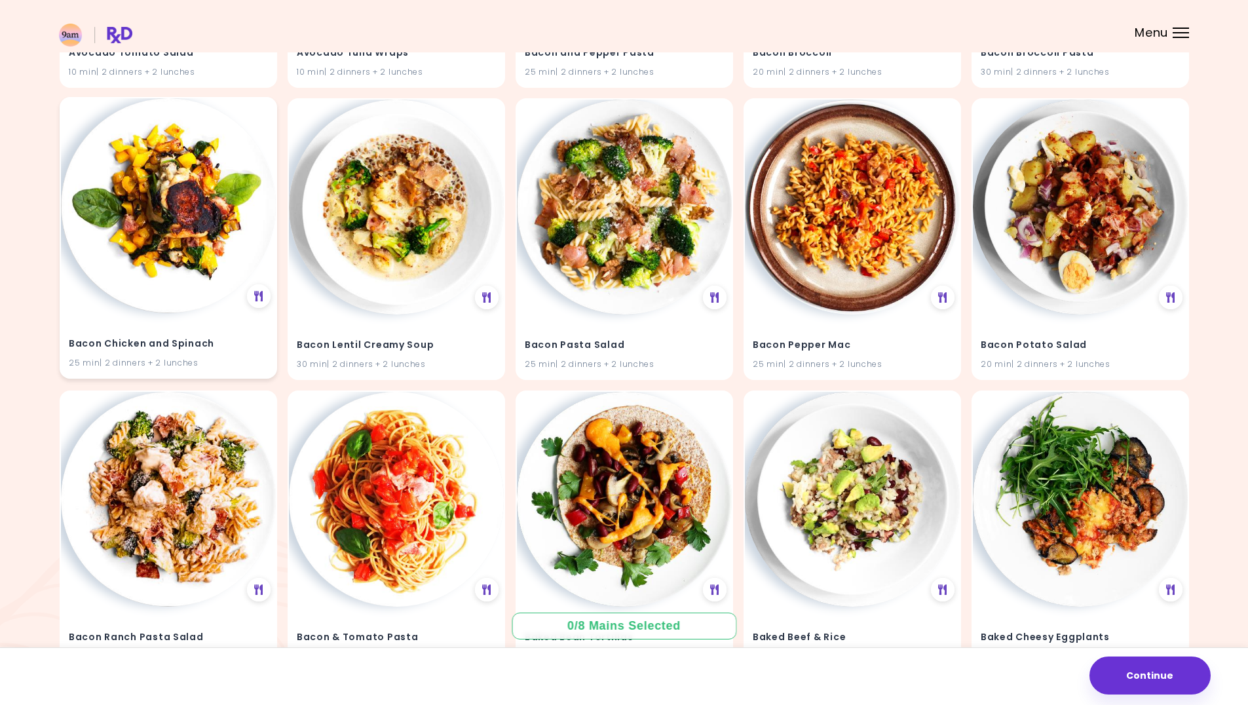
scroll to position [1703, 0]
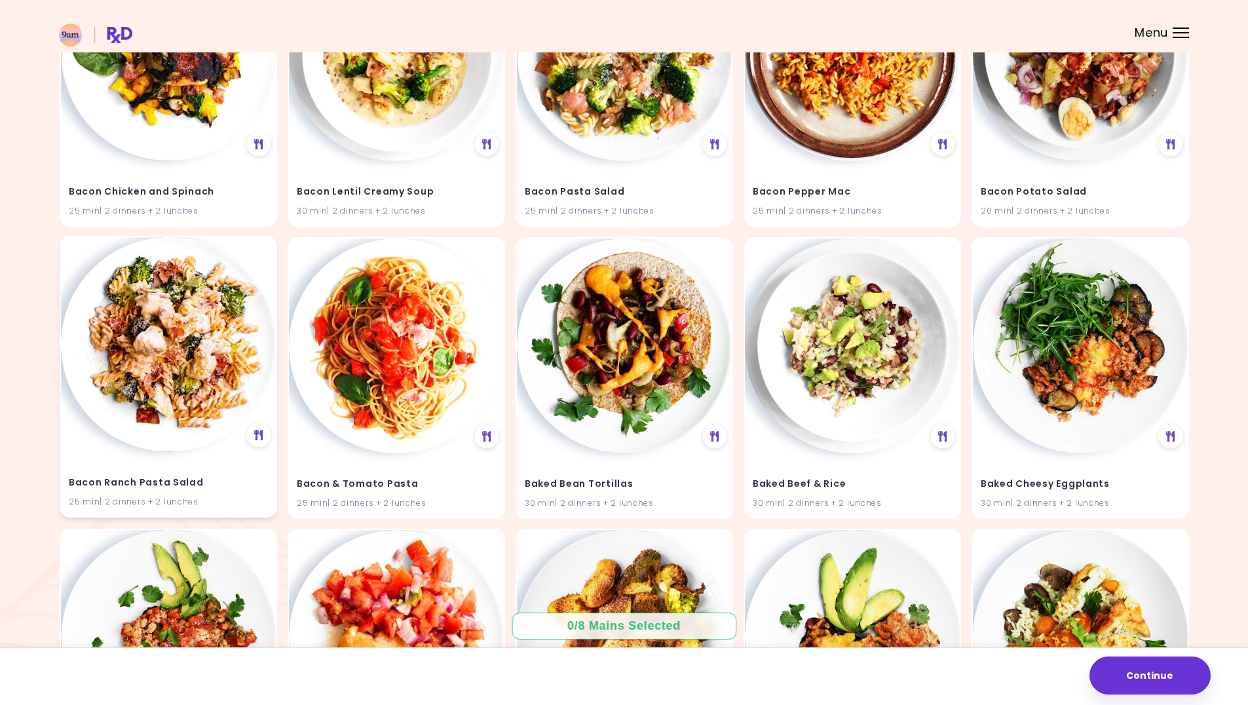
click at [131, 334] on img at bounding box center [168, 344] width 215 height 215
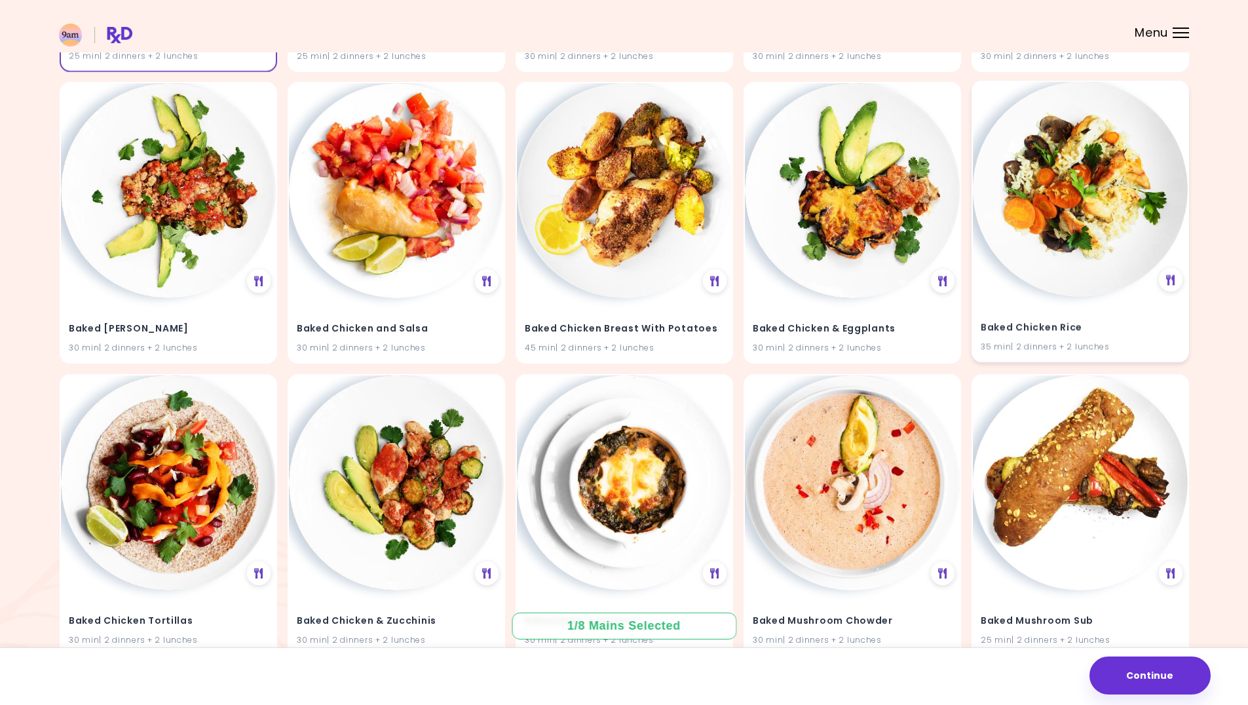
scroll to position [2147, 0]
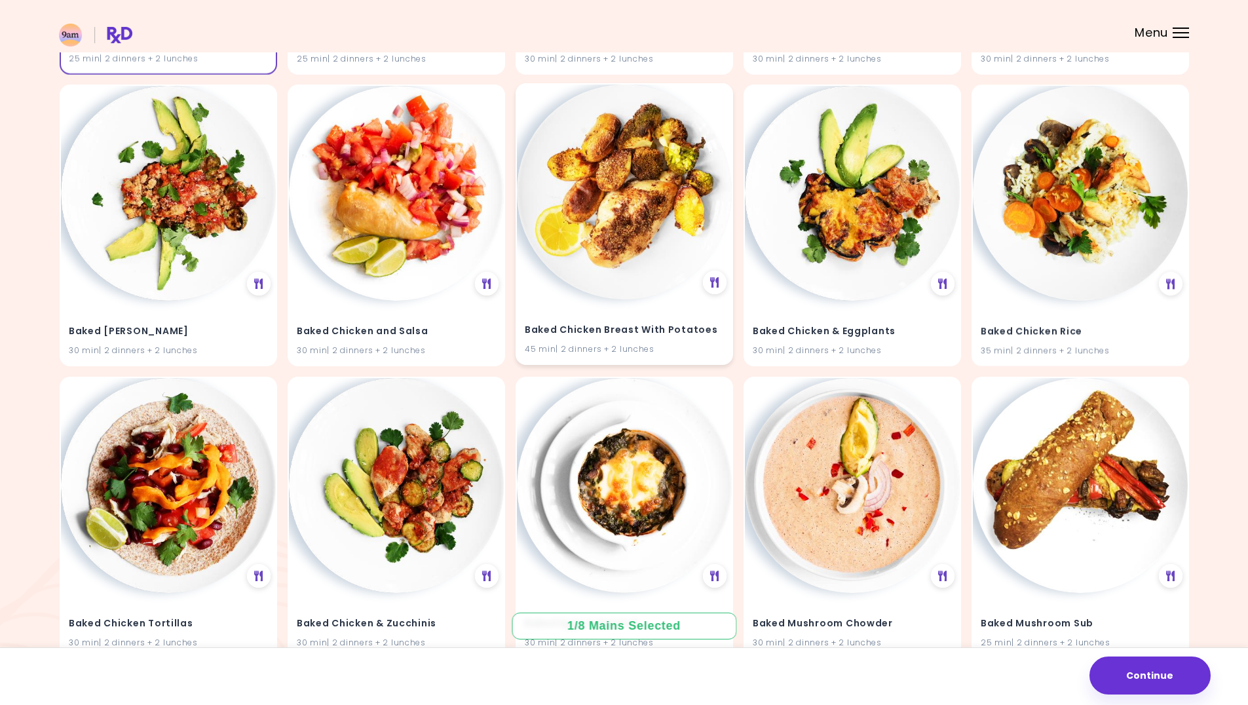
click at [611, 264] on img at bounding box center [624, 192] width 215 height 215
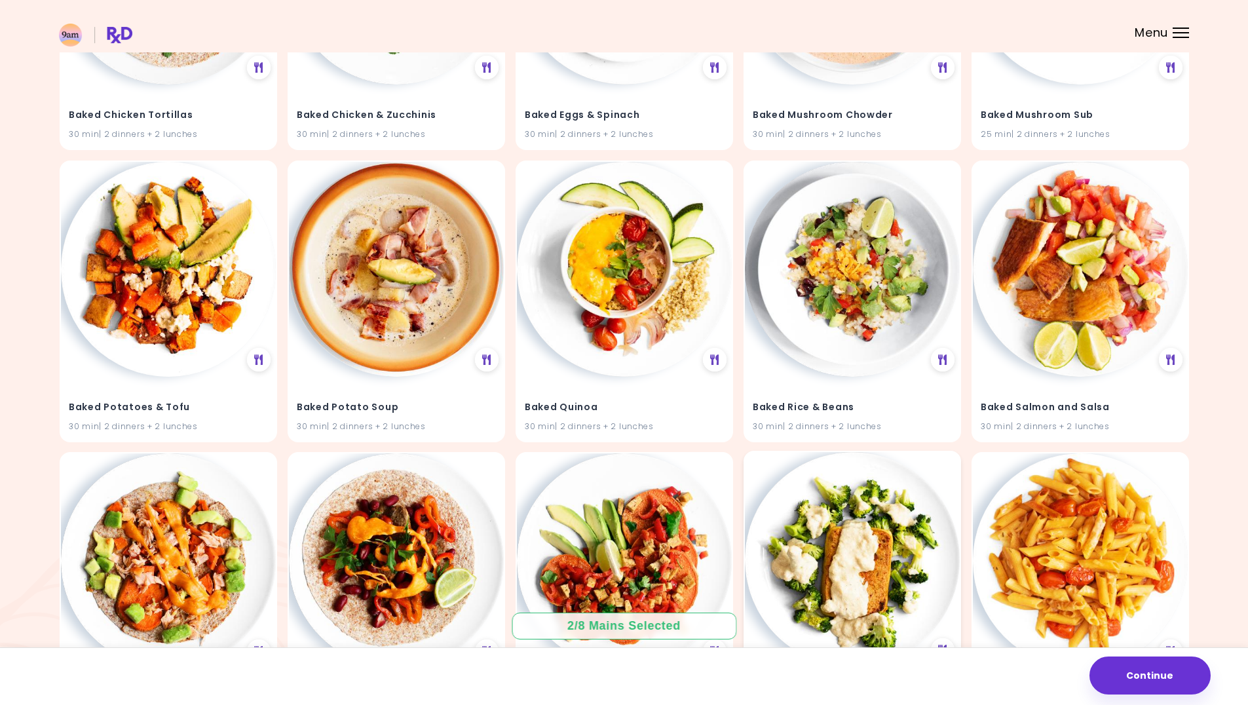
scroll to position [2737, 0]
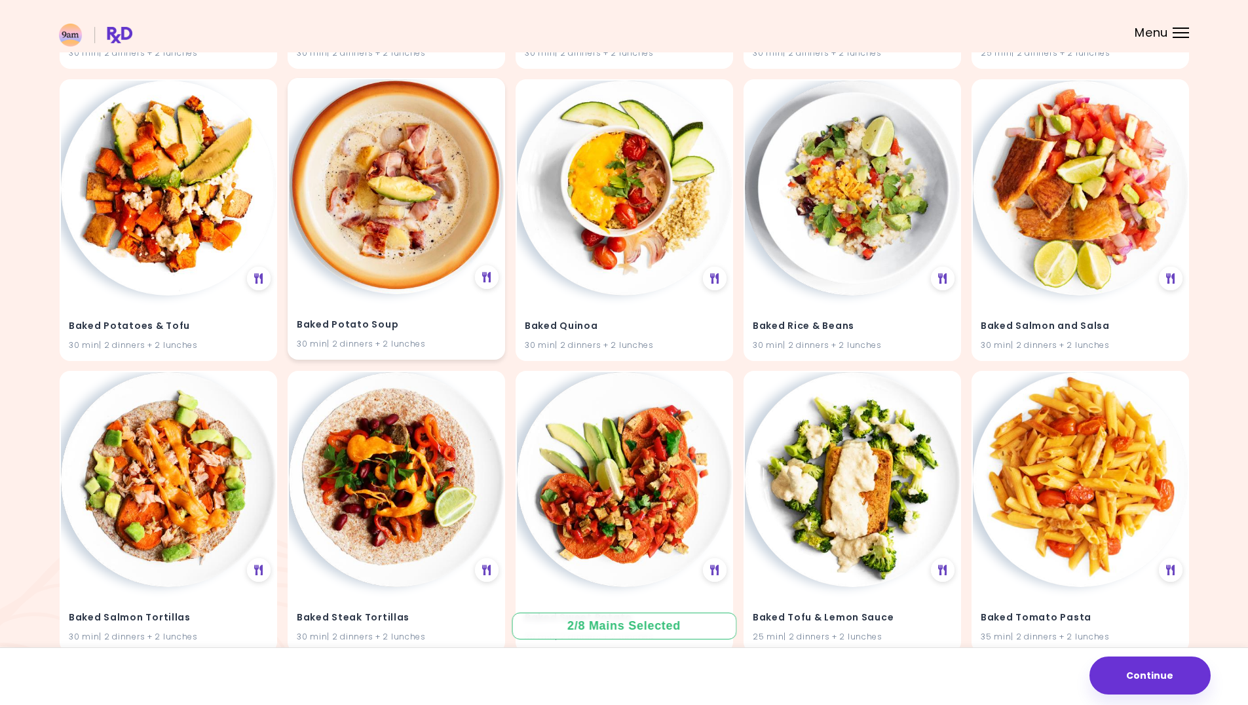
click at [429, 189] on img at bounding box center [396, 186] width 215 height 215
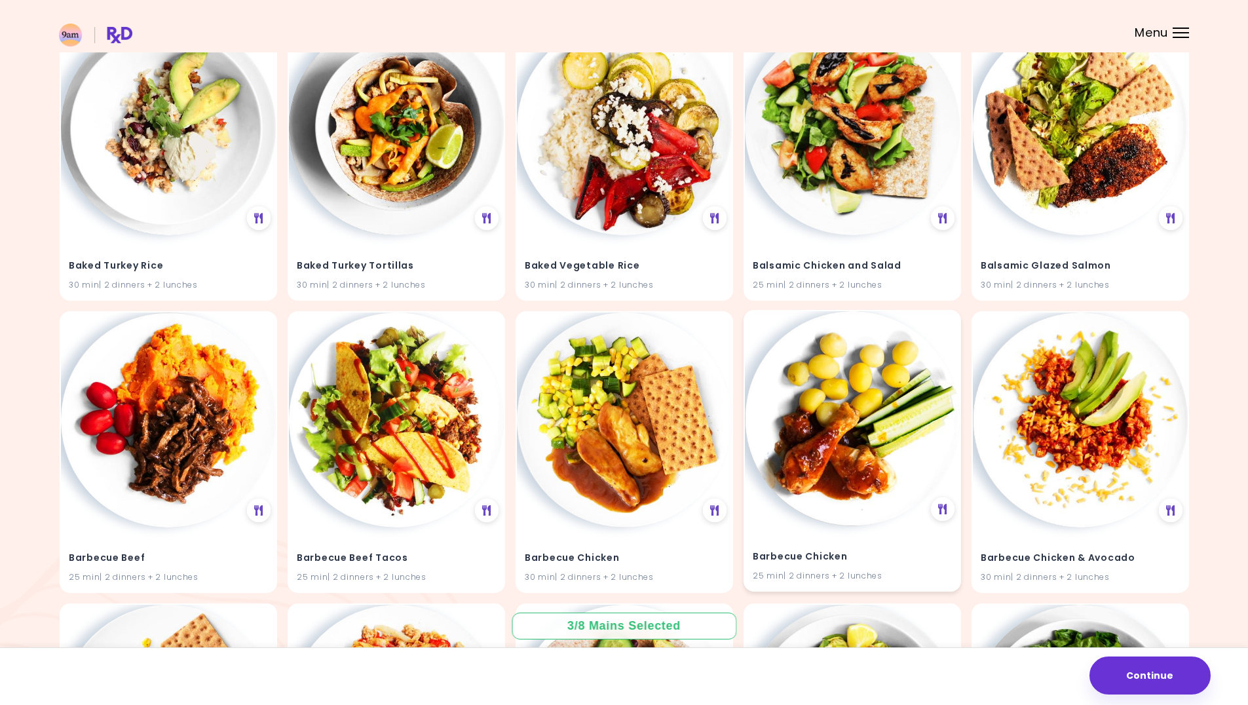
scroll to position [3446, 0]
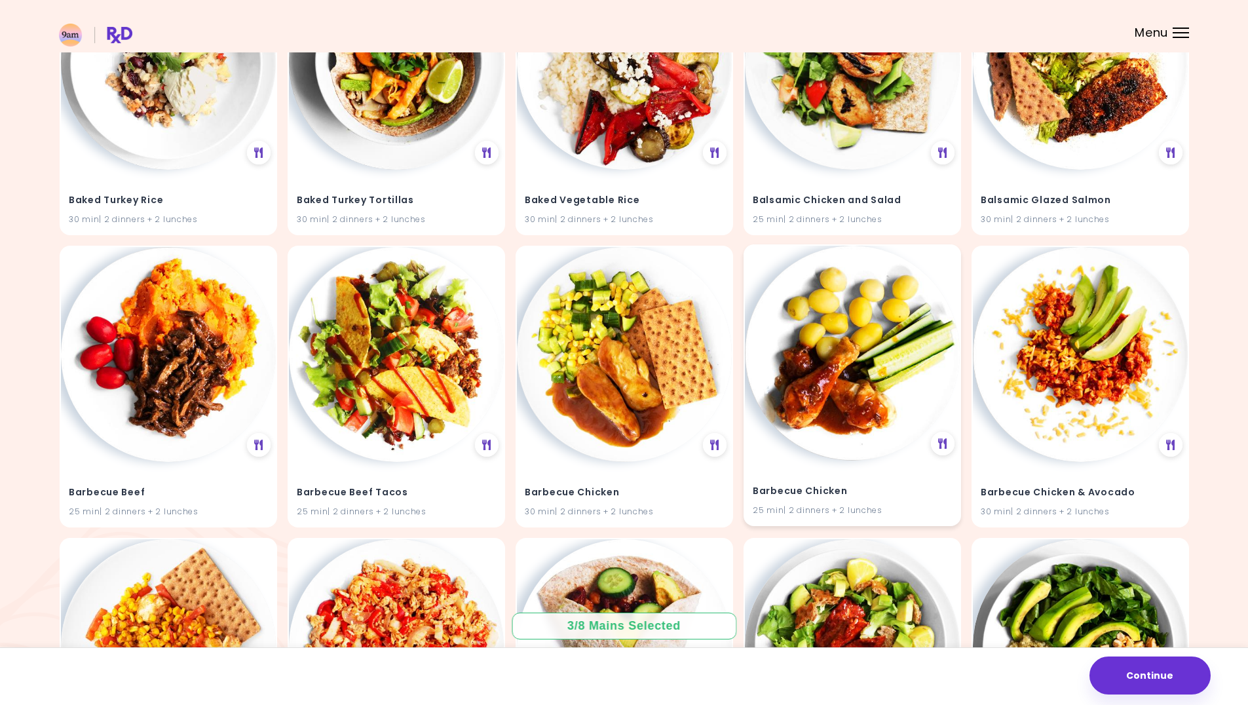
click at [840, 356] on img at bounding box center [852, 353] width 215 height 215
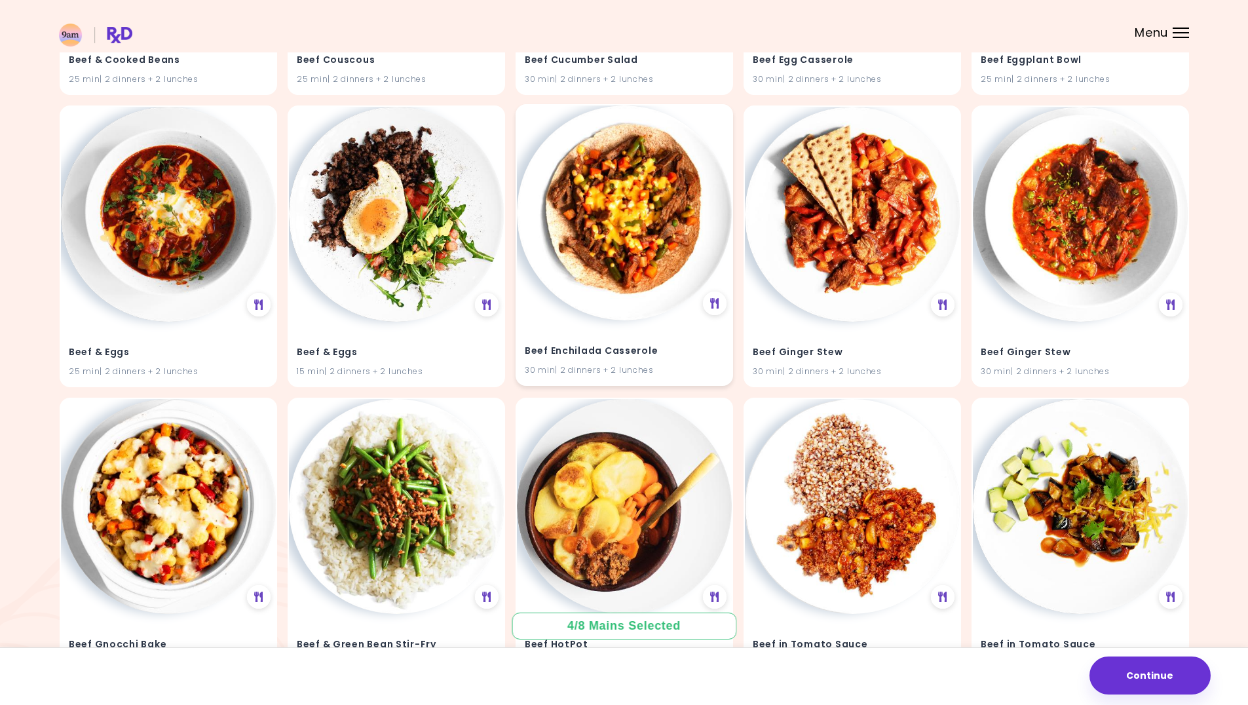
scroll to position [7987, 0]
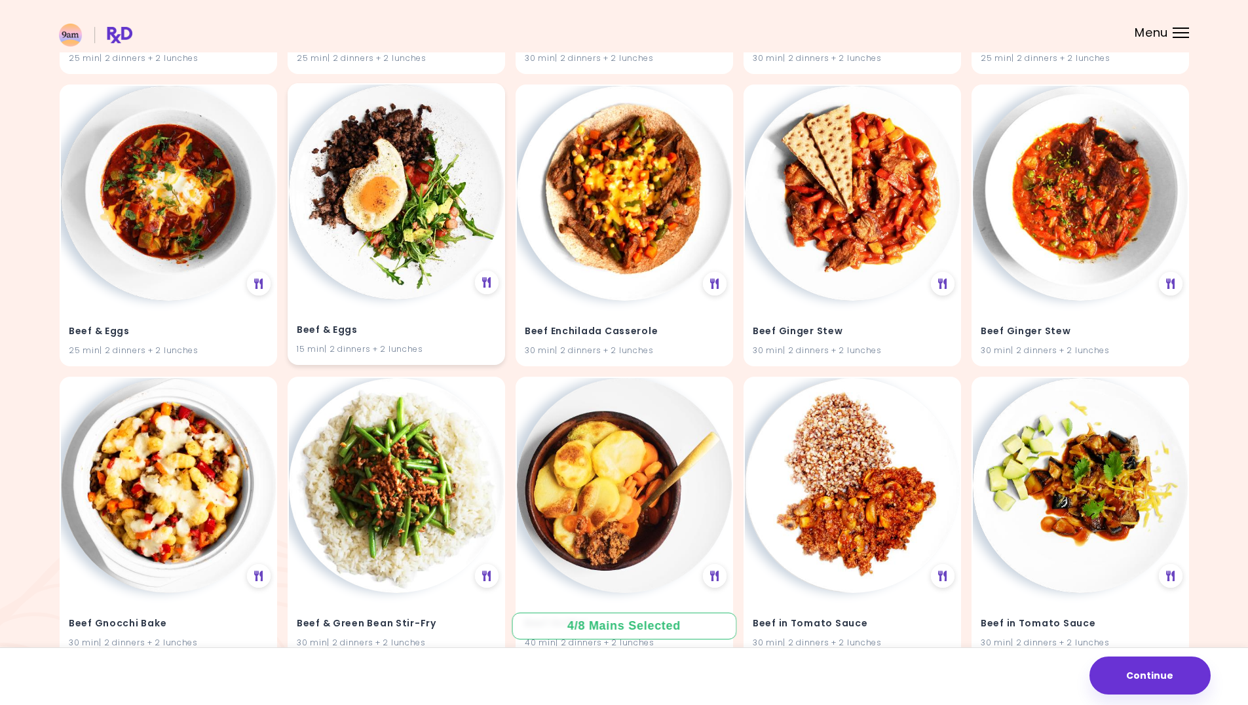
click at [451, 178] on img at bounding box center [396, 192] width 215 height 215
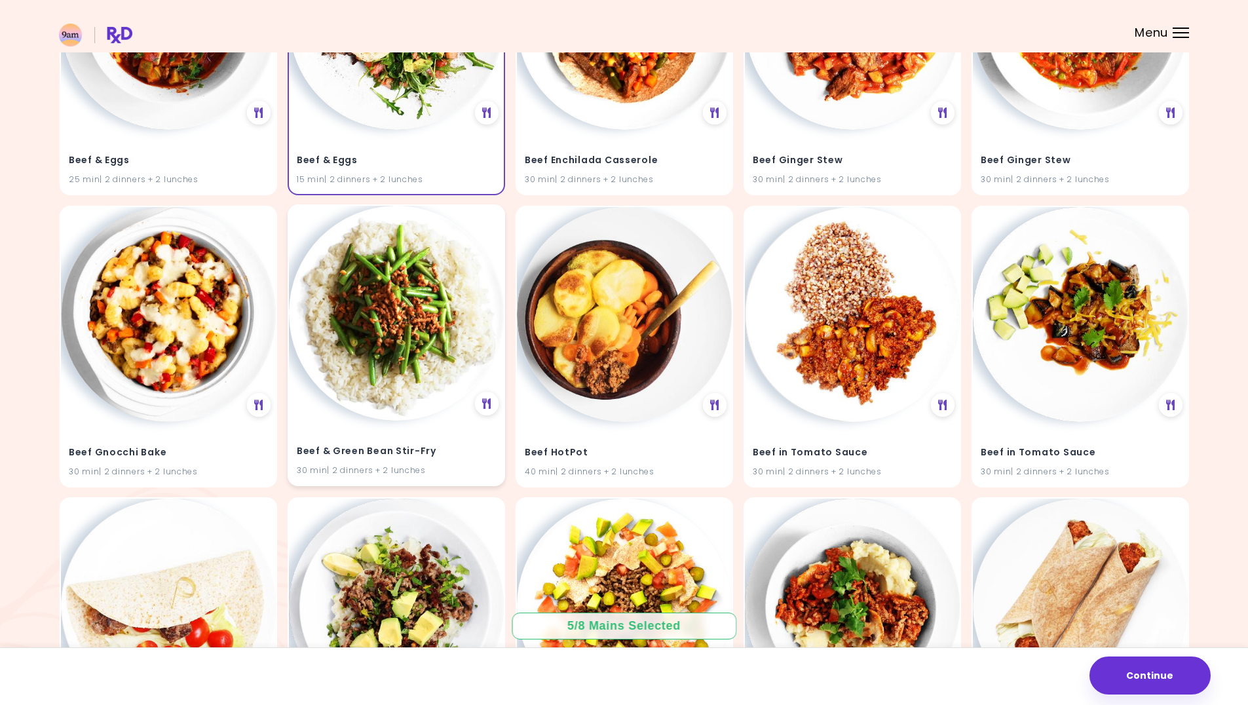
scroll to position [8183, 0]
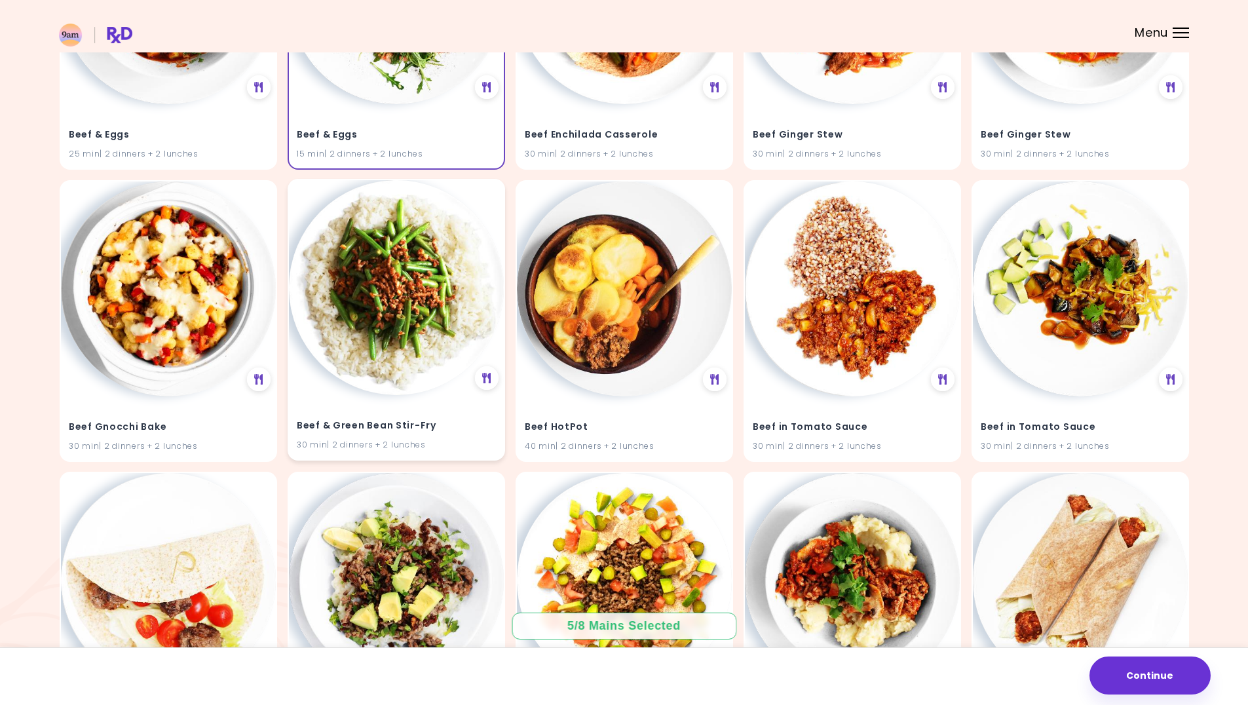
click at [377, 324] on img at bounding box center [396, 287] width 215 height 215
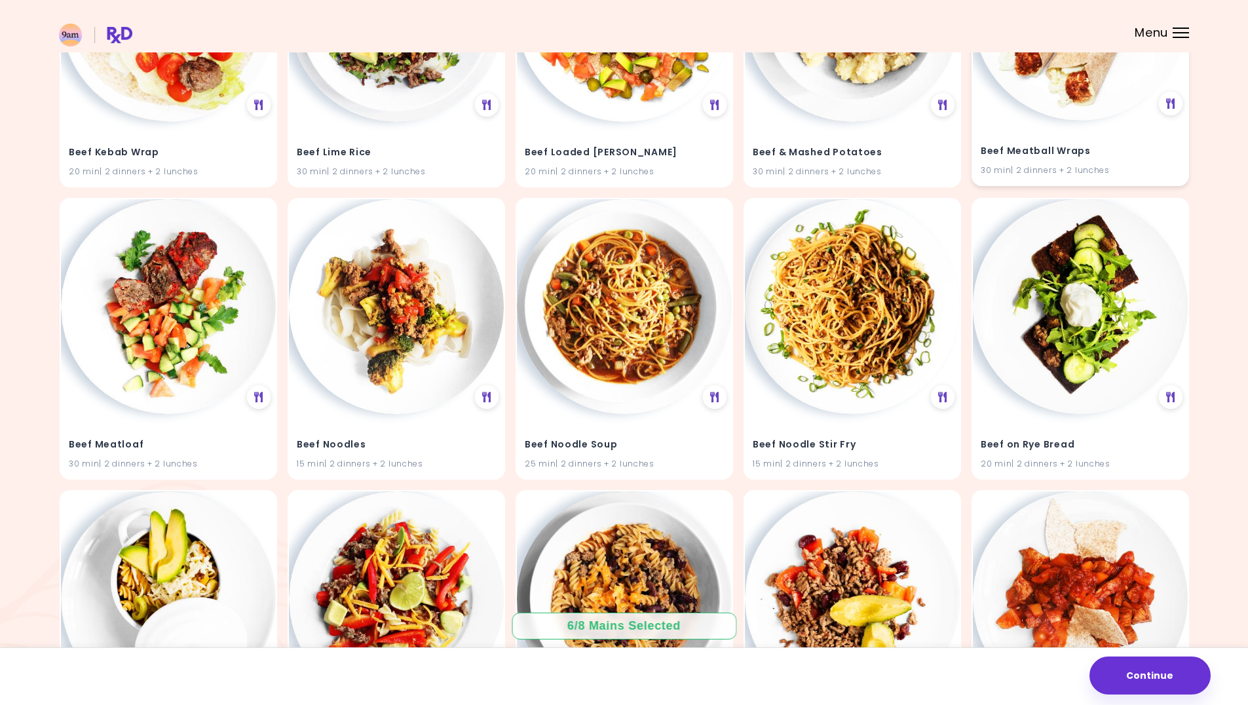
scroll to position [8773, 0]
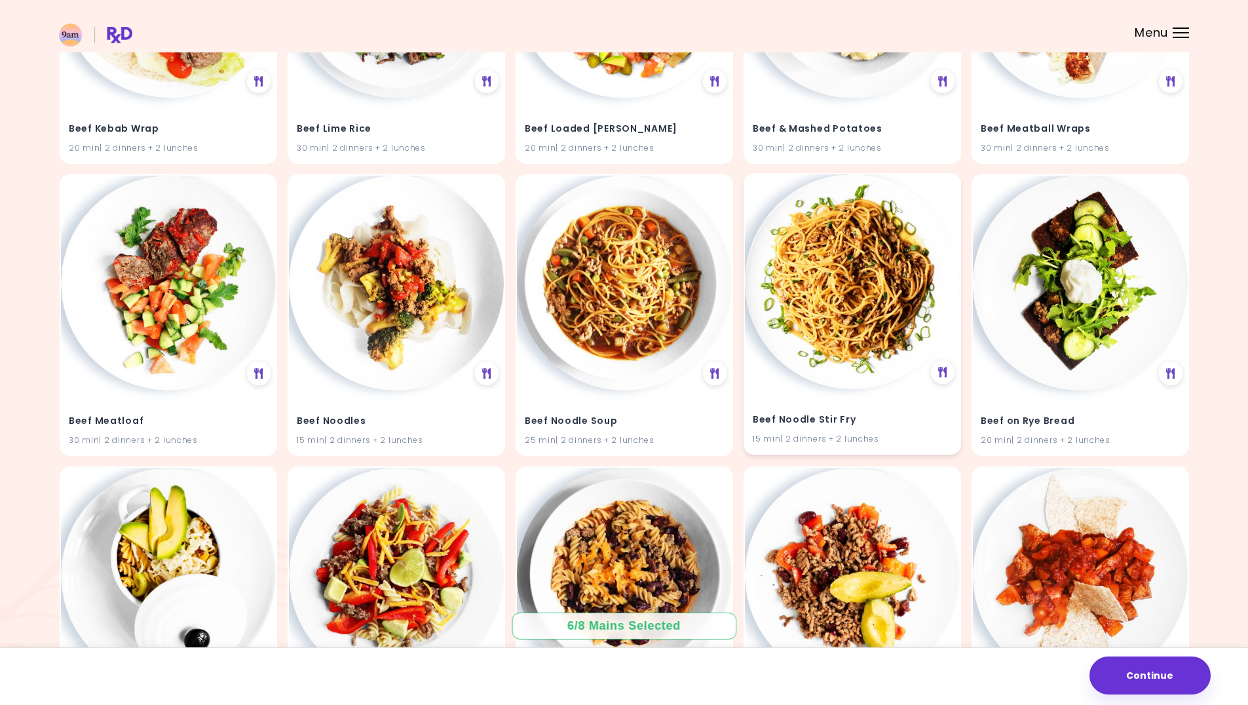
click at [846, 266] on img at bounding box center [852, 281] width 215 height 215
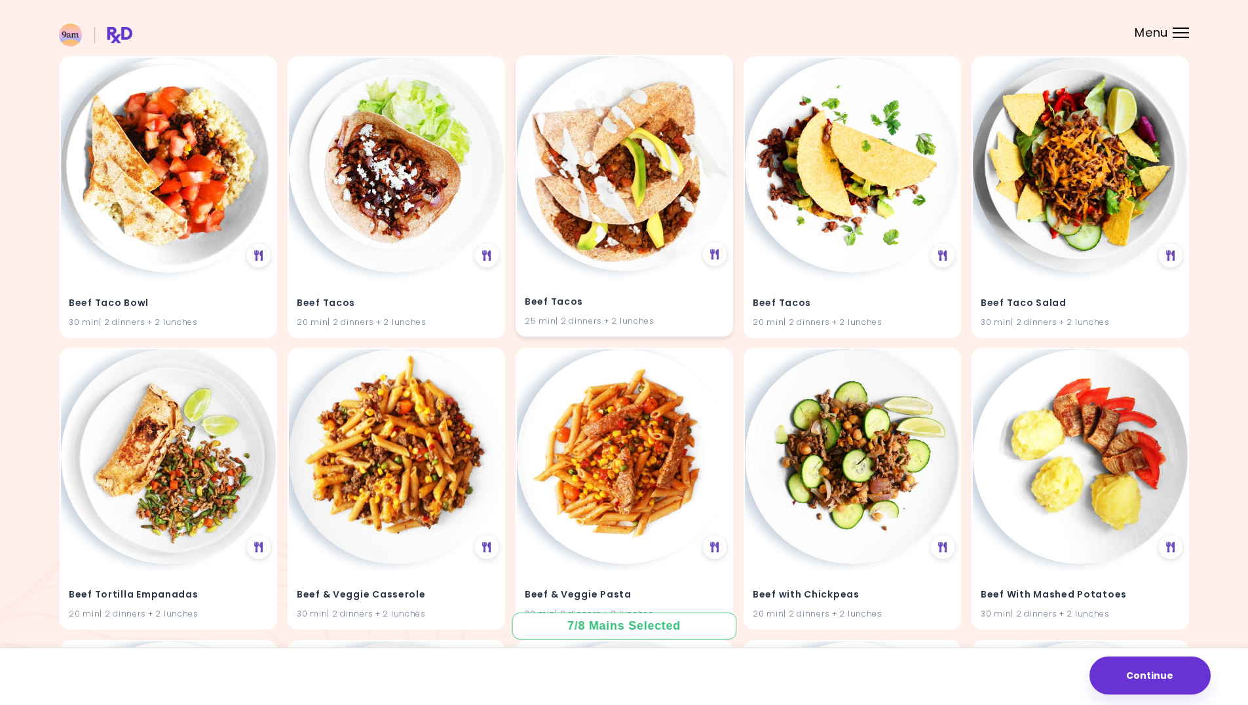
scroll to position [9995, 0]
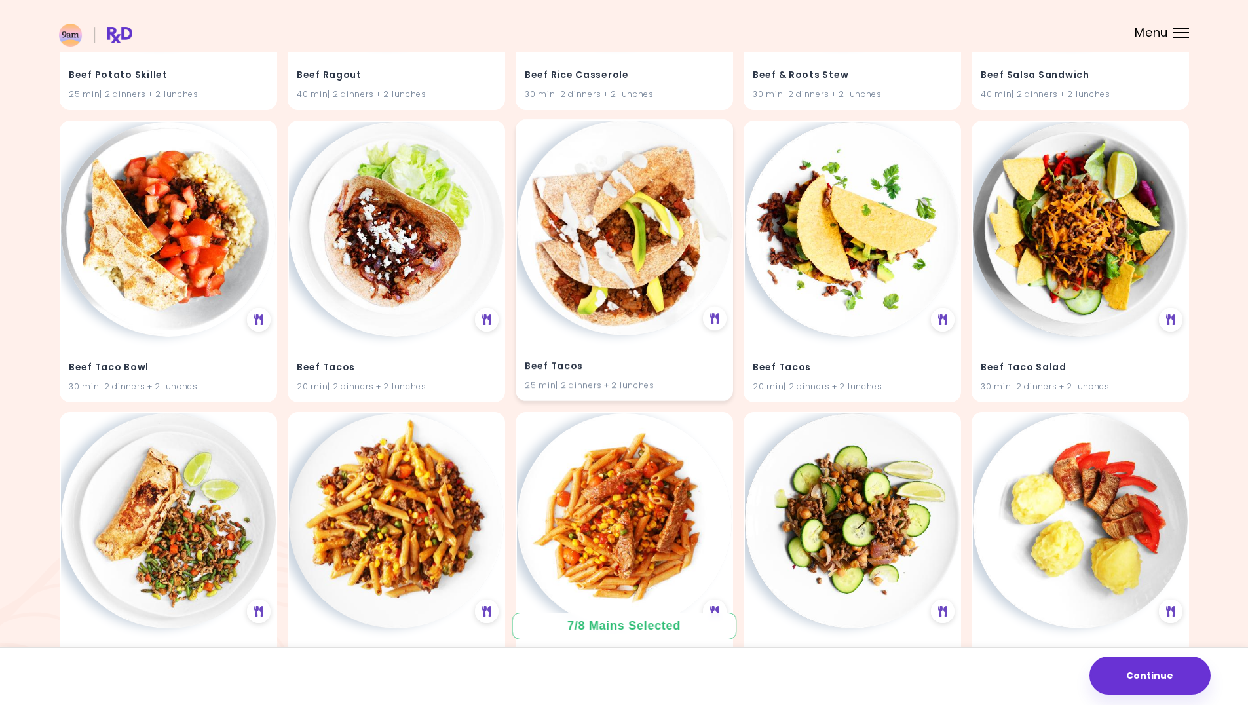
click at [597, 196] on img at bounding box center [624, 228] width 215 height 215
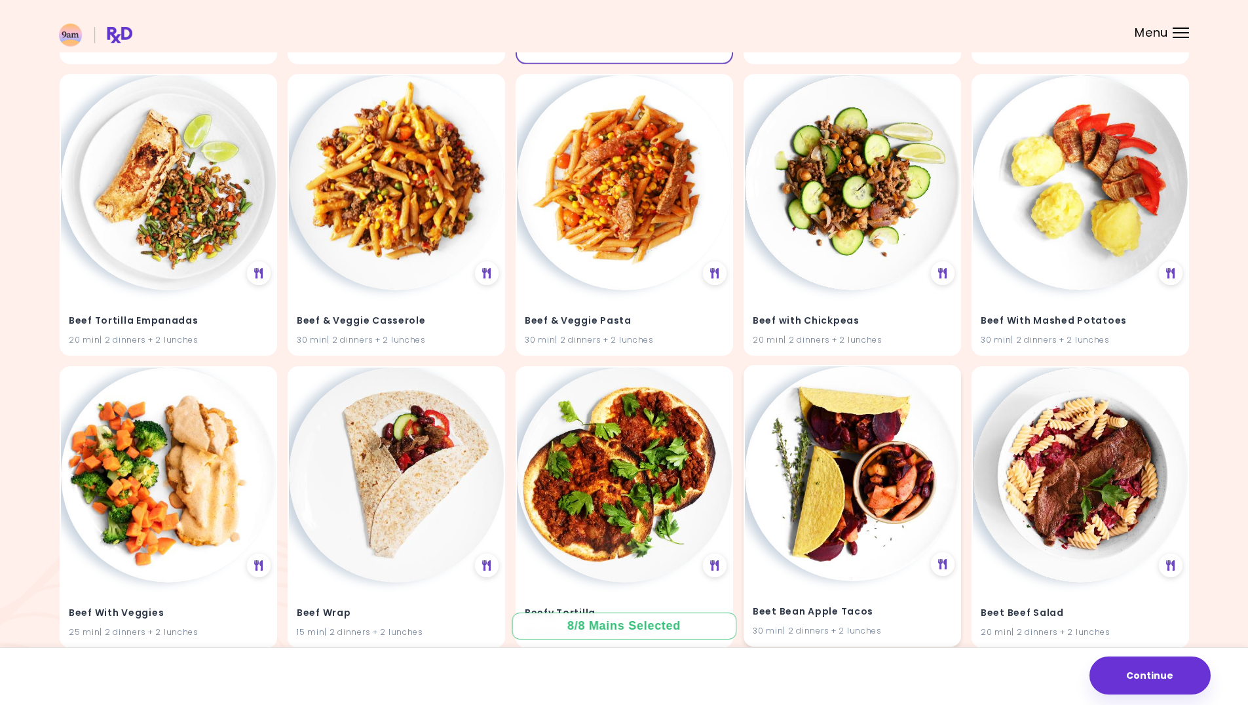
scroll to position [10453, 0]
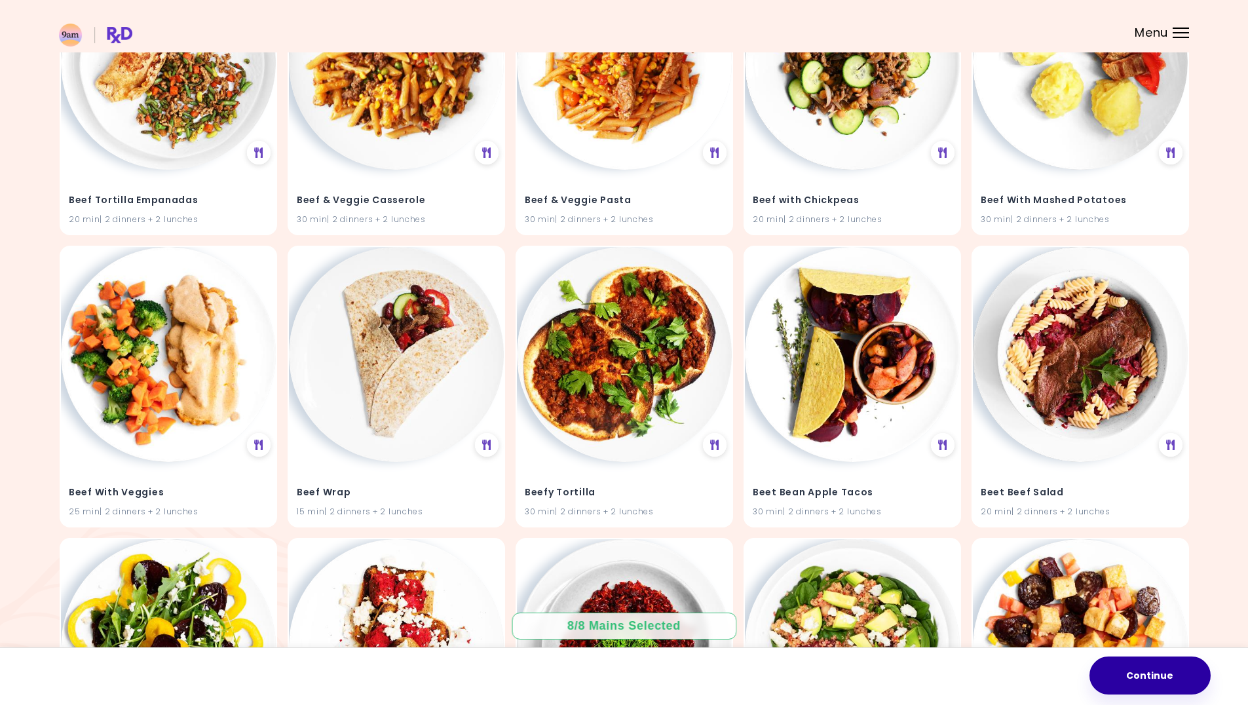
click at [1195, 688] on button "Continue" at bounding box center [1149, 675] width 121 height 38
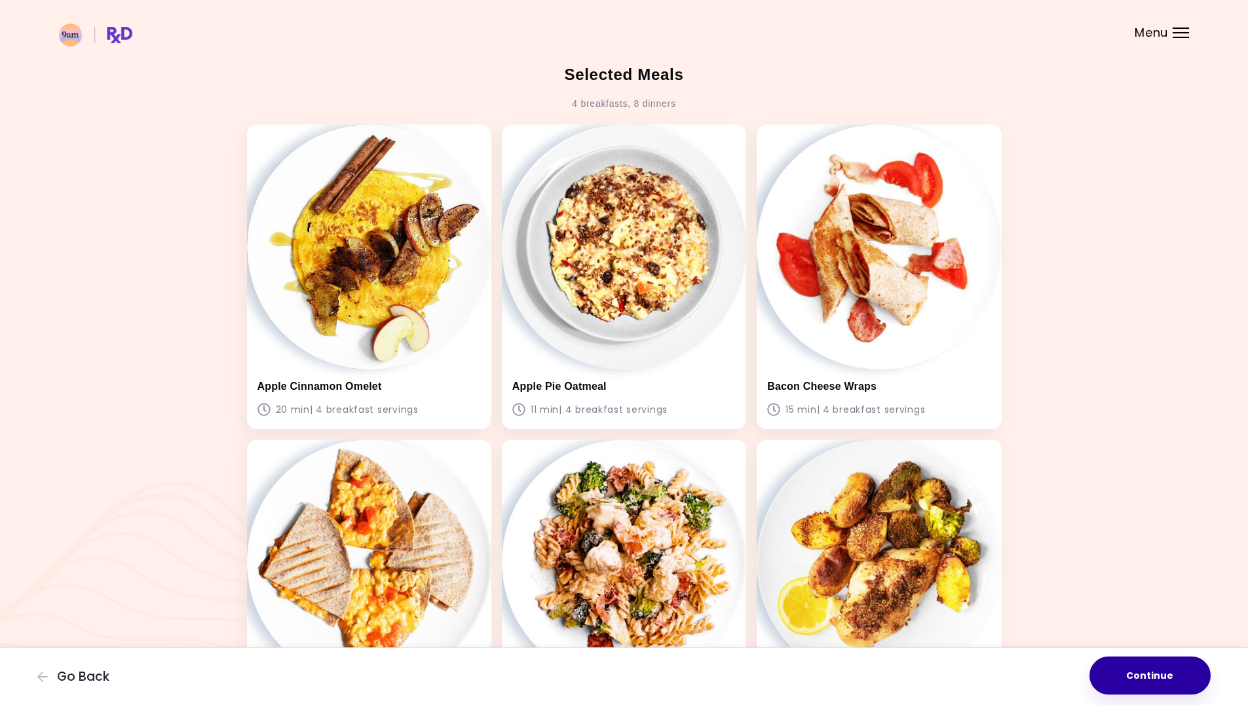
click at [1165, 672] on button "Continue" at bounding box center [1149, 675] width 121 height 38
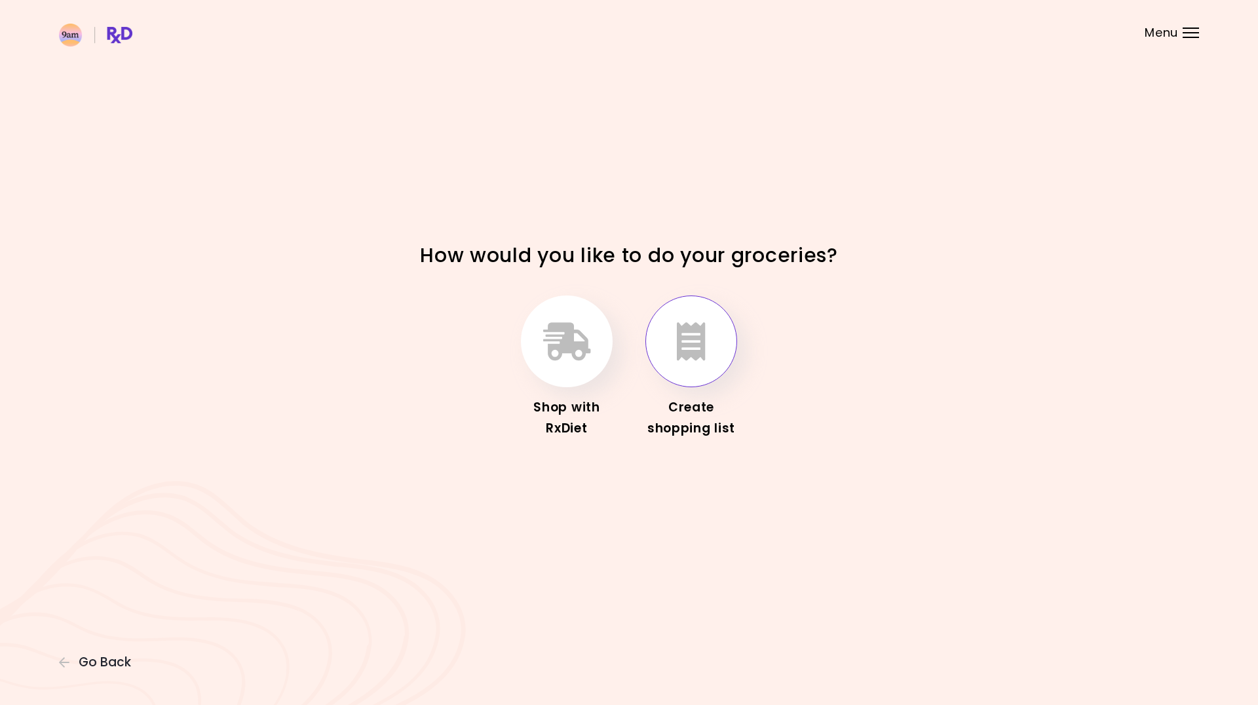
click at [667, 346] on button "button" at bounding box center [691, 341] width 92 height 92
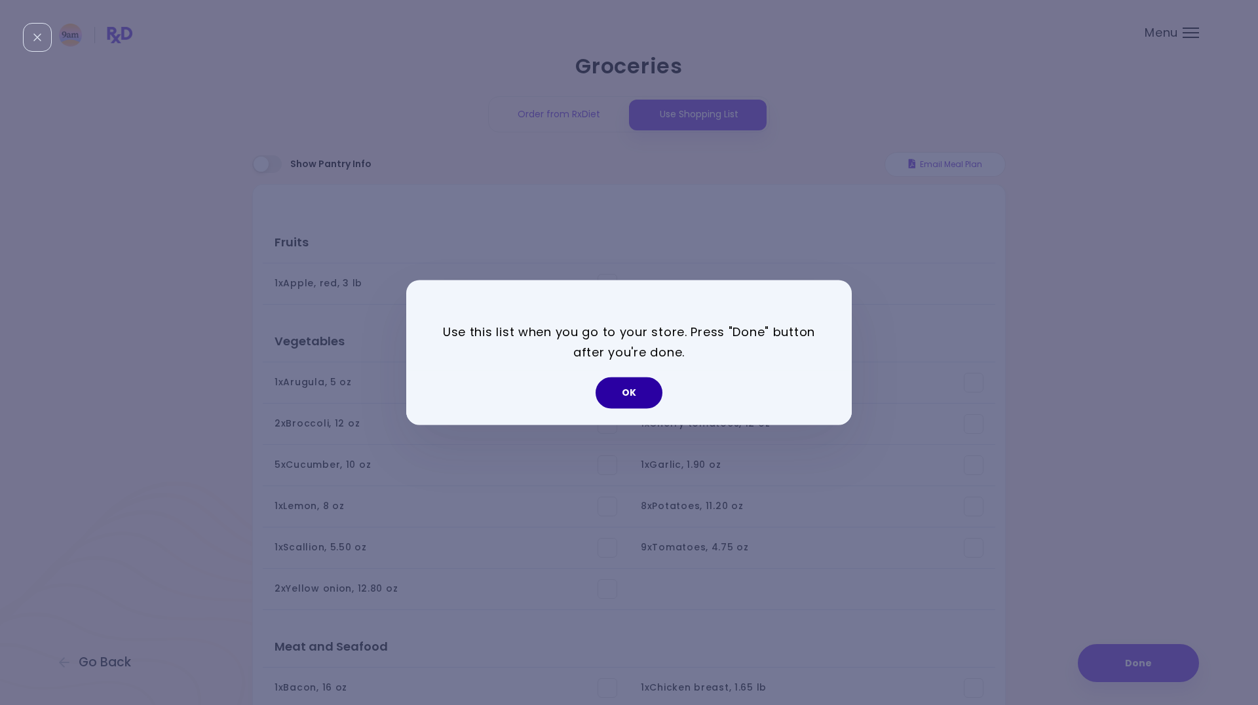
click at [626, 400] on button "OK" at bounding box center [628, 392] width 67 height 31
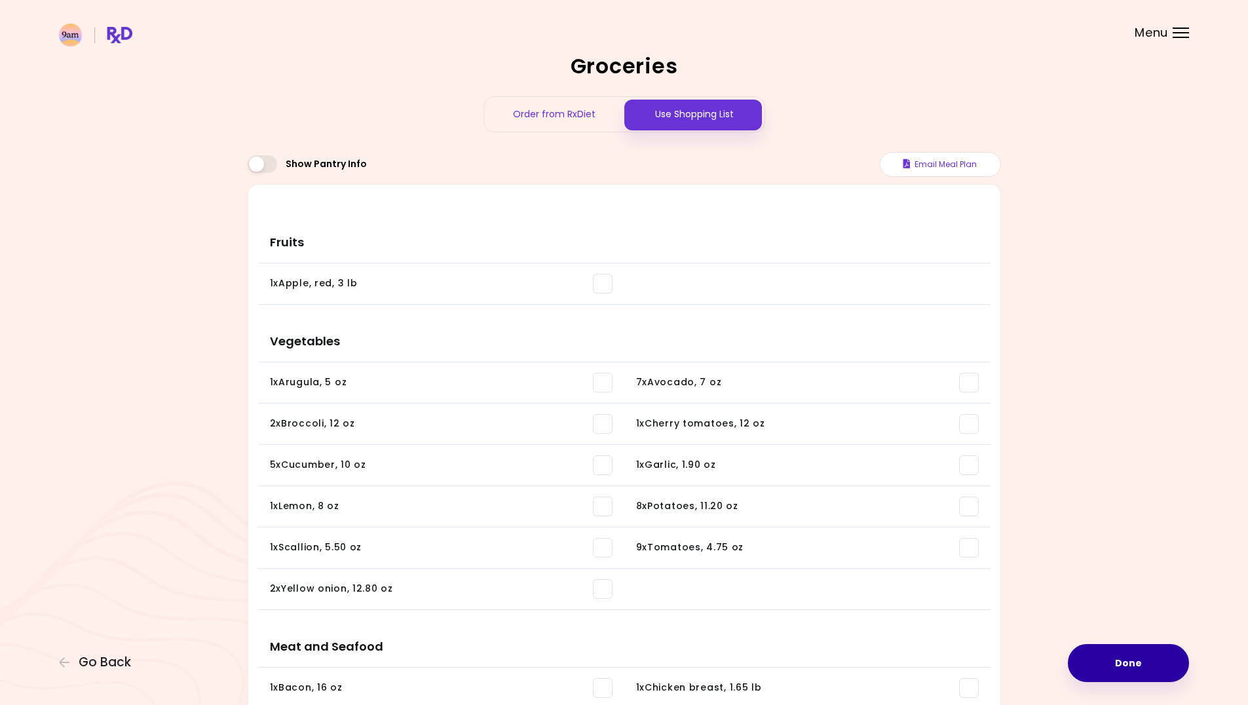
click at [1144, 669] on button "Done" at bounding box center [1128, 663] width 121 height 38
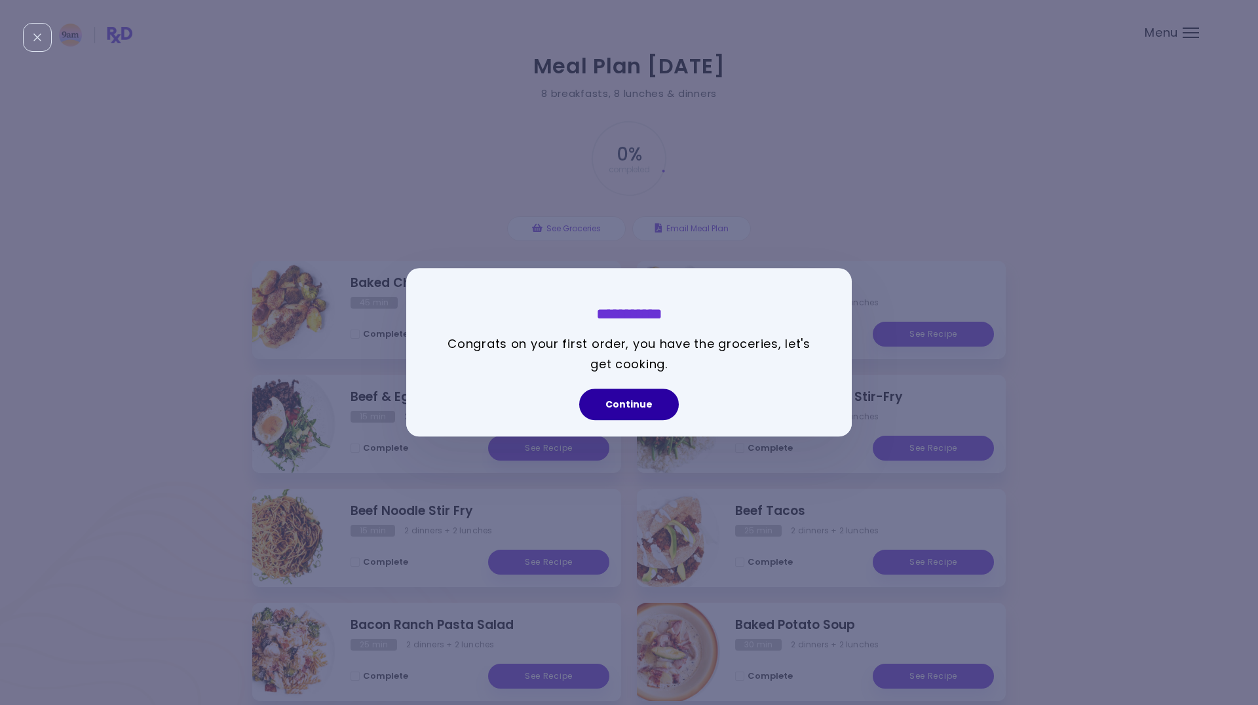
click at [631, 411] on button "Continue" at bounding box center [629, 404] width 100 height 31
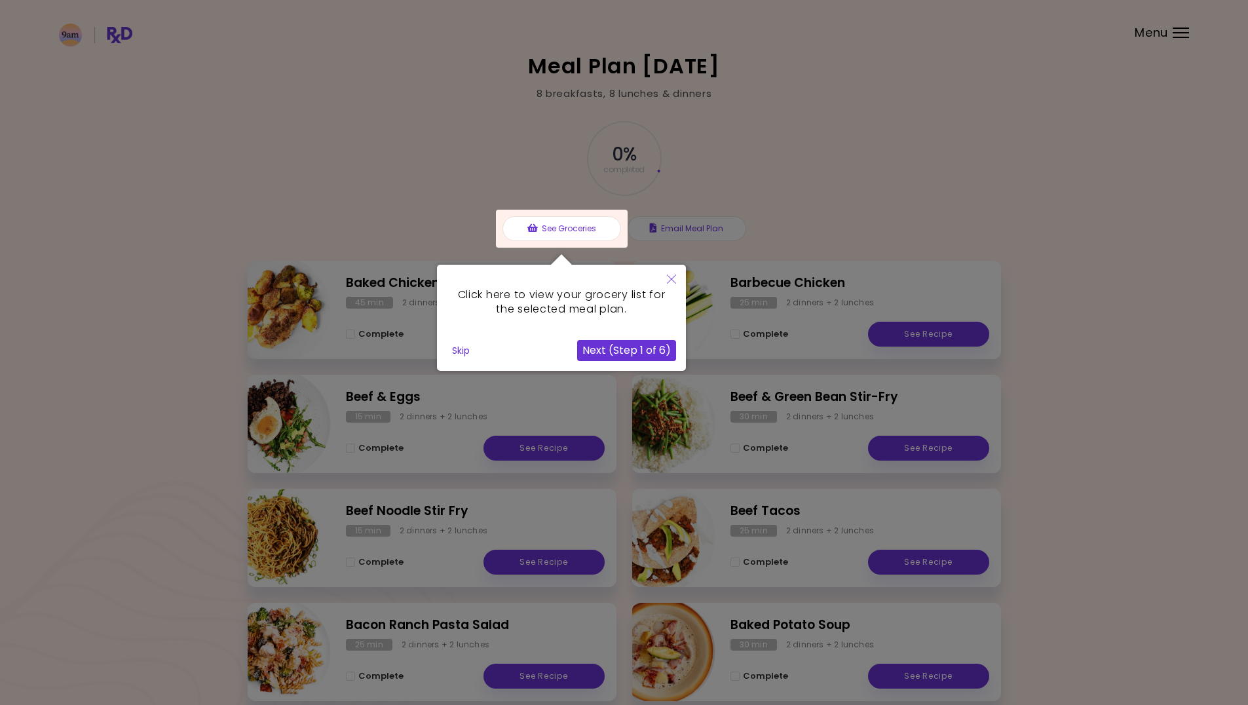
click at [622, 352] on button "Next (Step 1 of 6)" at bounding box center [626, 350] width 99 height 21
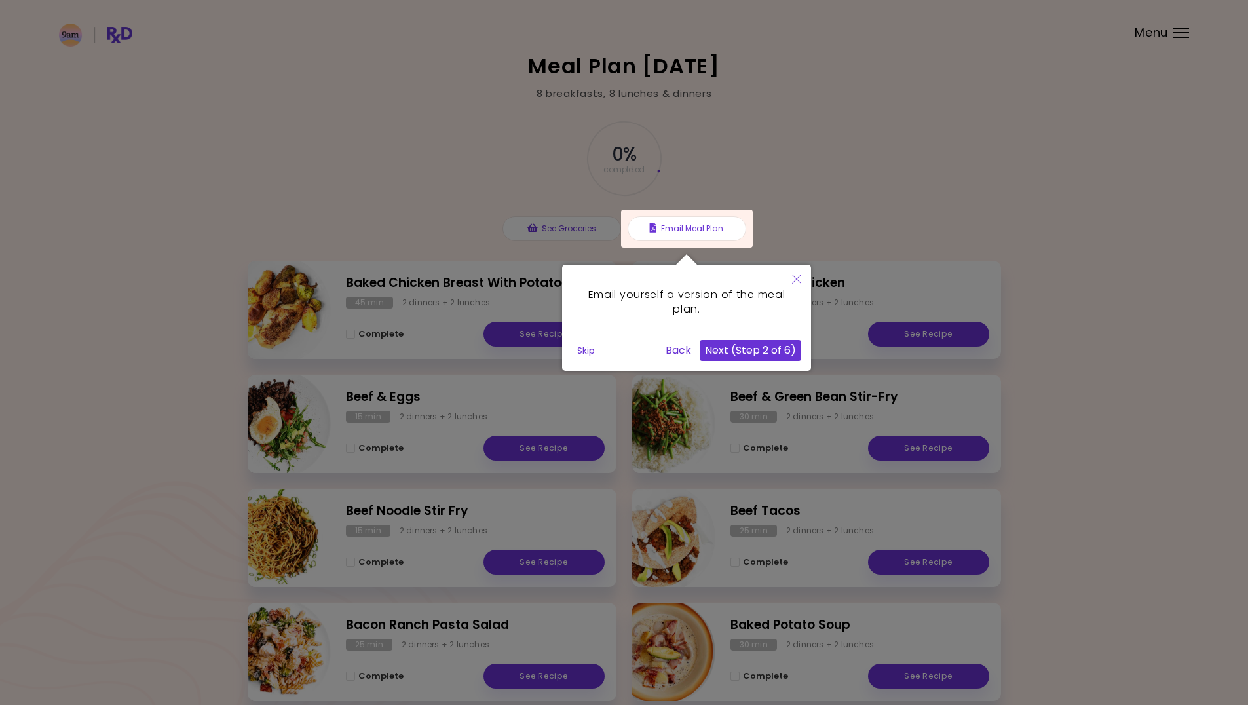
click at [744, 357] on button "Next (Step 2 of 6)" at bounding box center [751, 350] width 102 height 21
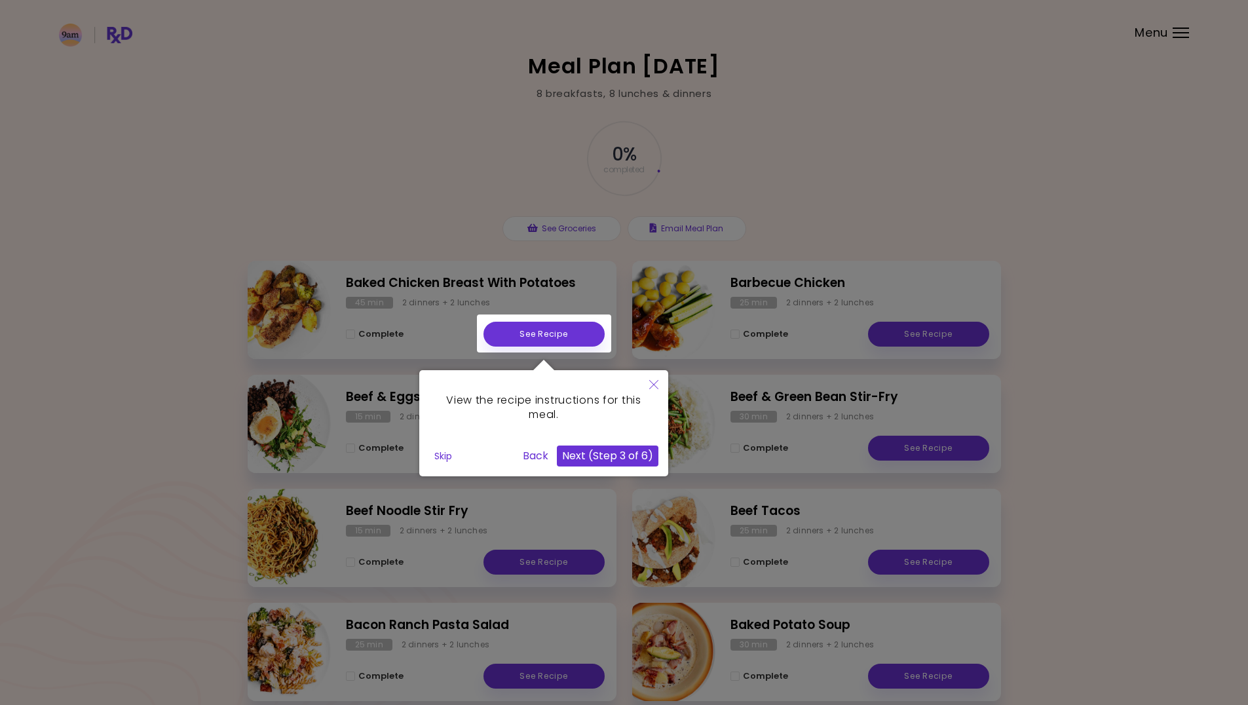
click at [624, 450] on button "Next (Step 3 of 6)" at bounding box center [608, 455] width 102 height 21
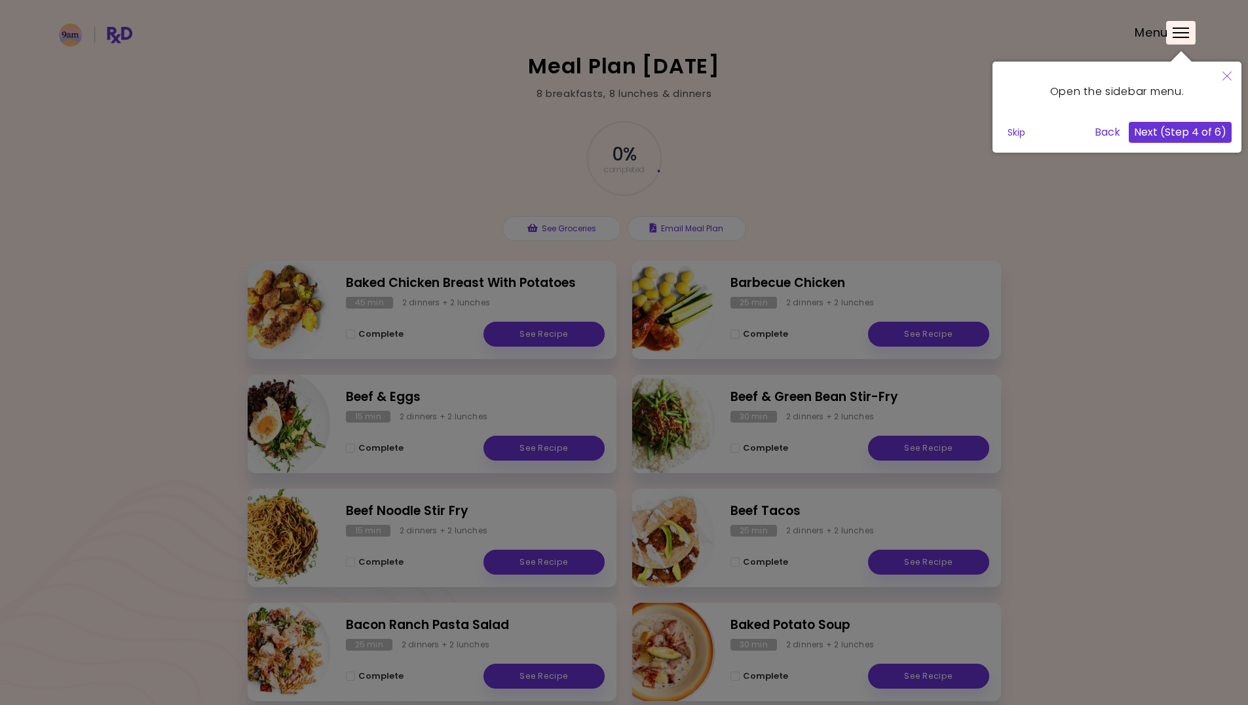
click at [1166, 140] on button "Next (Step 4 of 6)" at bounding box center [1180, 132] width 103 height 21
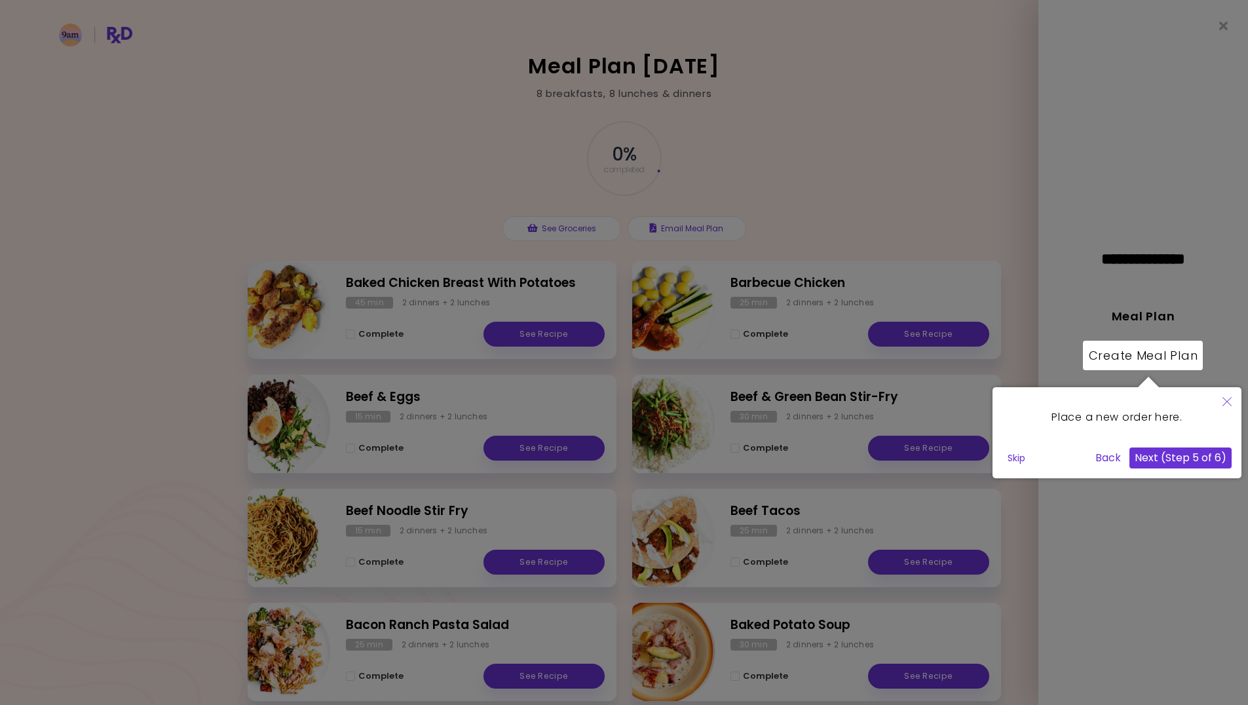
click at [1169, 457] on button "Next (Step 5 of 6)" at bounding box center [1180, 457] width 102 height 21
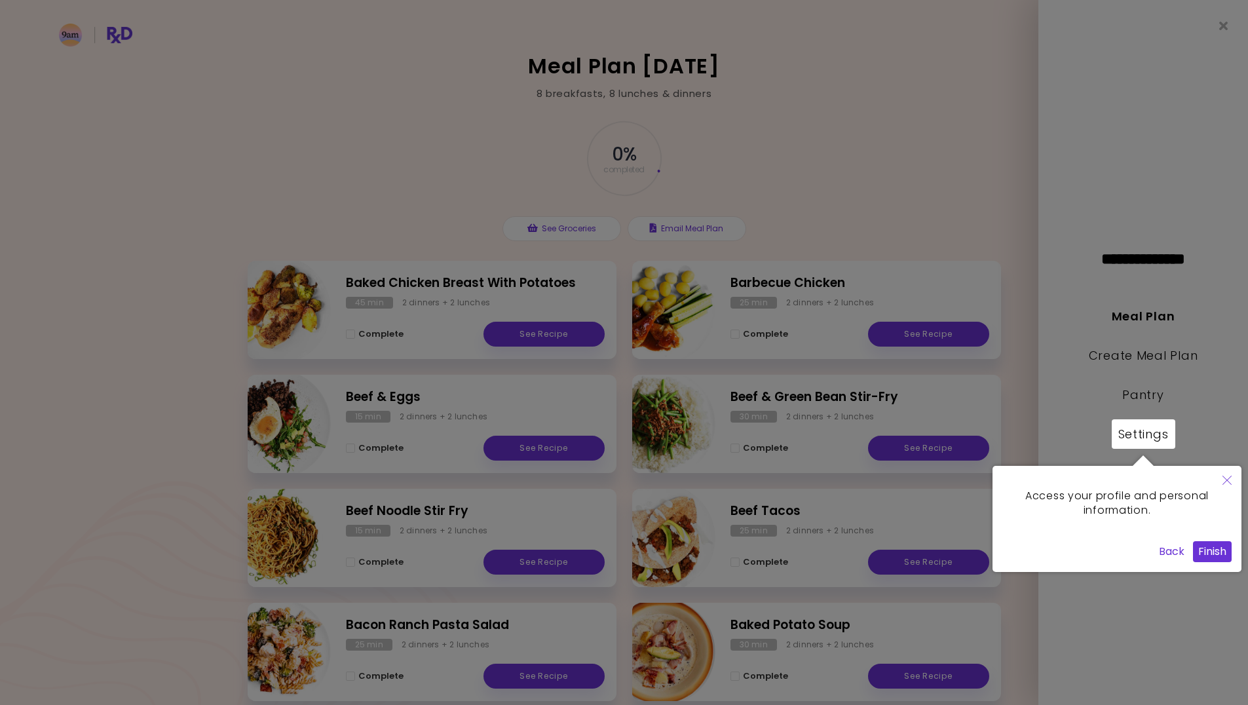
drag, startPoint x: 1194, startPoint y: 521, endPoint x: 1217, endPoint y: 550, distance: 36.7
click at [1217, 550] on button "Finish" at bounding box center [1212, 551] width 39 height 21
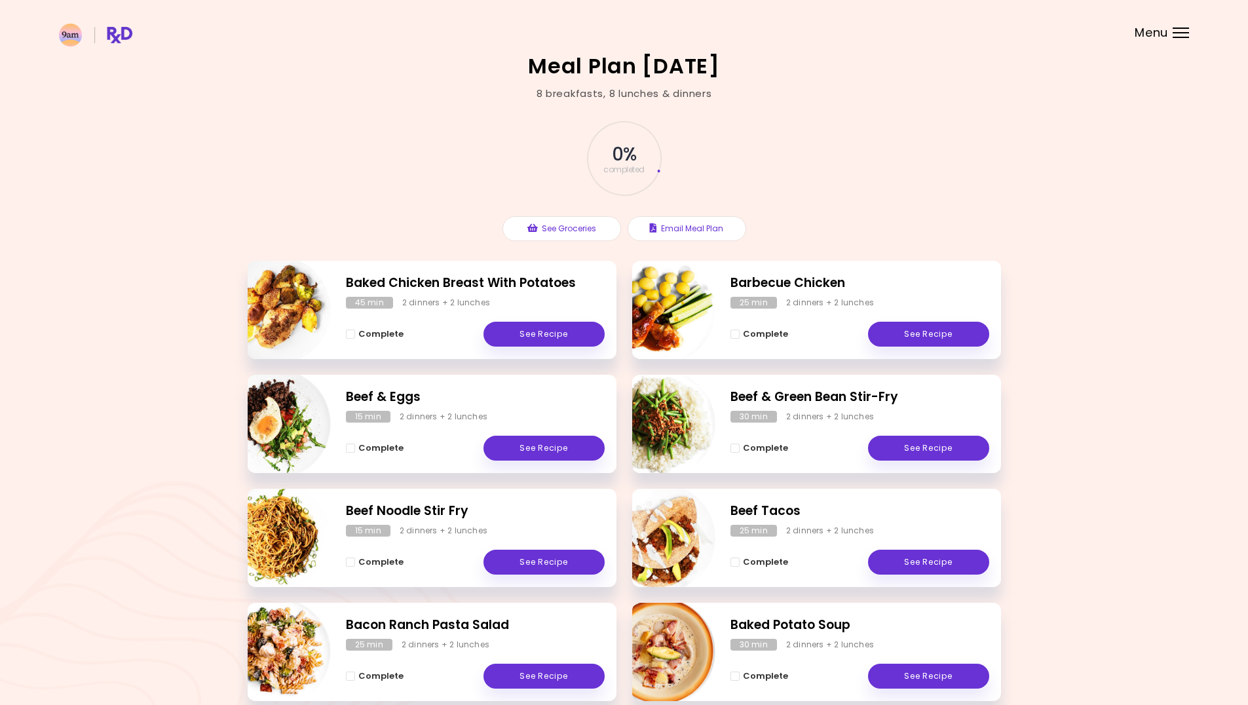
click at [1177, 31] on div "Menu" at bounding box center [1181, 33] width 16 height 10
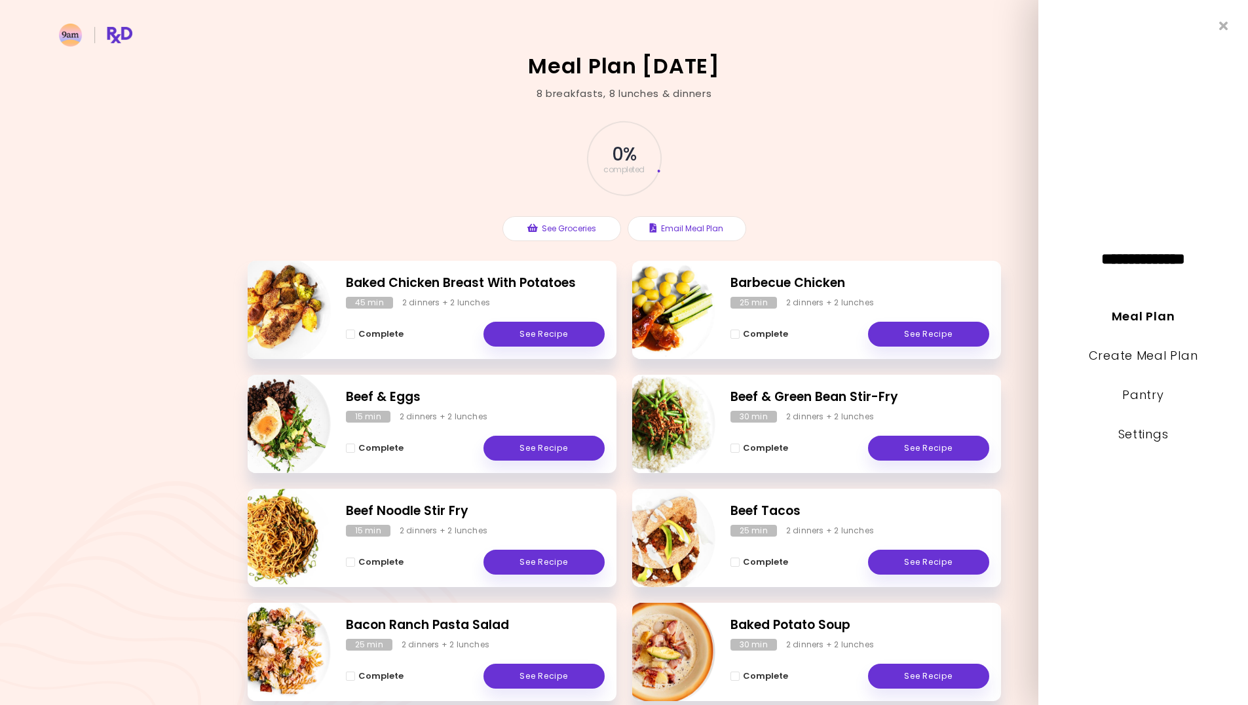
click at [1177, 31] on div "**********" at bounding box center [1143, 352] width 210 height 705
